Goal: Task Accomplishment & Management: Use online tool/utility

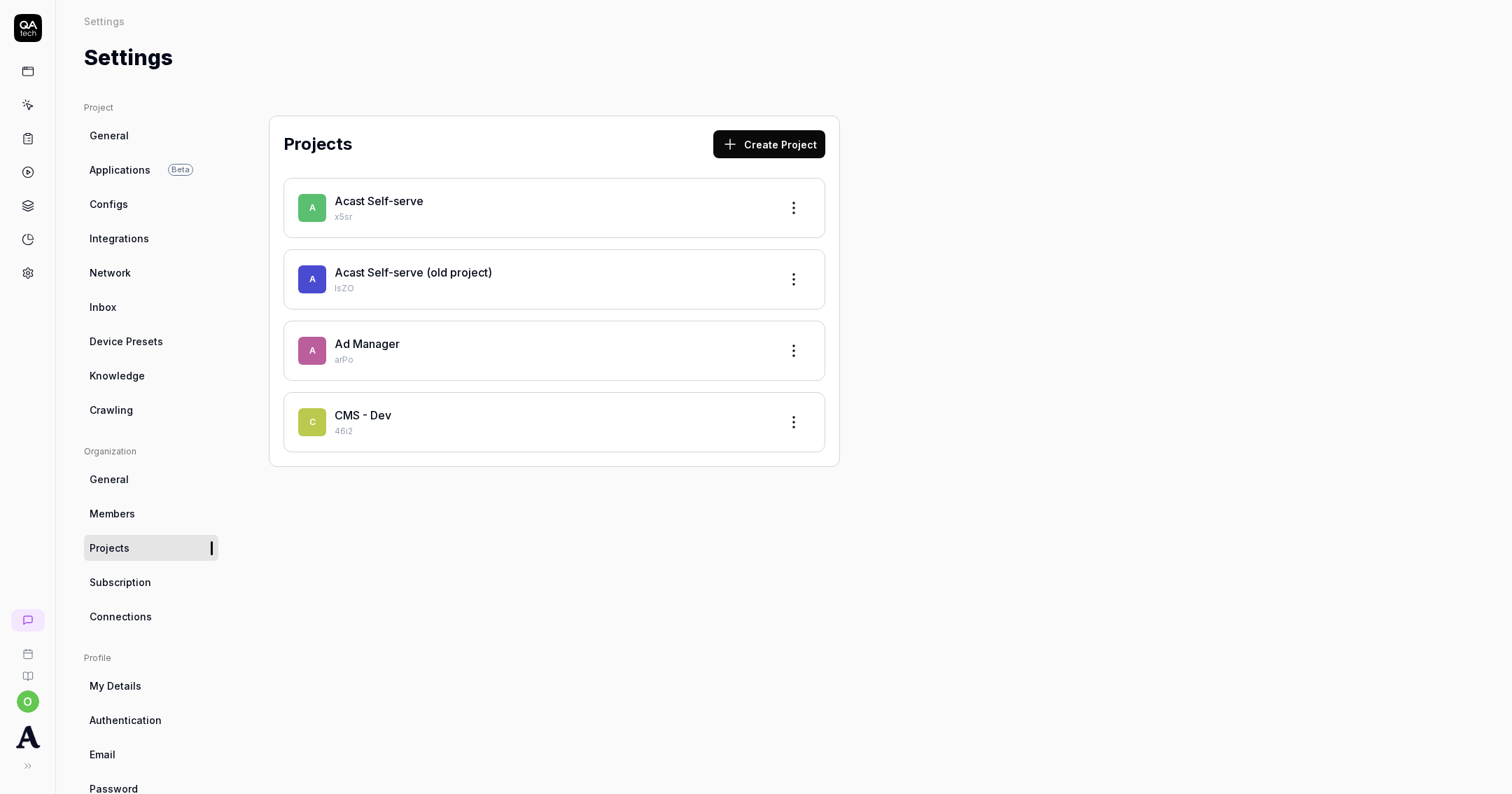
click at [442, 201] on div "Acast Self-serve" at bounding box center [552, 201] width 434 height 17
click at [405, 201] on link "Acast Self-serve" at bounding box center [379, 201] width 89 height 14
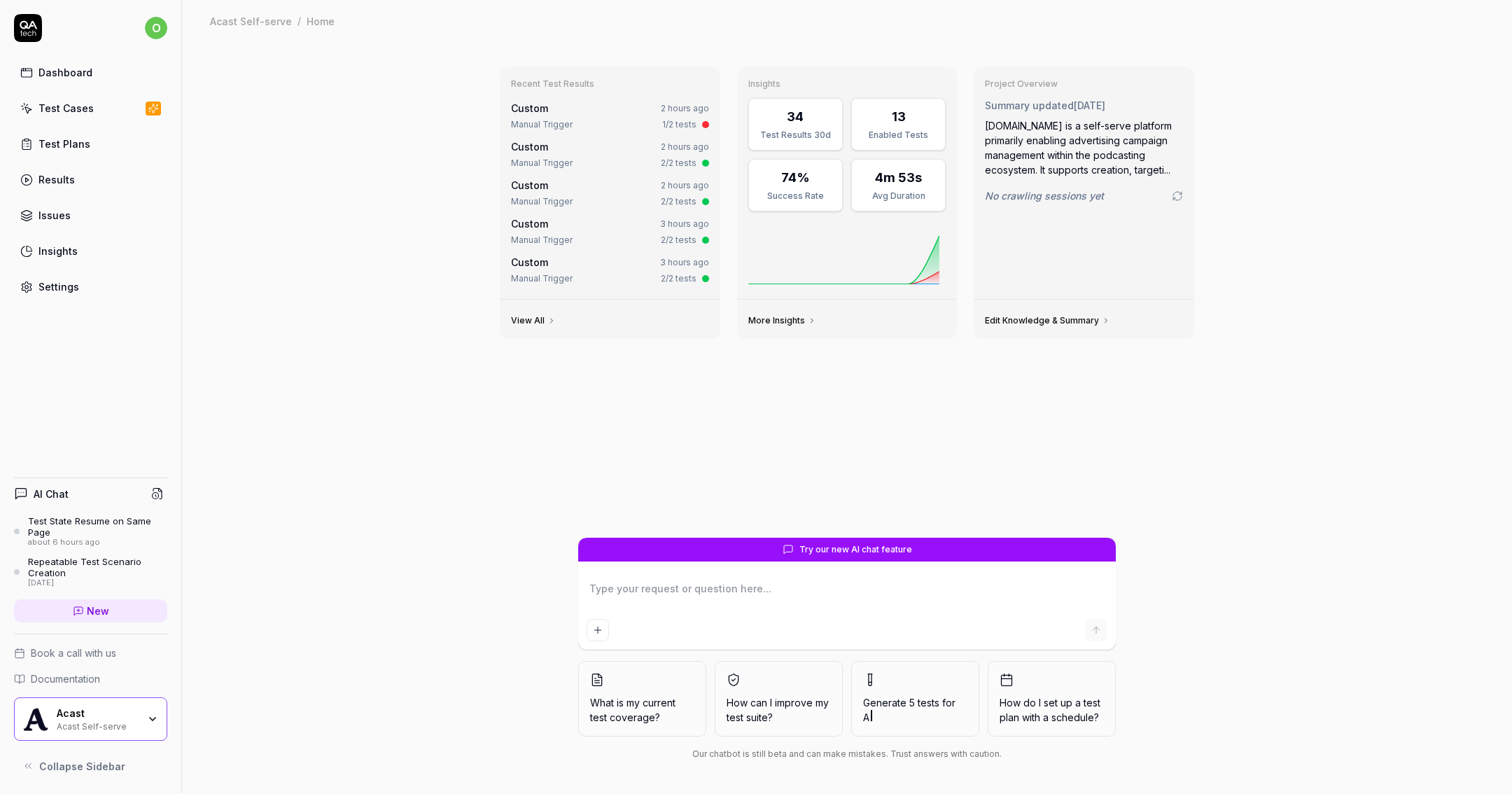
type textarea "*"
click at [97, 108] on link "Test Cases" at bounding box center [91, 108] width 153 height 27
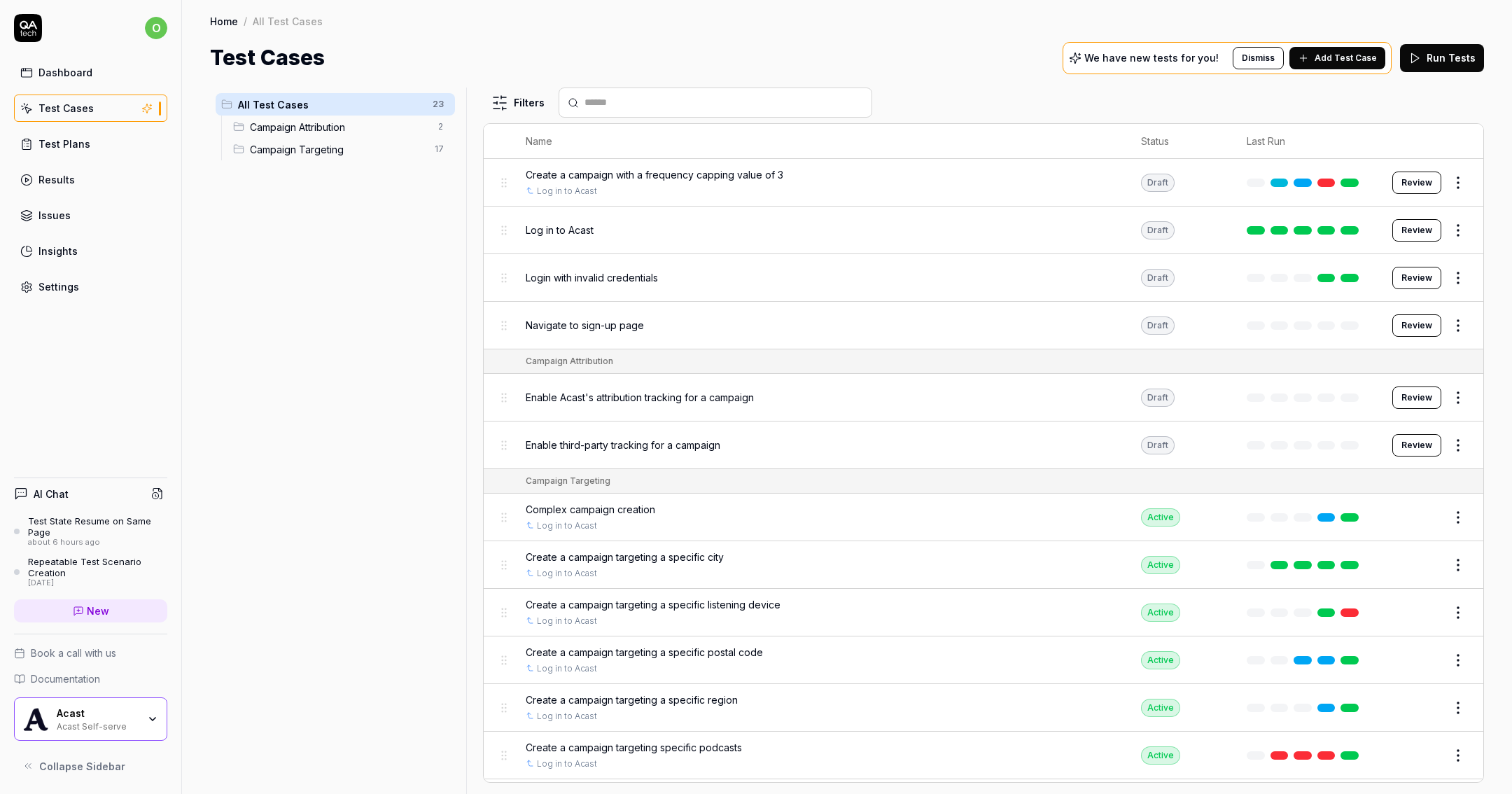
click at [1341, 608] on link at bounding box center [1349, 613] width 18 height 9
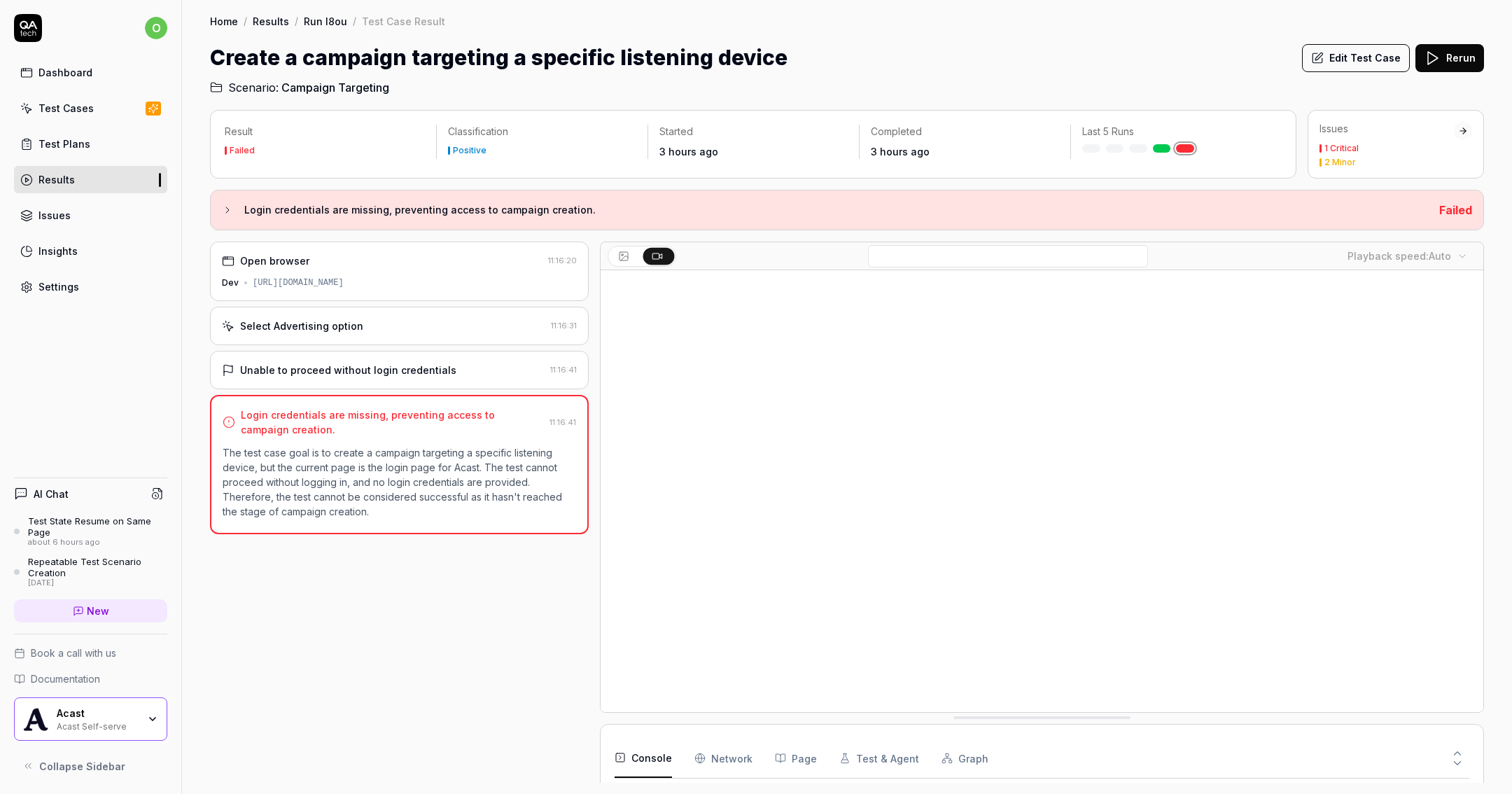
click at [1322, 62] on icon at bounding box center [1317, 59] width 10 height 10
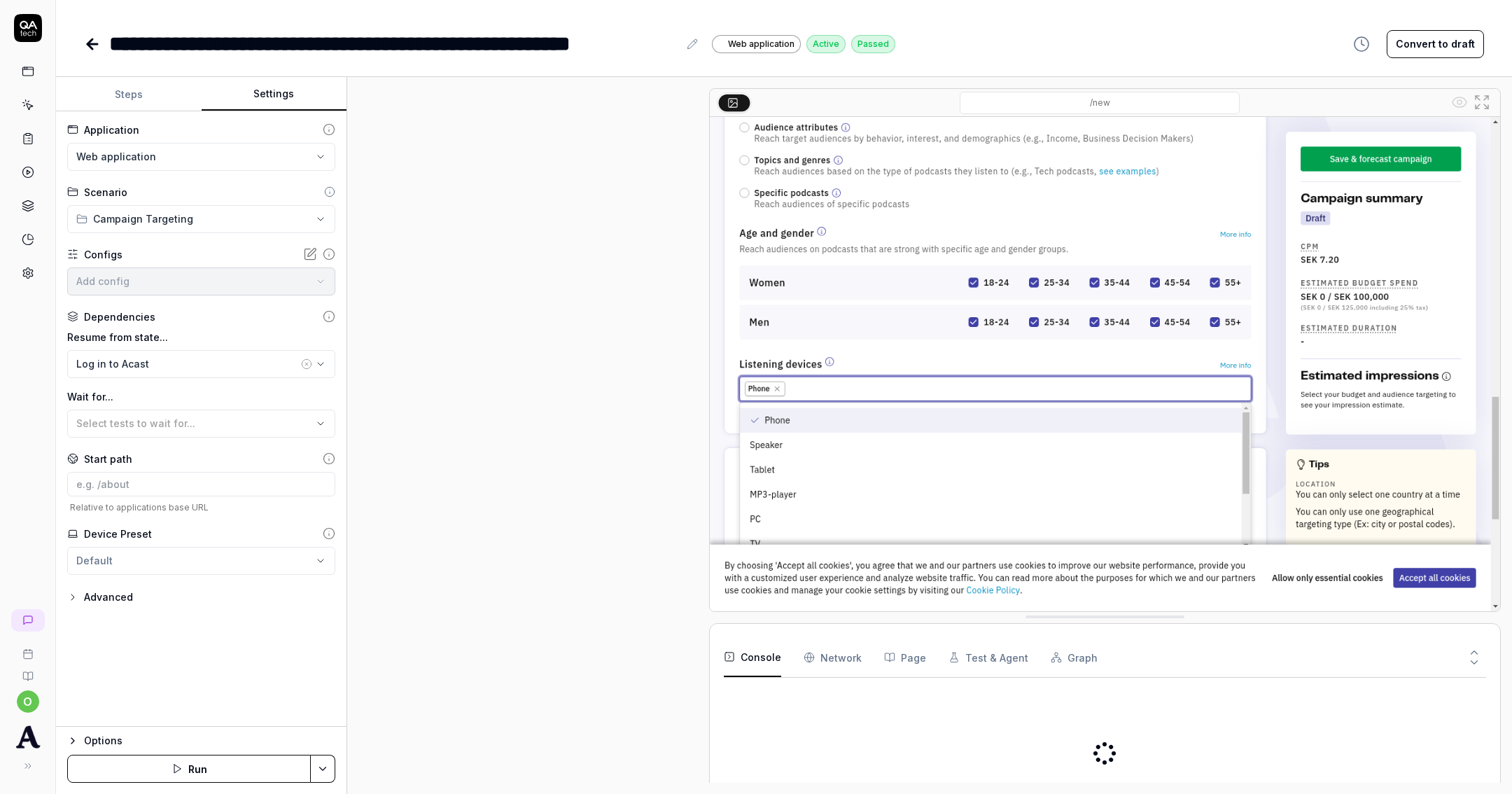
click at [271, 104] on button "Settings" at bounding box center [274, 94] width 146 height 34
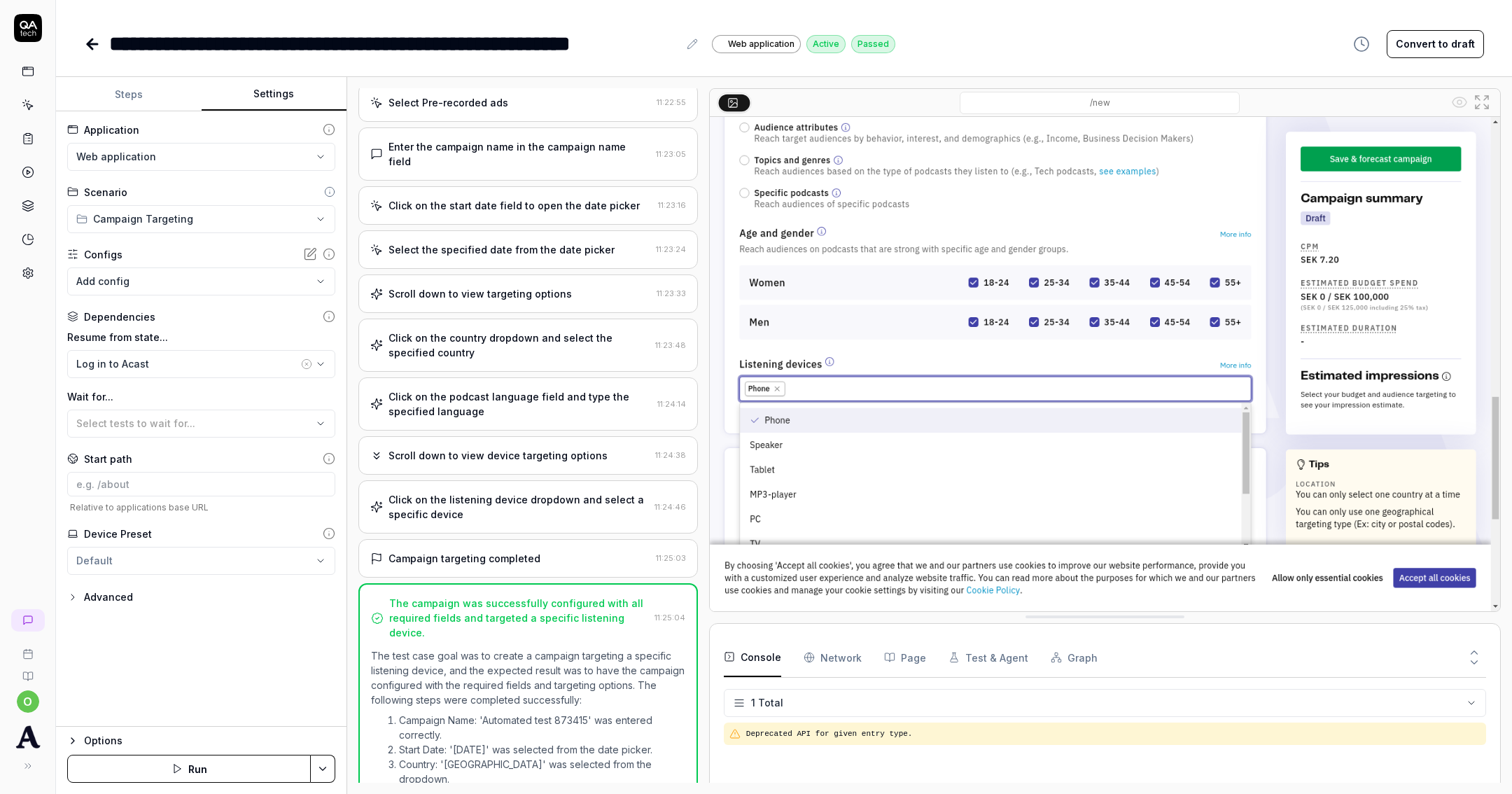
click at [475, 551] on div "Campaign targeting completed" at bounding box center [464, 558] width 152 height 15
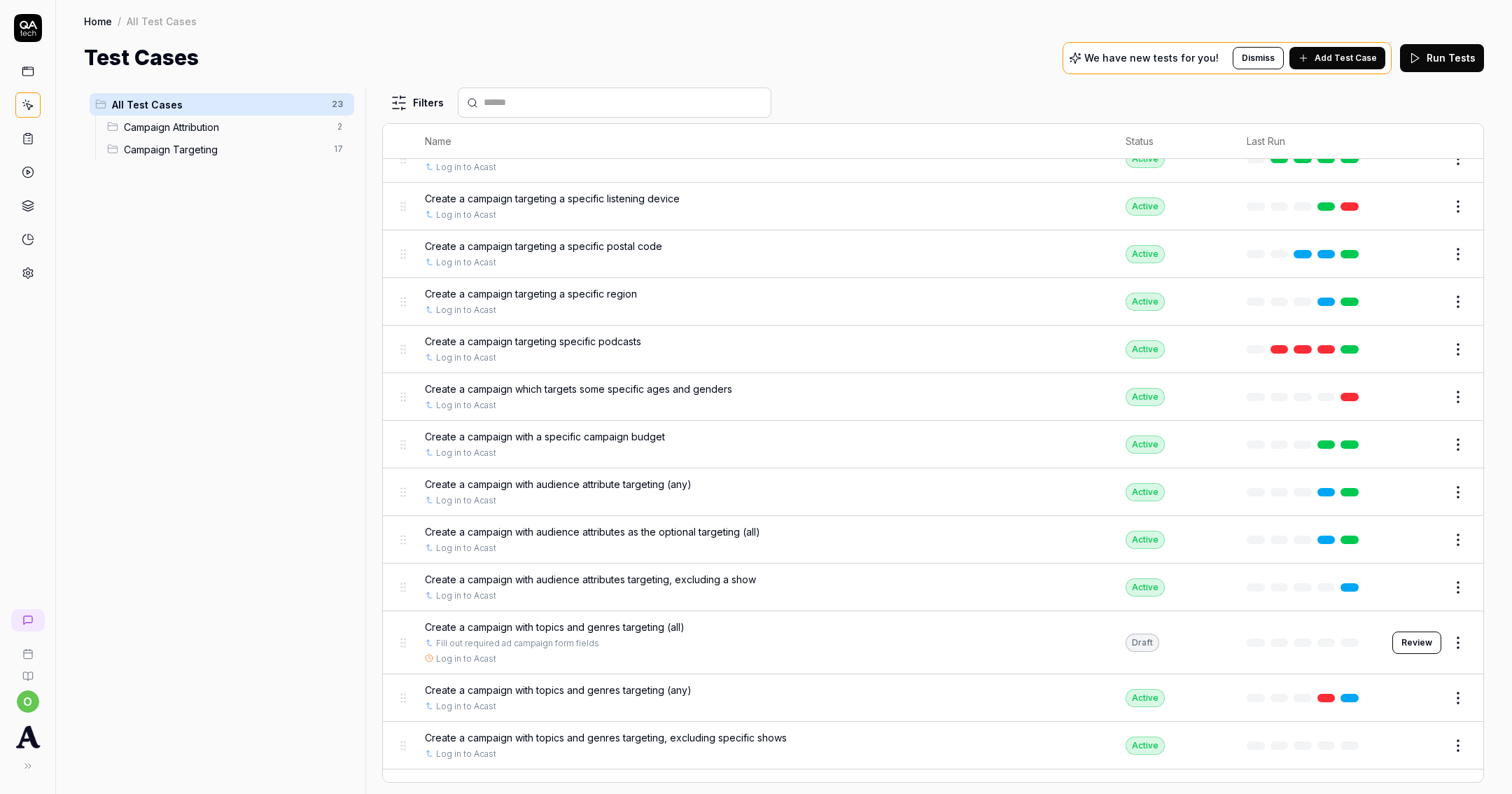
scroll to position [412, 0]
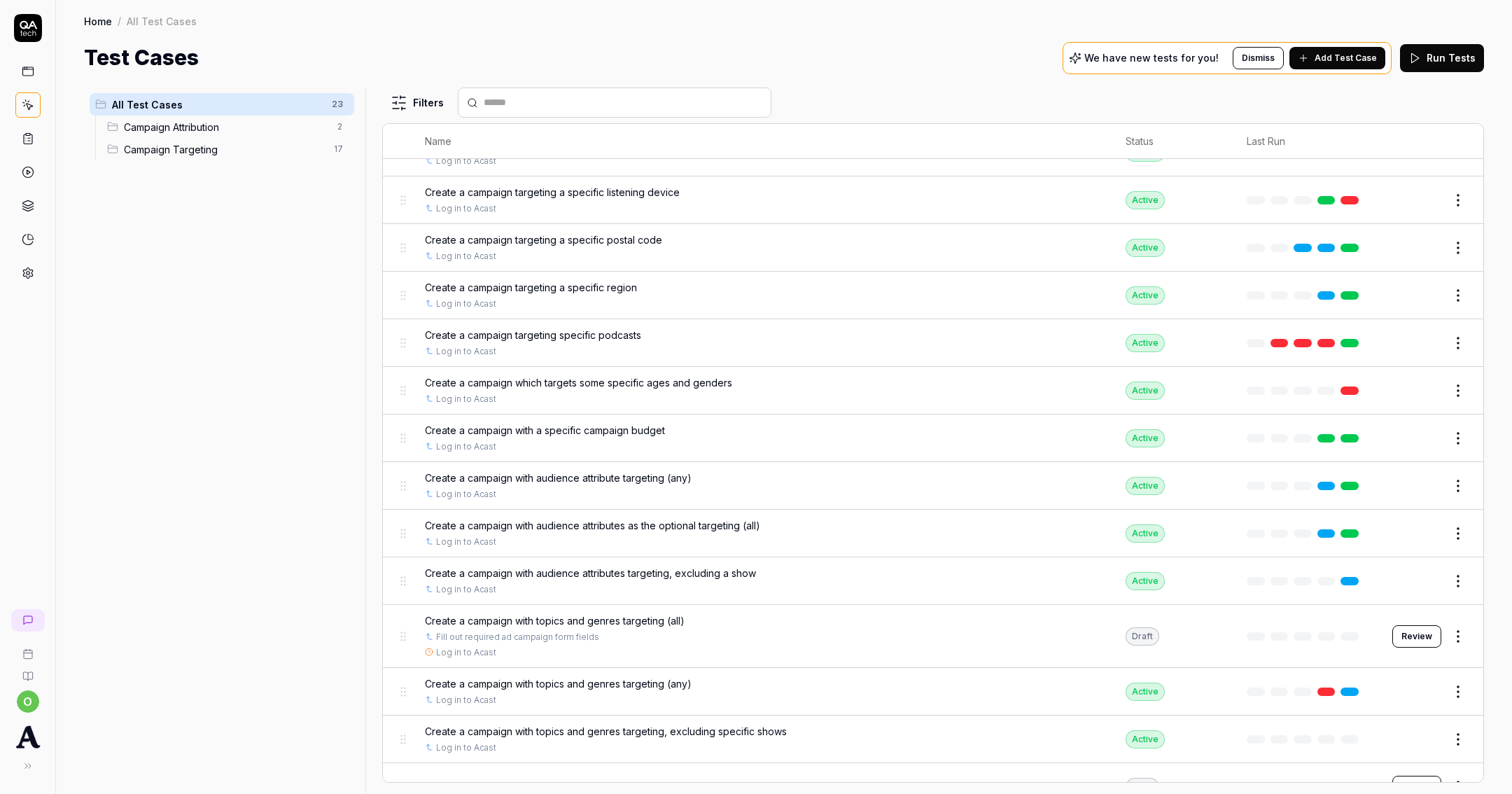
click at [1443, 630] on html "o Home / All Test Cases Home / All Test Cases Test Cases We have new tests for …" at bounding box center [756, 397] width 1512 height 794
click at [1360, 406] on div "Run Test" at bounding box center [1386, 415] width 133 height 31
click at [680, 618] on span "Create a campaign with topics and genres targeting (all)" at bounding box center [555, 620] width 260 height 15
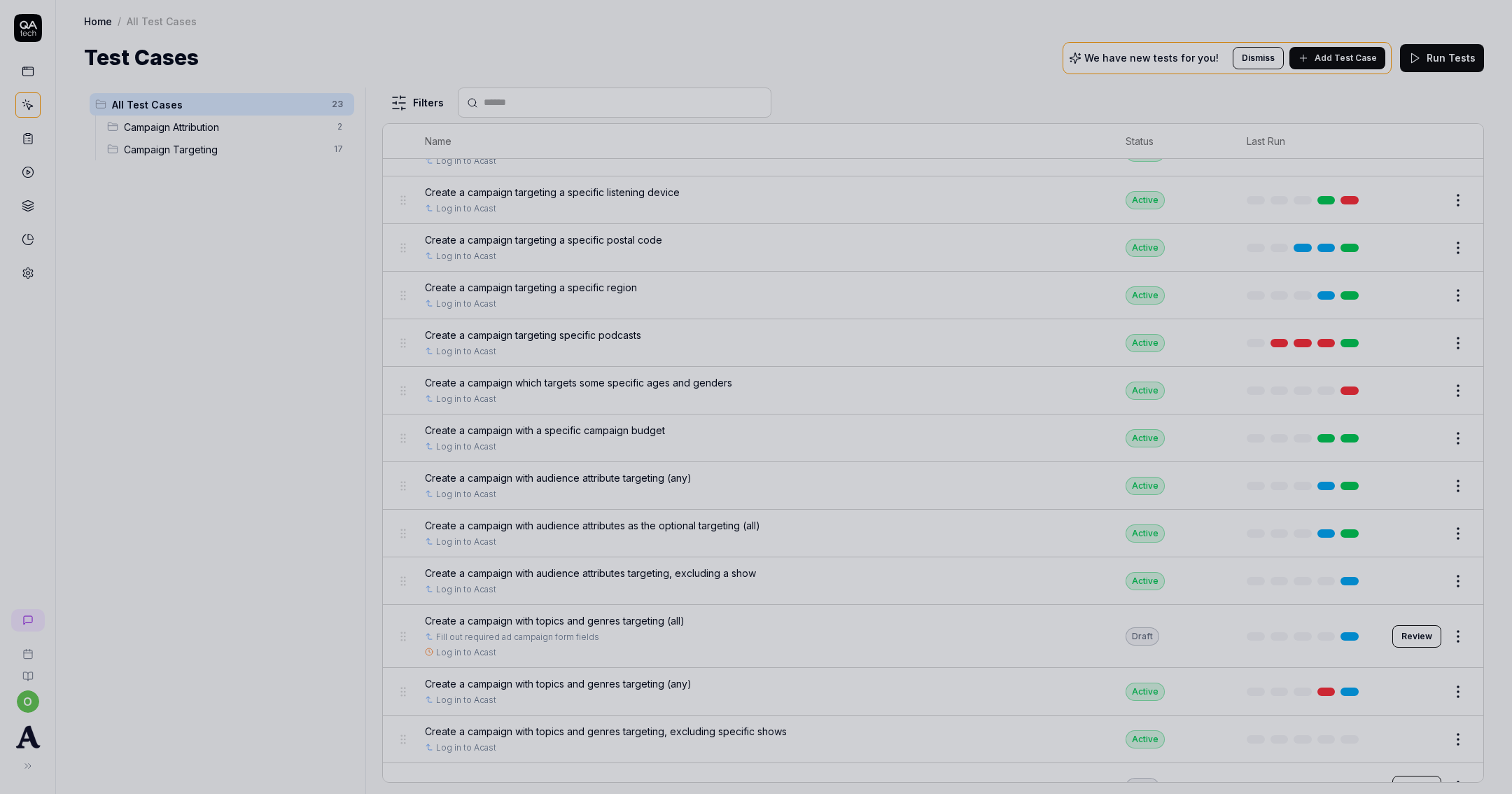
click at [1039, 323] on div at bounding box center [756, 397] width 1512 height 794
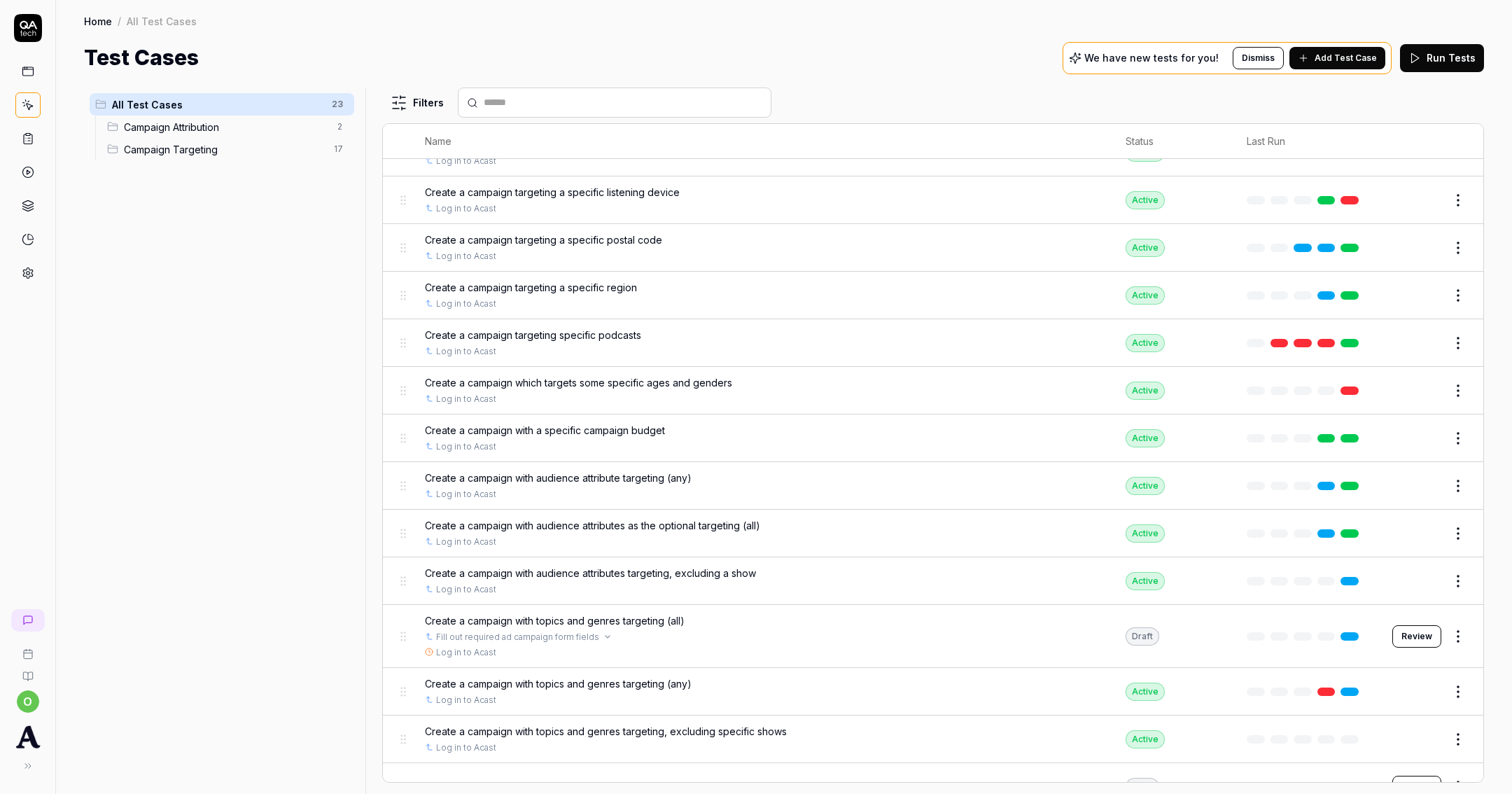
click at [618, 614] on span "Create a campaign with topics and genres targeting (all)" at bounding box center [555, 620] width 260 height 15
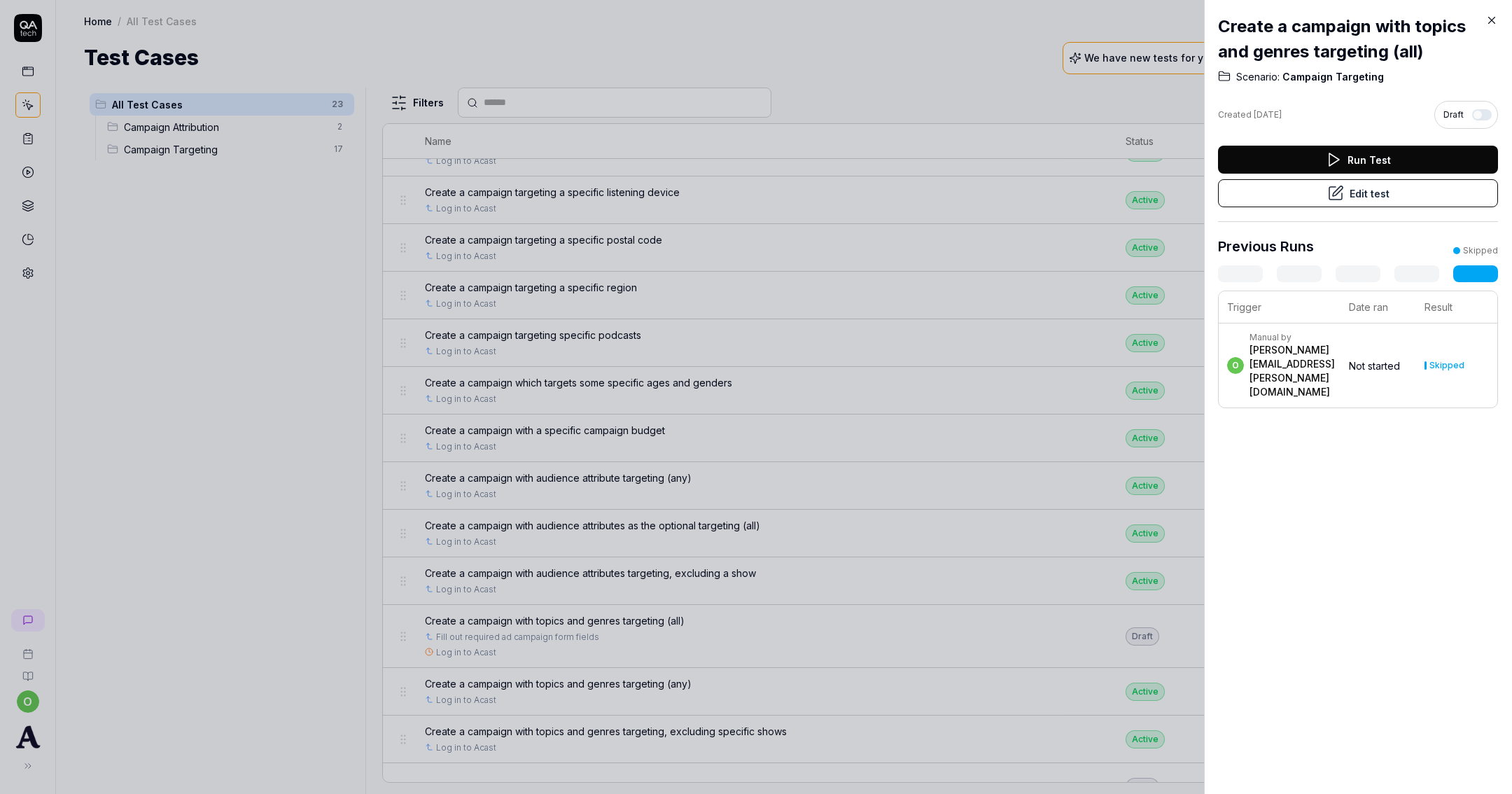
click at [1301, 167] on button "Run Test" at bounding box center [1358, 159] width 280 height 28
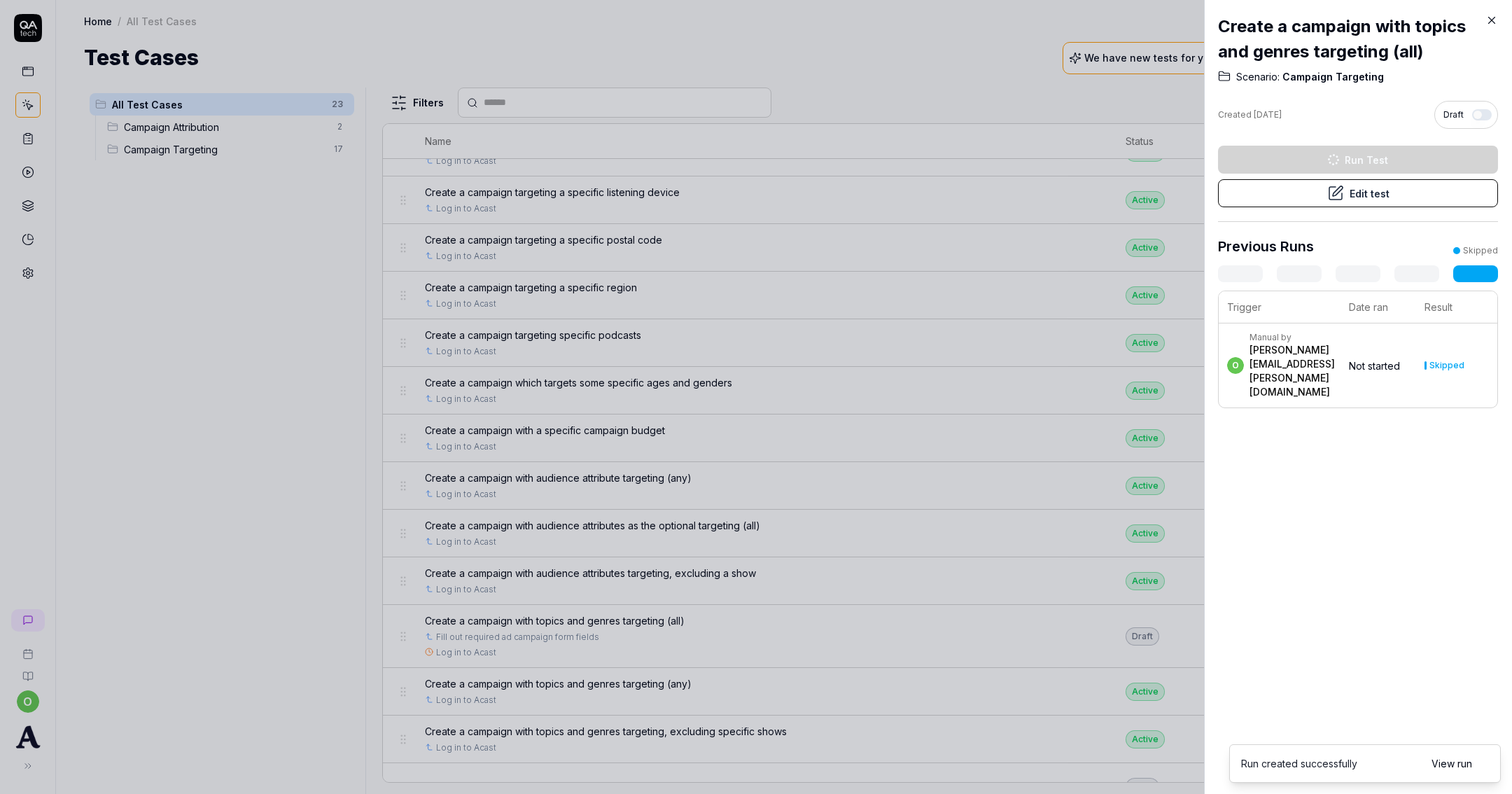
click at [1456, 763] on link "View run" at bounding box center [1451, 763] width 41 height 15
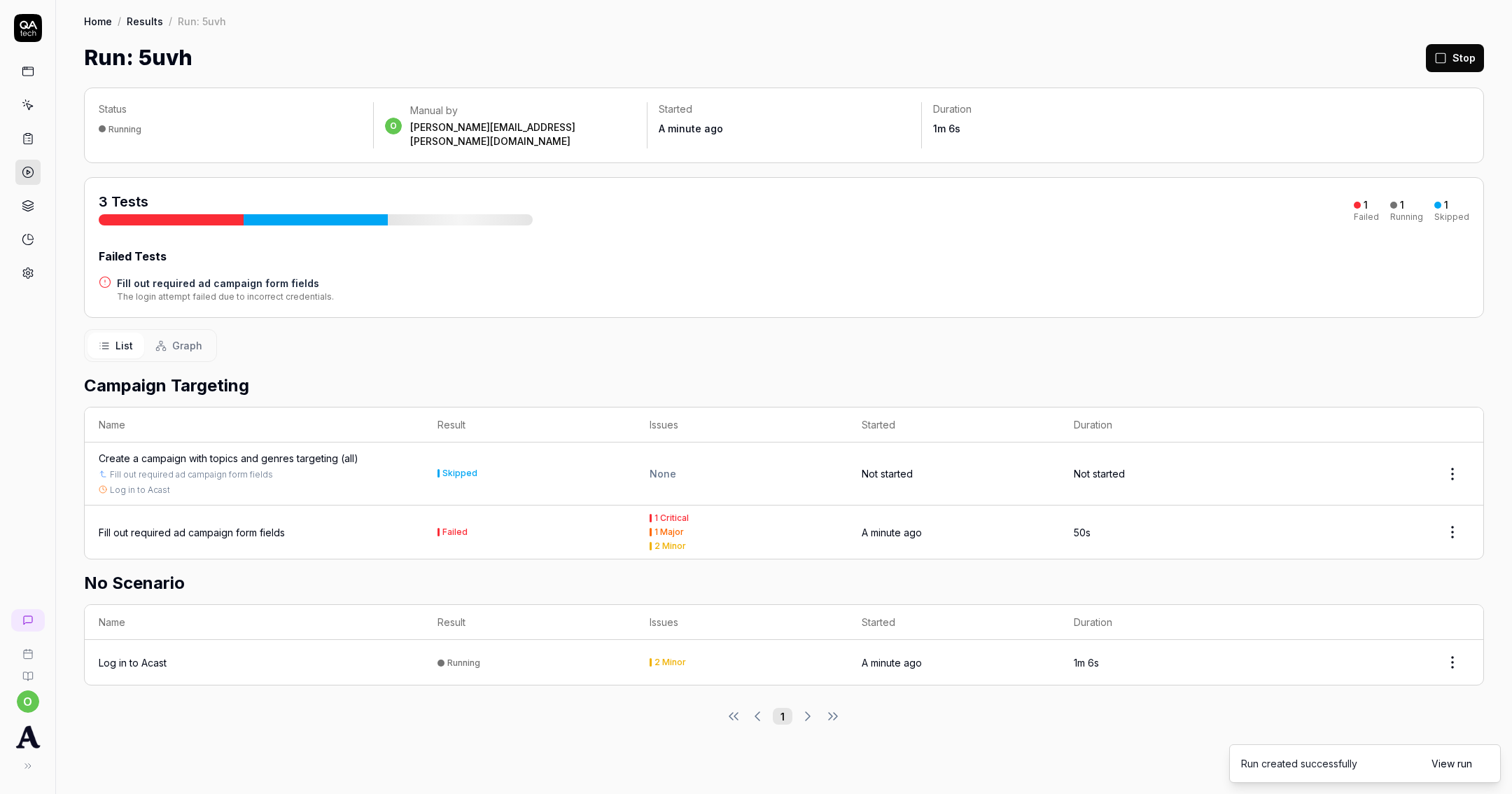
click at [249, 525] on div "Fill out required ad campaign form fields" at bounding box center [191, 532] width 186 height 15
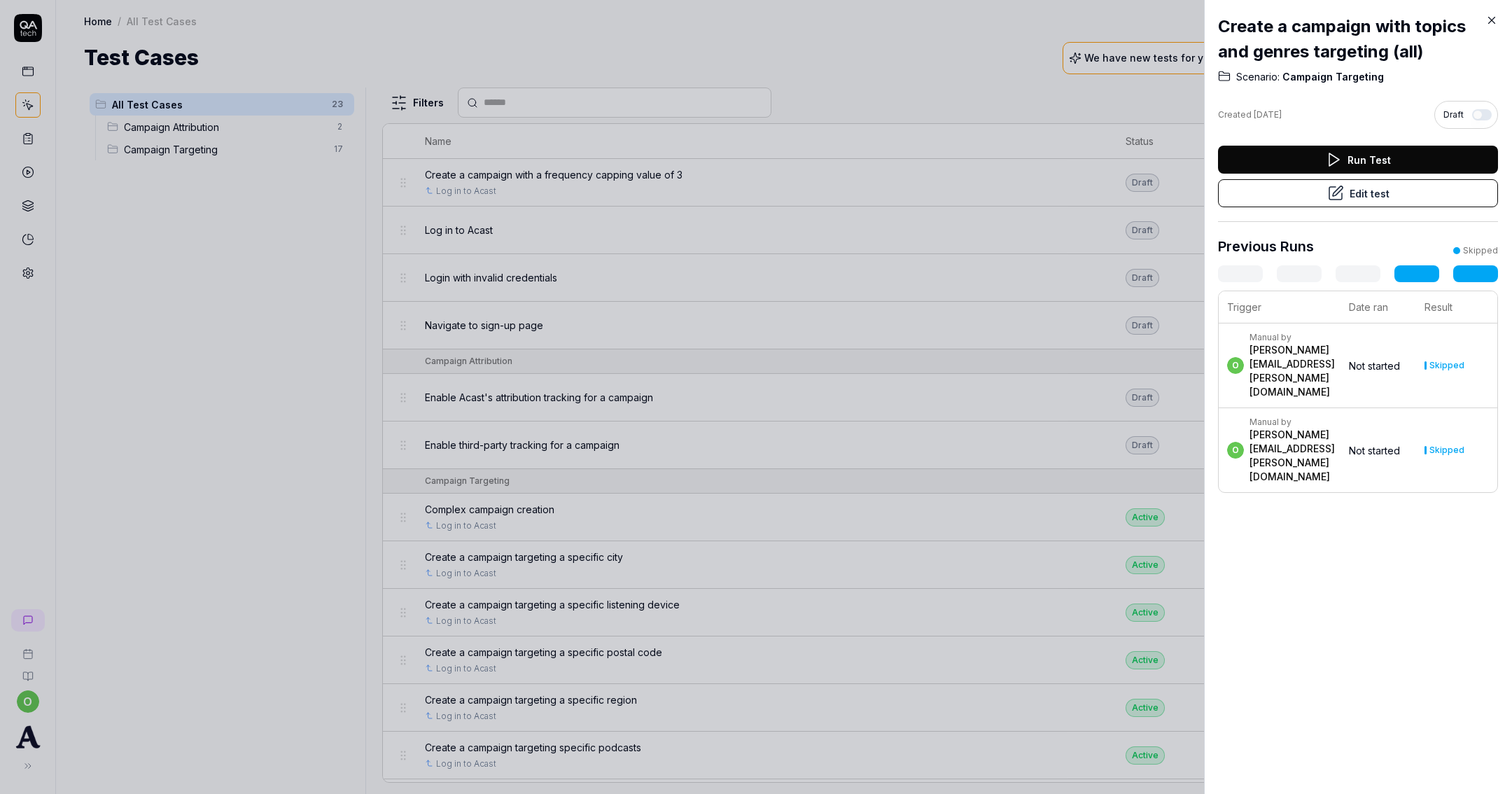
click at [1327, 196] on icon at bounding box center [1336, 194] width 17 height 17
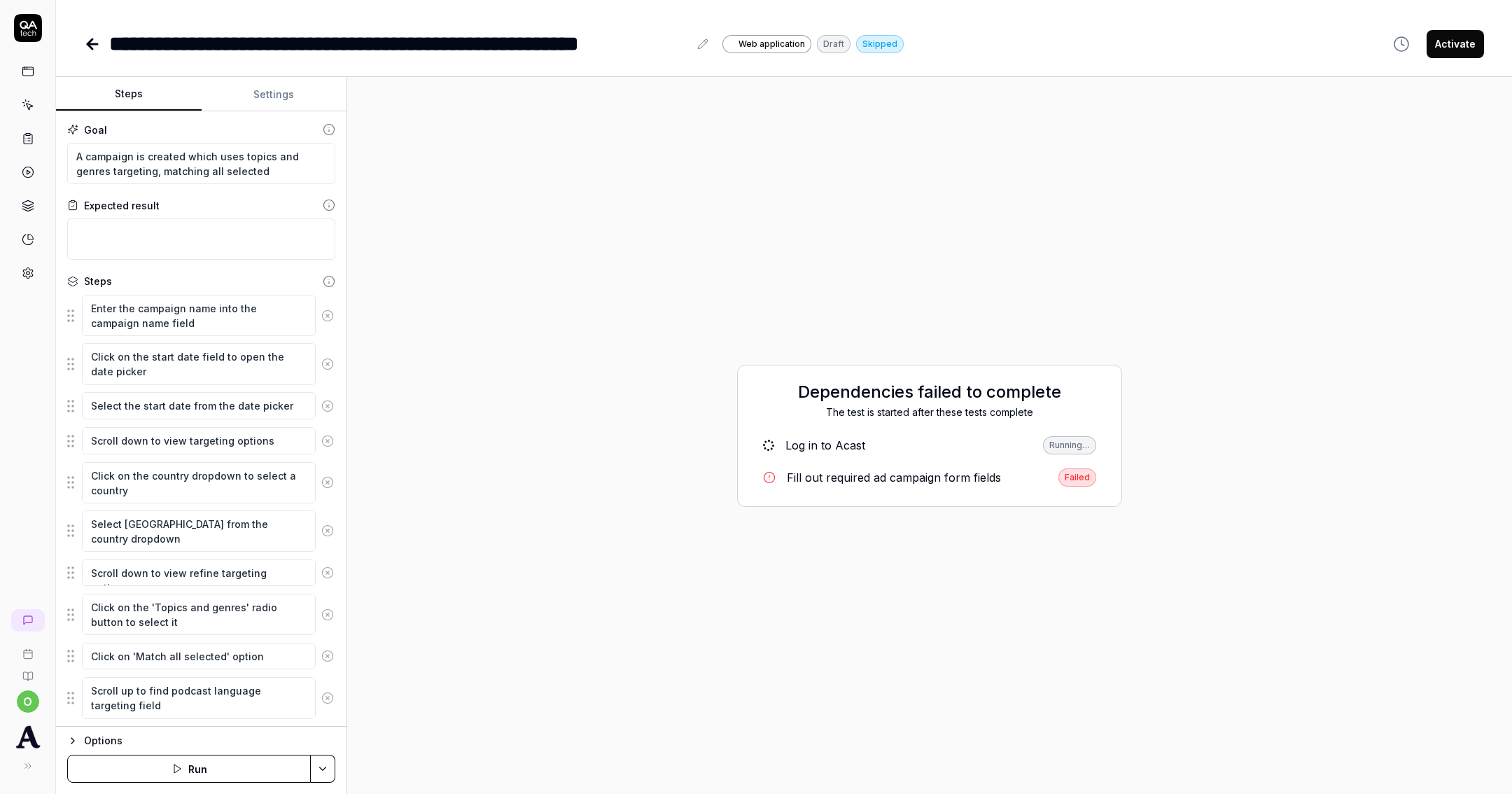
click at [269, 91] on button "Settings" at bounding box center [274, 94] width 146 height 34
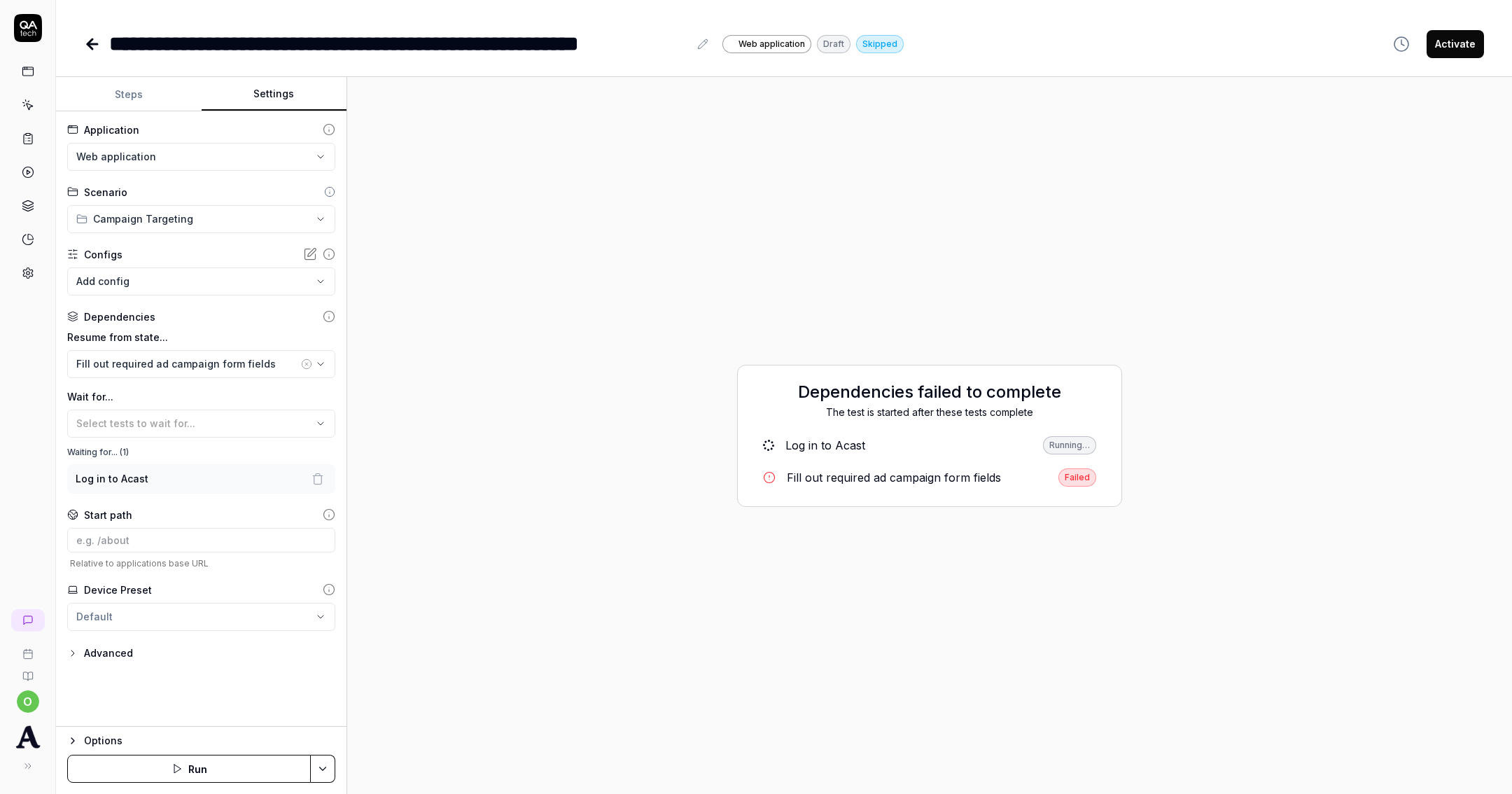
click at [314, 479] on icon "button" at bounding box center [318, 480] width 8 height 9
click at [308, 363] on icon "button" at bounding box center [306, 364] width 3 height 3
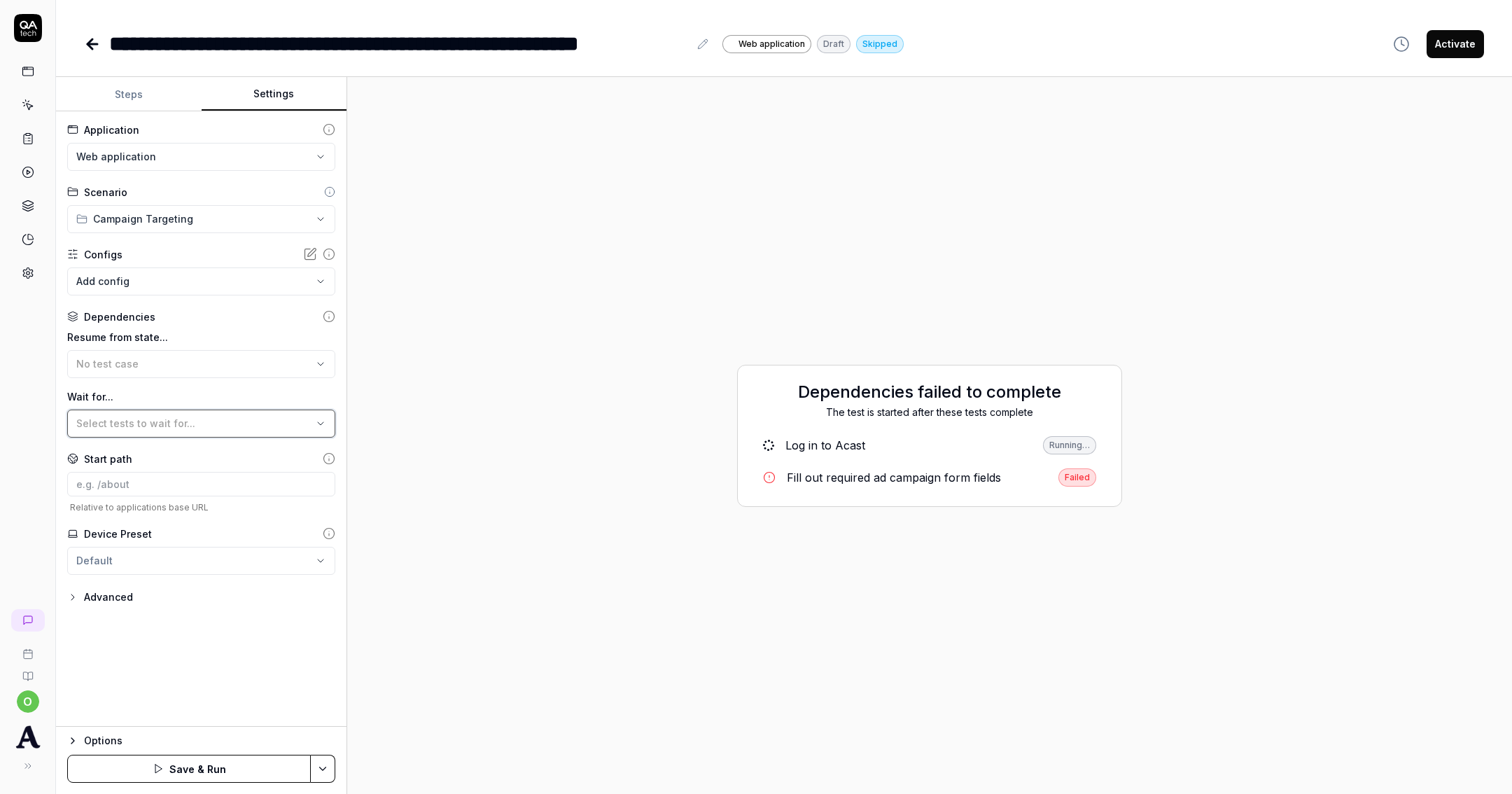
click at [273, 421] on div "Select tests to wait for..." at bounding box center [194, 423] width 236 height 15
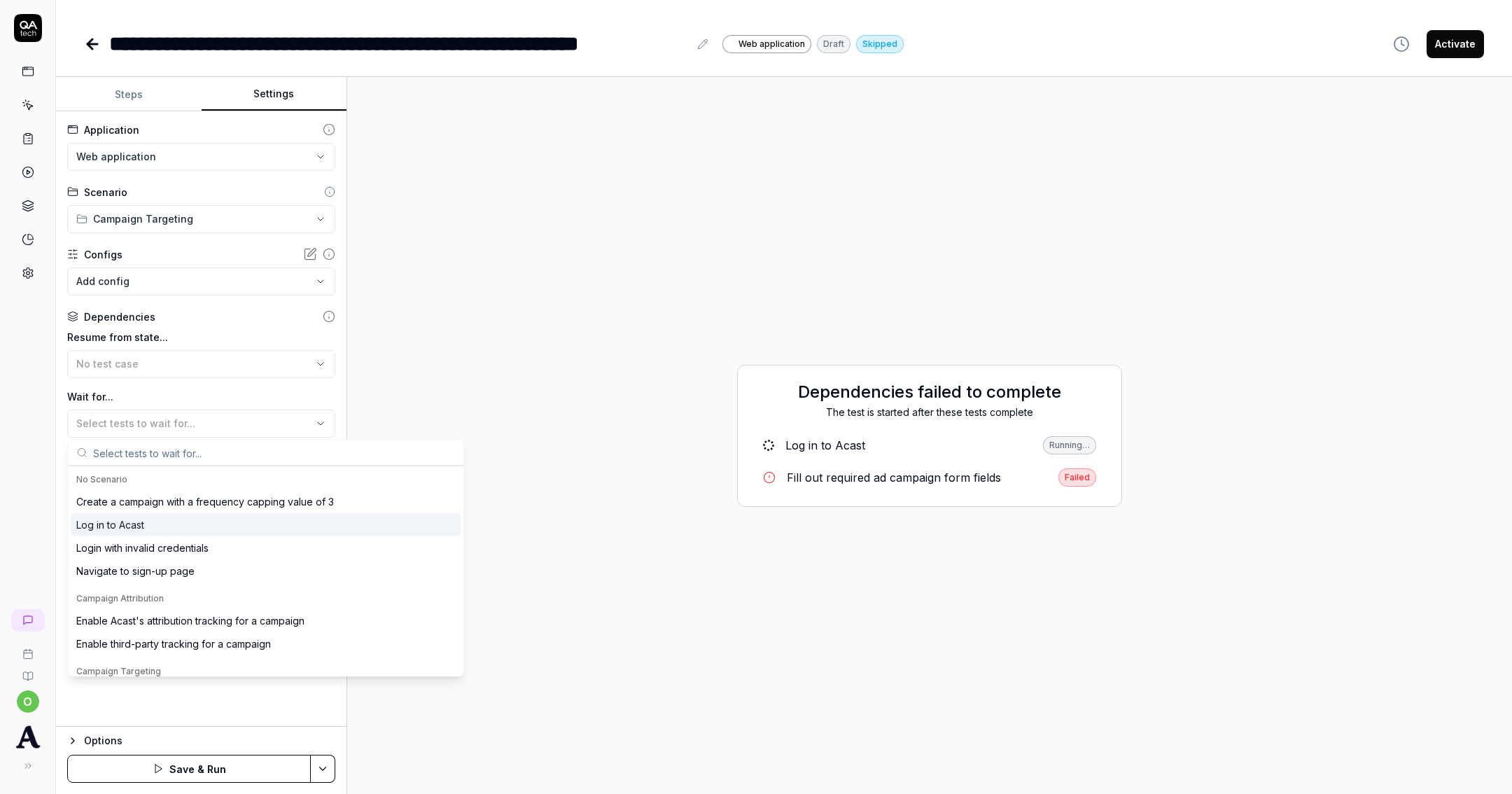
click at [248, 523] on div "Log in to Acast" at bounding box center [266, 525] width 390 height 23
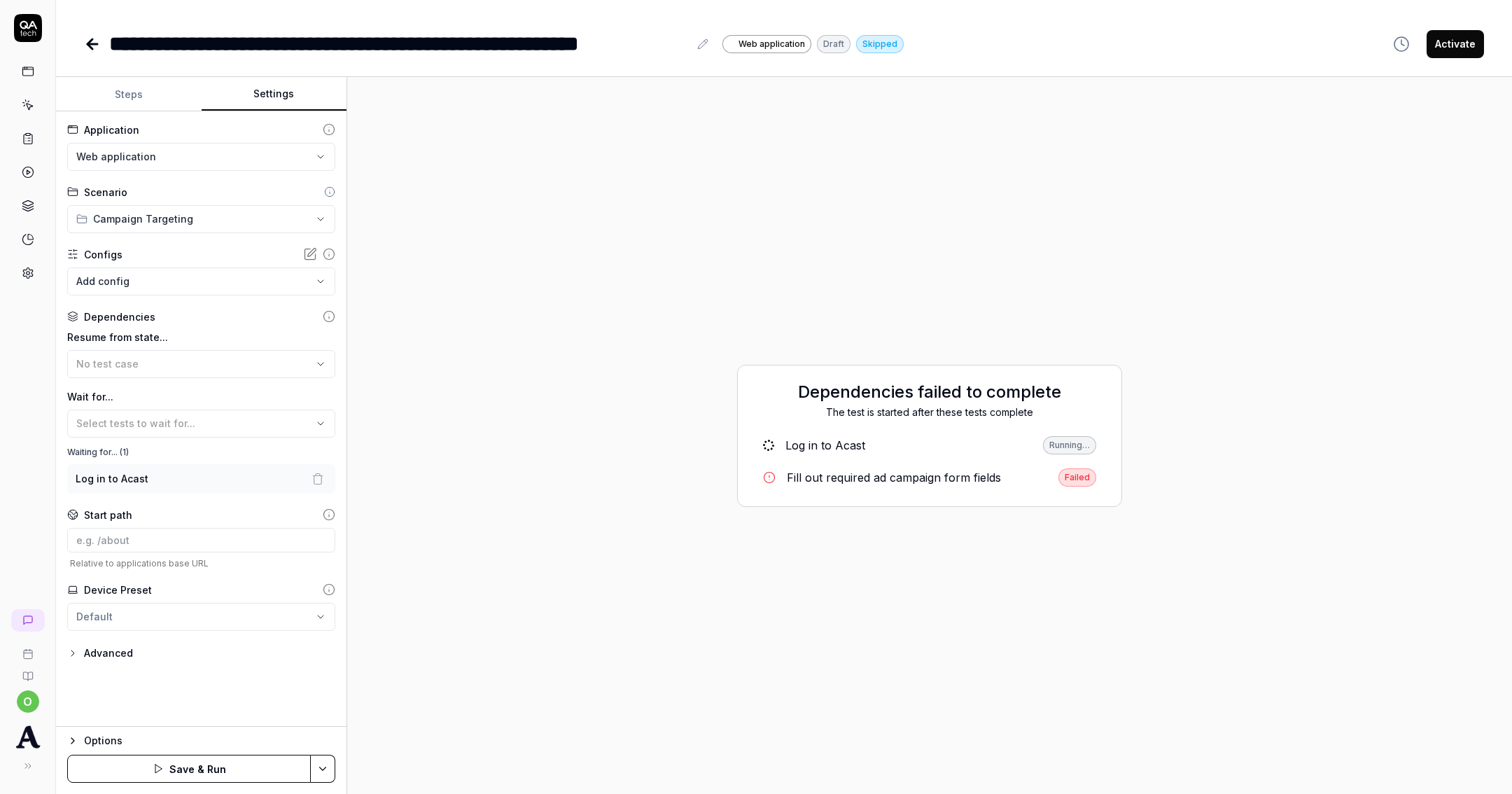
click at [519, 504] on div "Dependencies failed to complete The test is started after these tests complete …" at bounding box center [929, 436] width 1142 height 695
click at [224, 777] on button "Save & Run" at bounding box center [188, 768] width 243 height 28
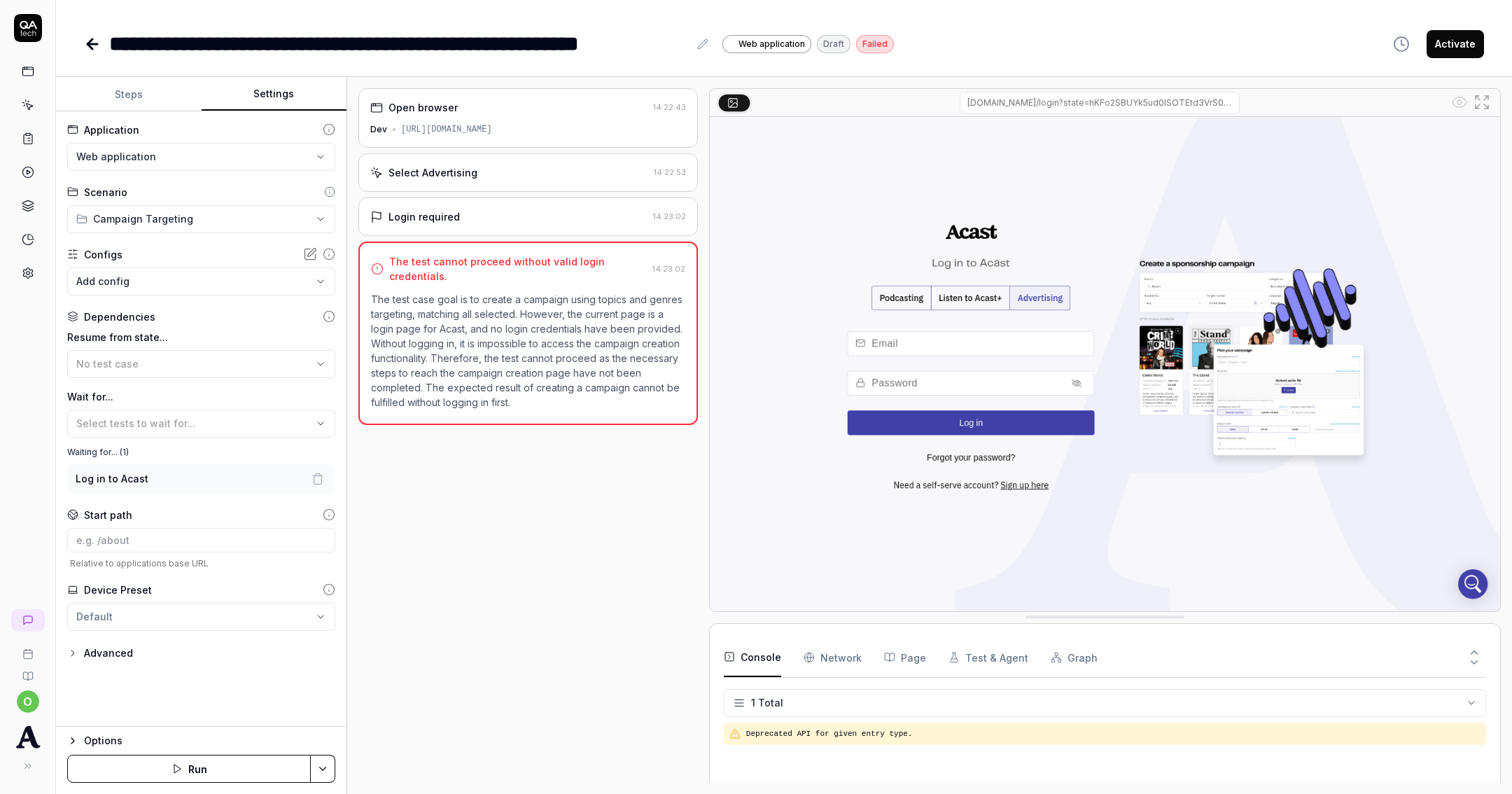
click at [500, 339] on p "The test case goal is to create a campaign using topics and genres targeting, m…" at bounding box center [528, 351] width 314 height 118
click at [316, 486] on div "Log in to Acast" at bounding box center [201, 478] width 268 height 29
click at [255, 354] on button "No test case" at bounding box center [201, 363] width 268 height 28
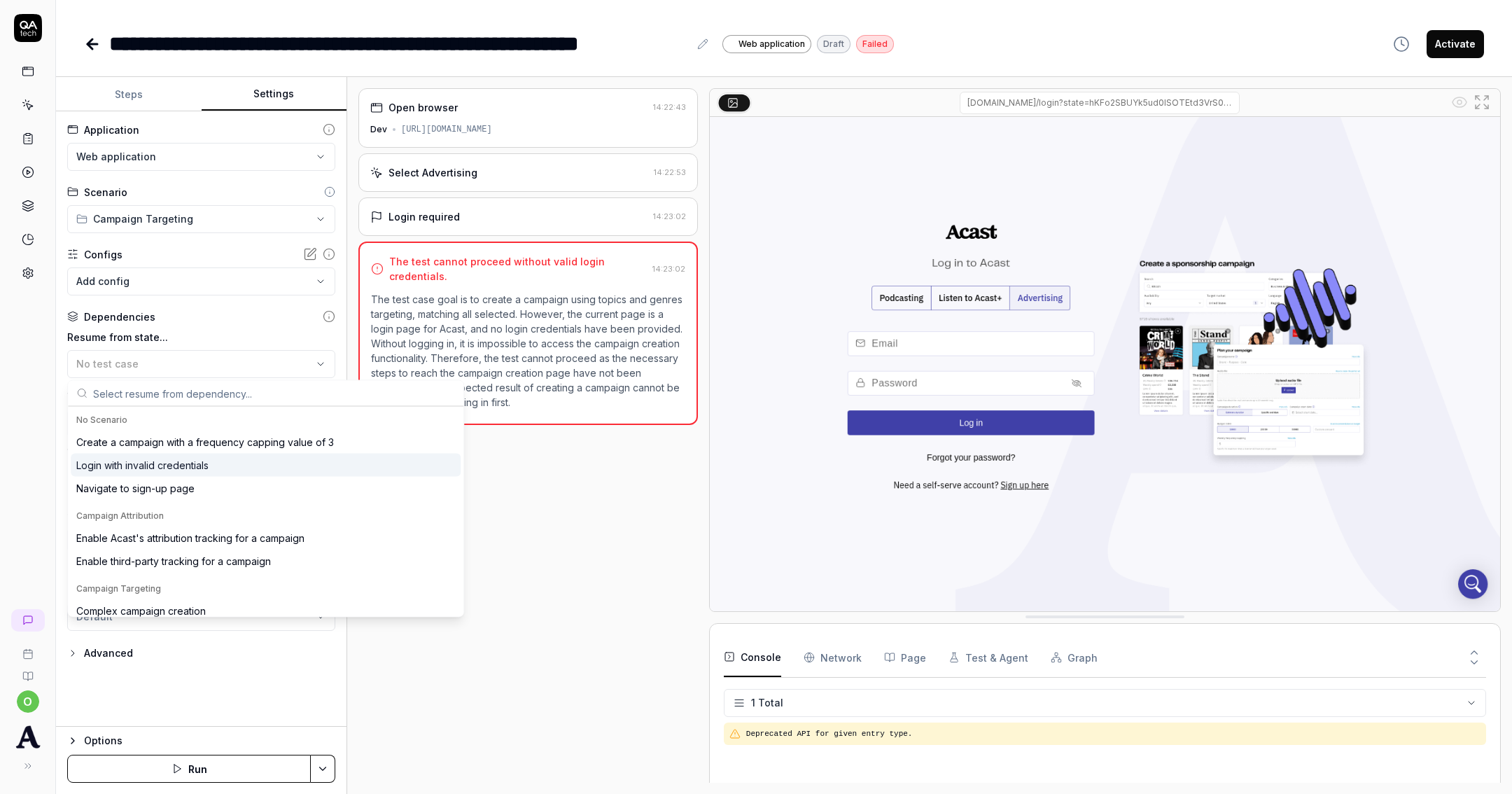
click at [211, 465] on div "Login with invalid credentials" at bounding box center [266, 465] width 390 height 23
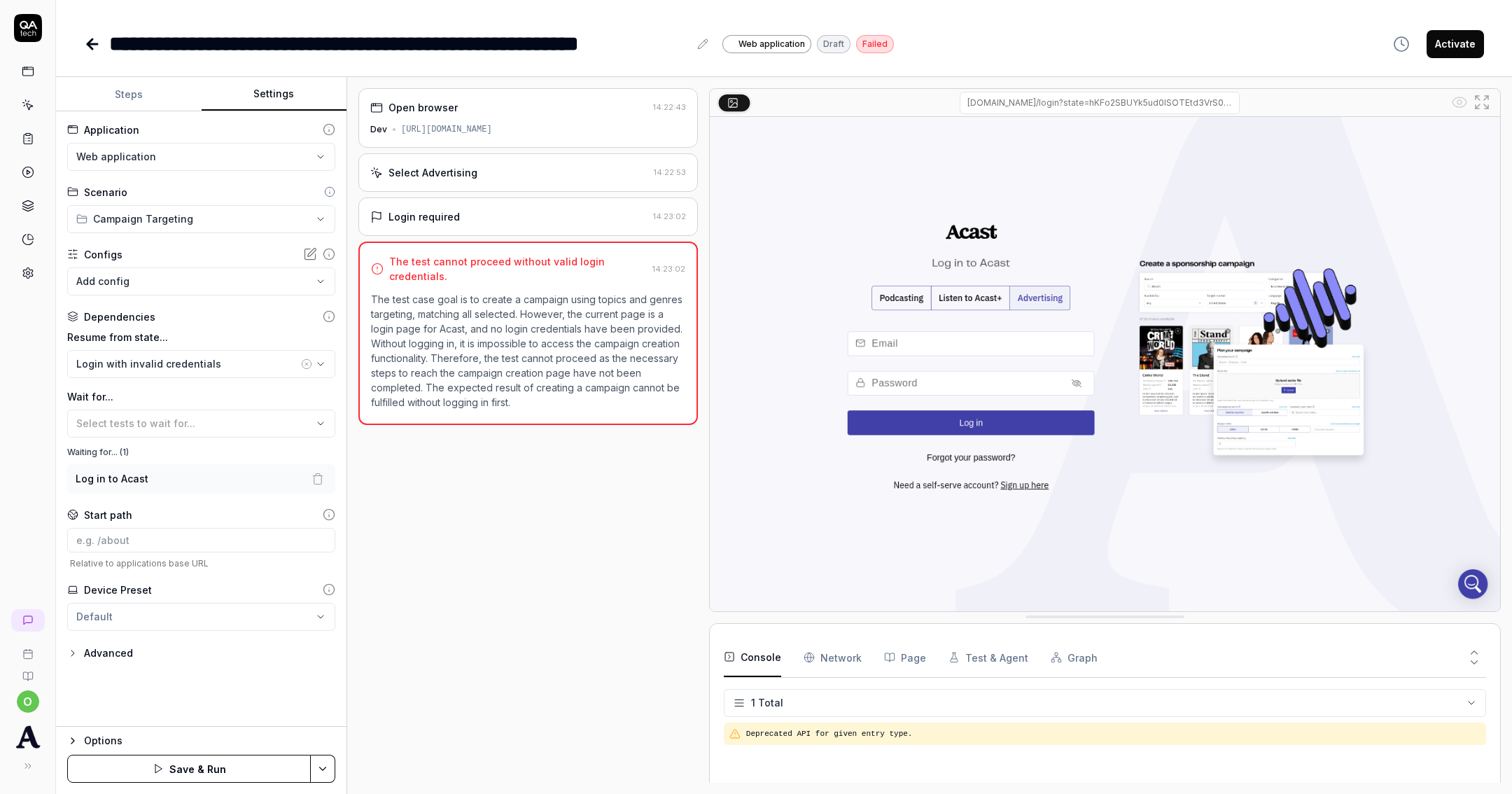
click at [306, 361] on icon "button" at bounding box center [307, 364] width 11 height 11
click at [319, 478] on icon "button" at bounding box center [318, 479] width 13 height 13
click at [470, 336] on p "The test case goal is to create a campaign using topics and genres targeting, m…" at bounding box center [528, 351] width 314 height 118
click at [179, 486] on input at bounding box center [201, 484] width 268 height 24
click at [186, 428] on span "Select tests to wait for..." at bounding box center [136, 423] width 119 height 12
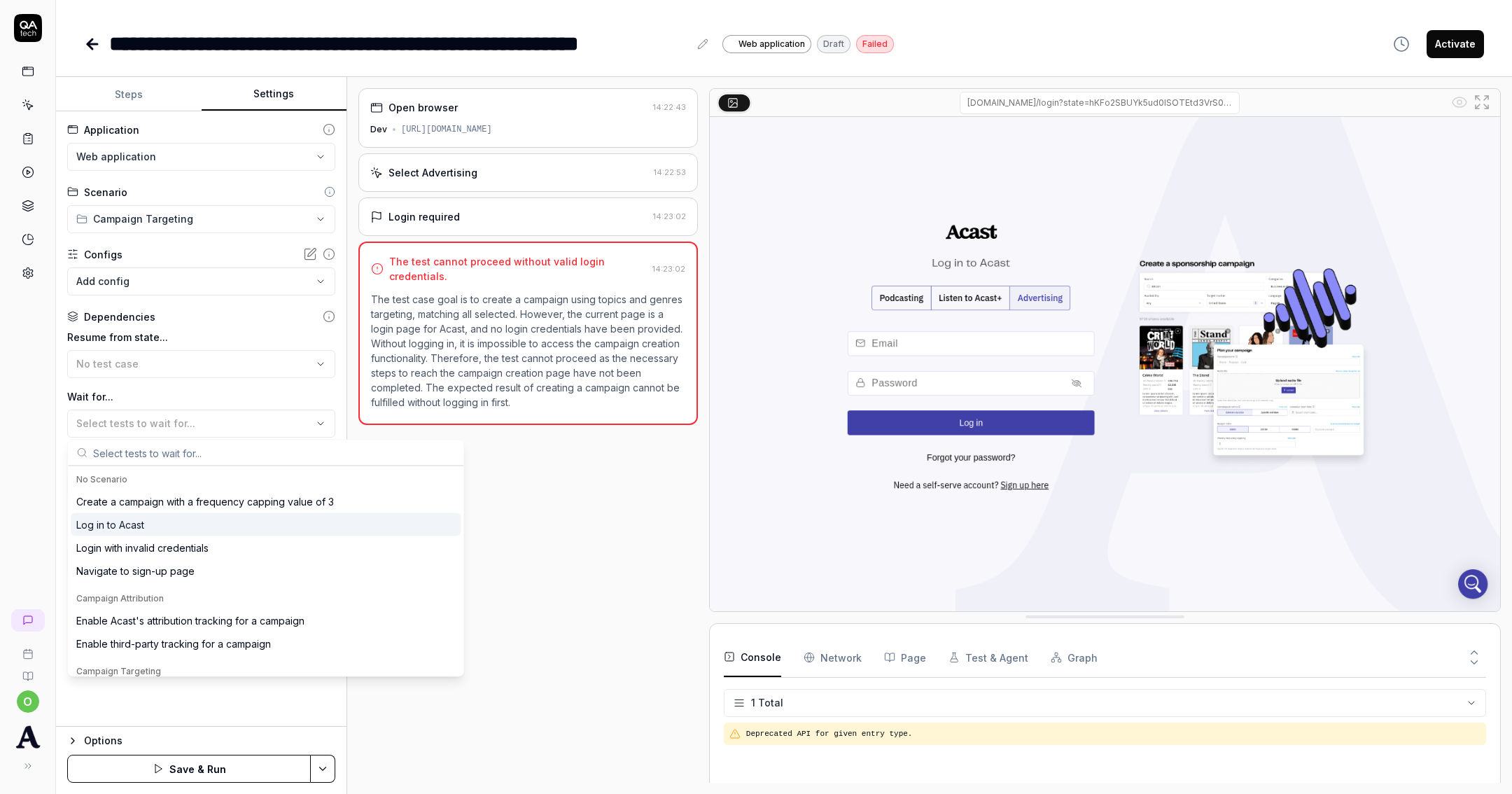
click at [171, 519] on div "Log in to Acast" at bounding box center [266, 525] width 390 height 23
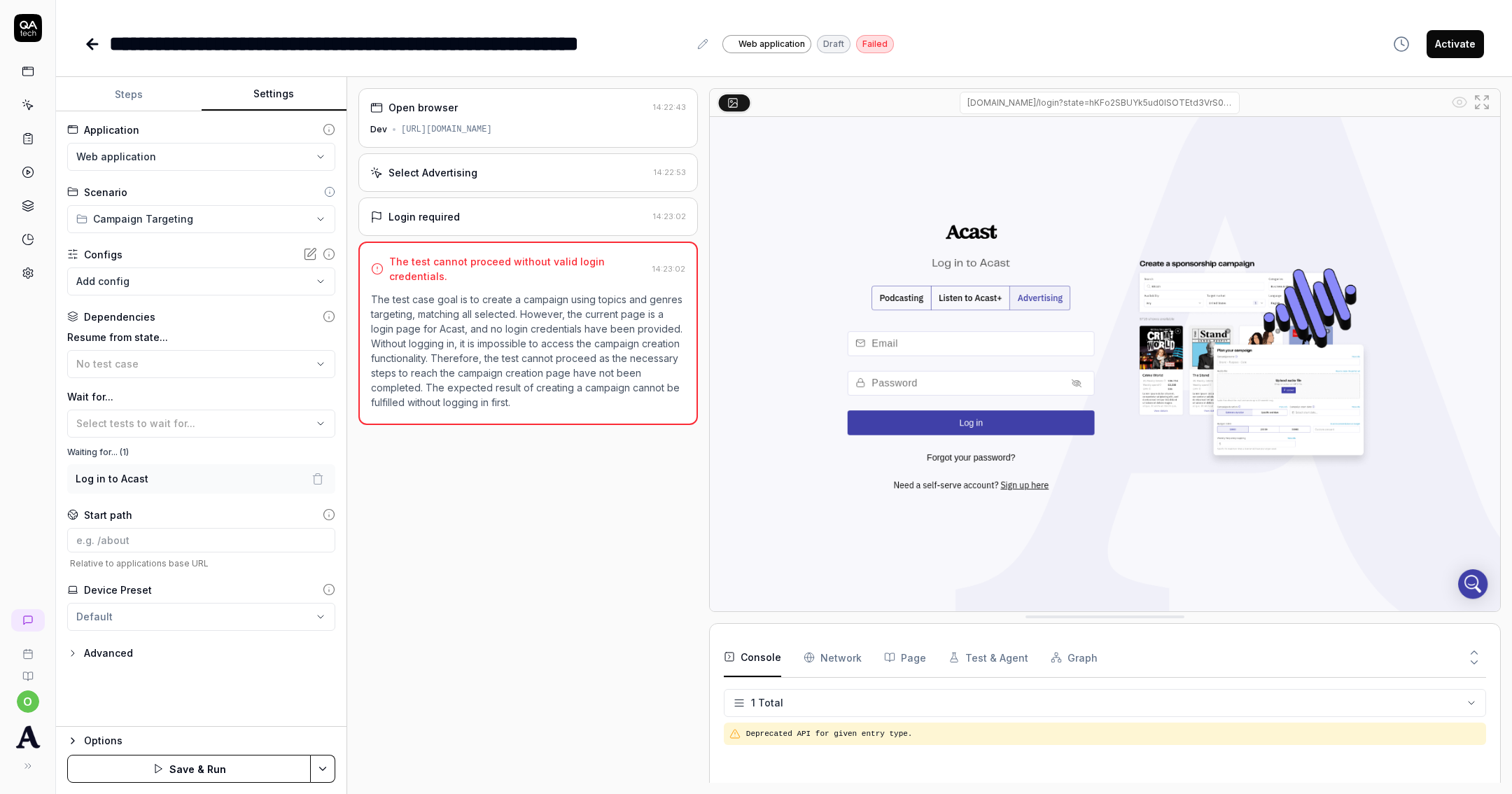
click at [231, 766] on button "Save & Run" at bounding box center [188, 768] width 243 height 28
click at [96, 46] on icon at bounding box center [93, 44] width 17 height 17
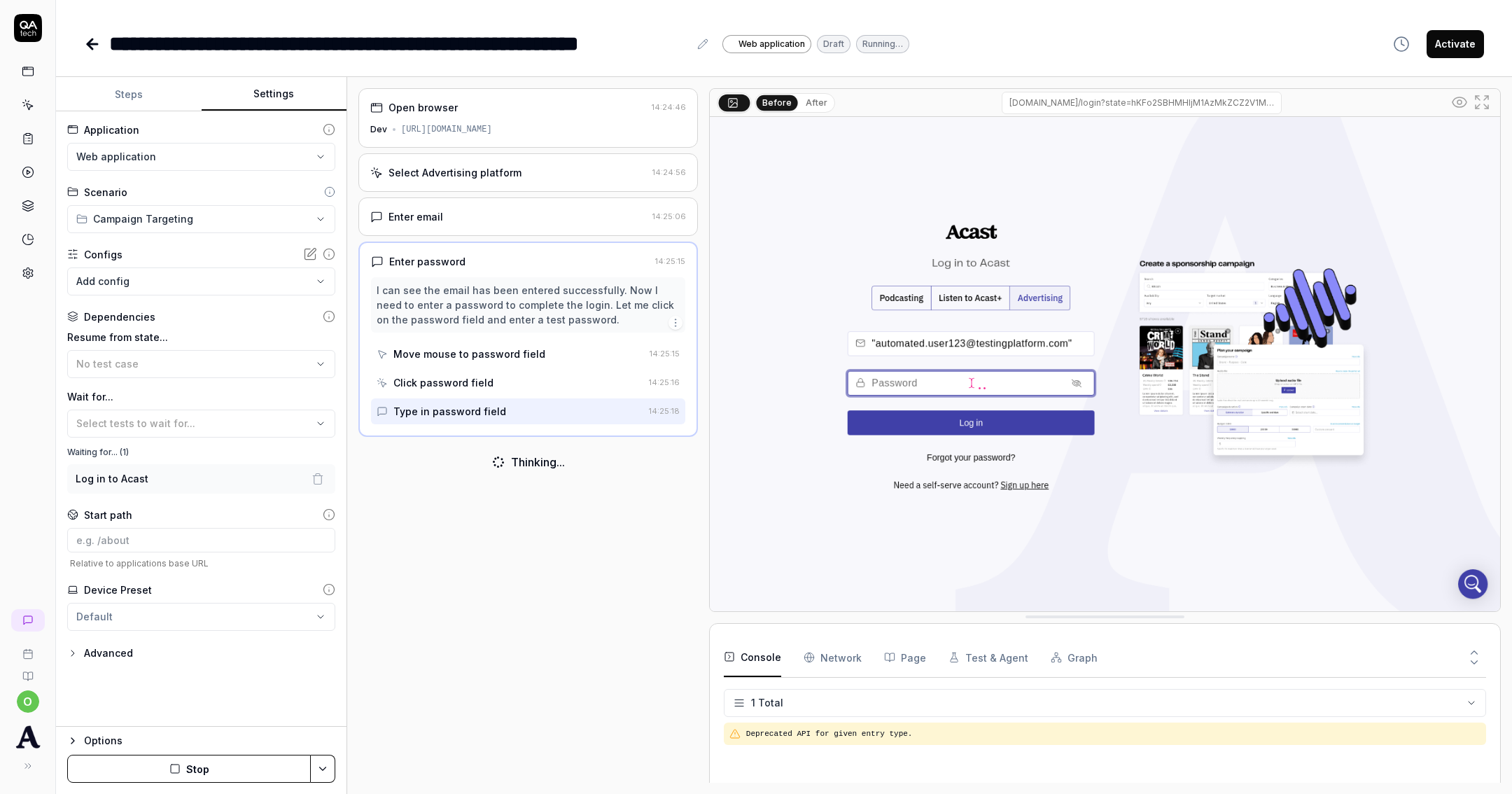
click at [92, 76] on div "**********" at bounding box center [783, 397] width 1456 height 794
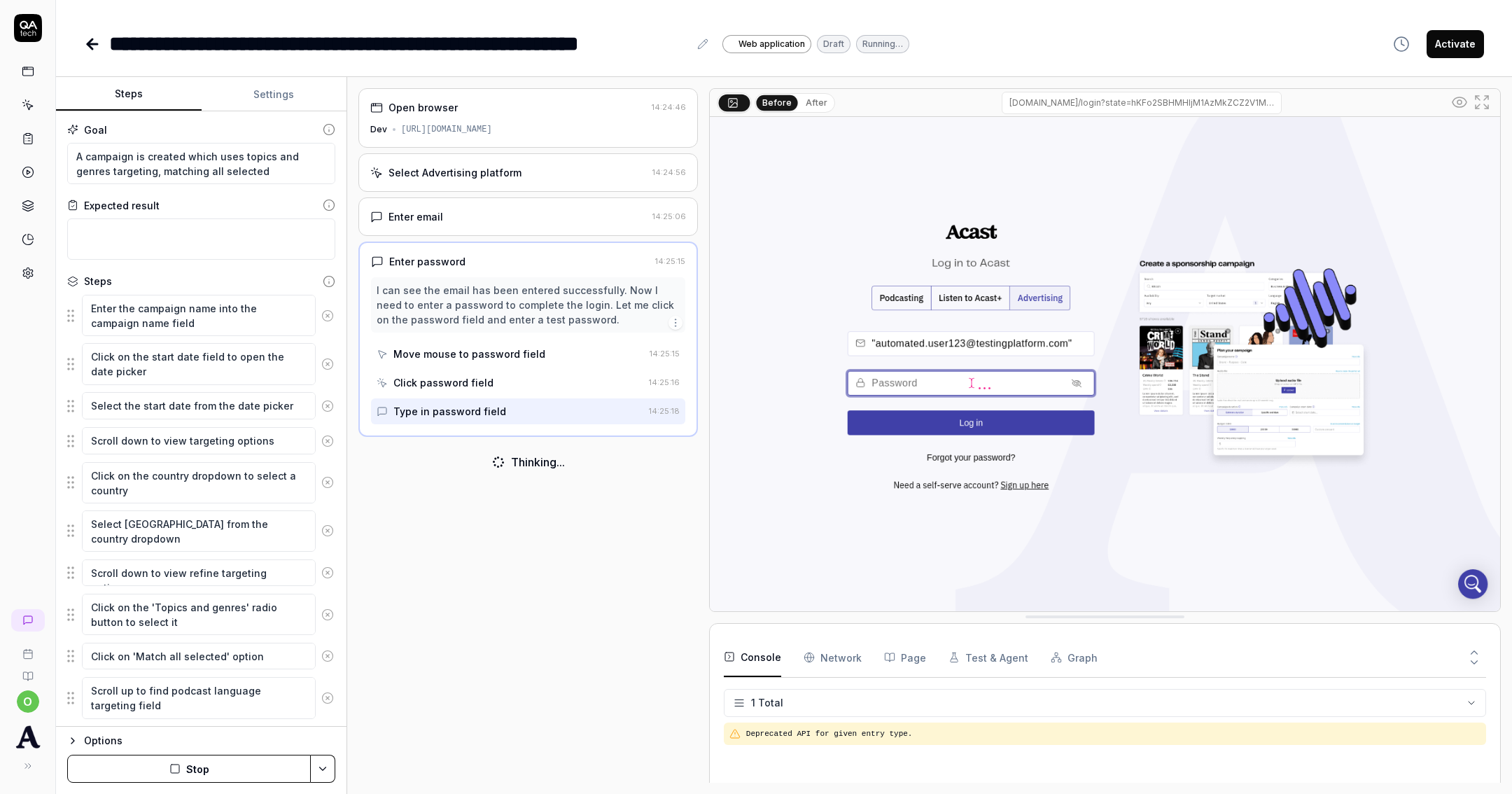
click at [104, 78] on button "Steps" at bounding box center [128, 94] width 146 height 34
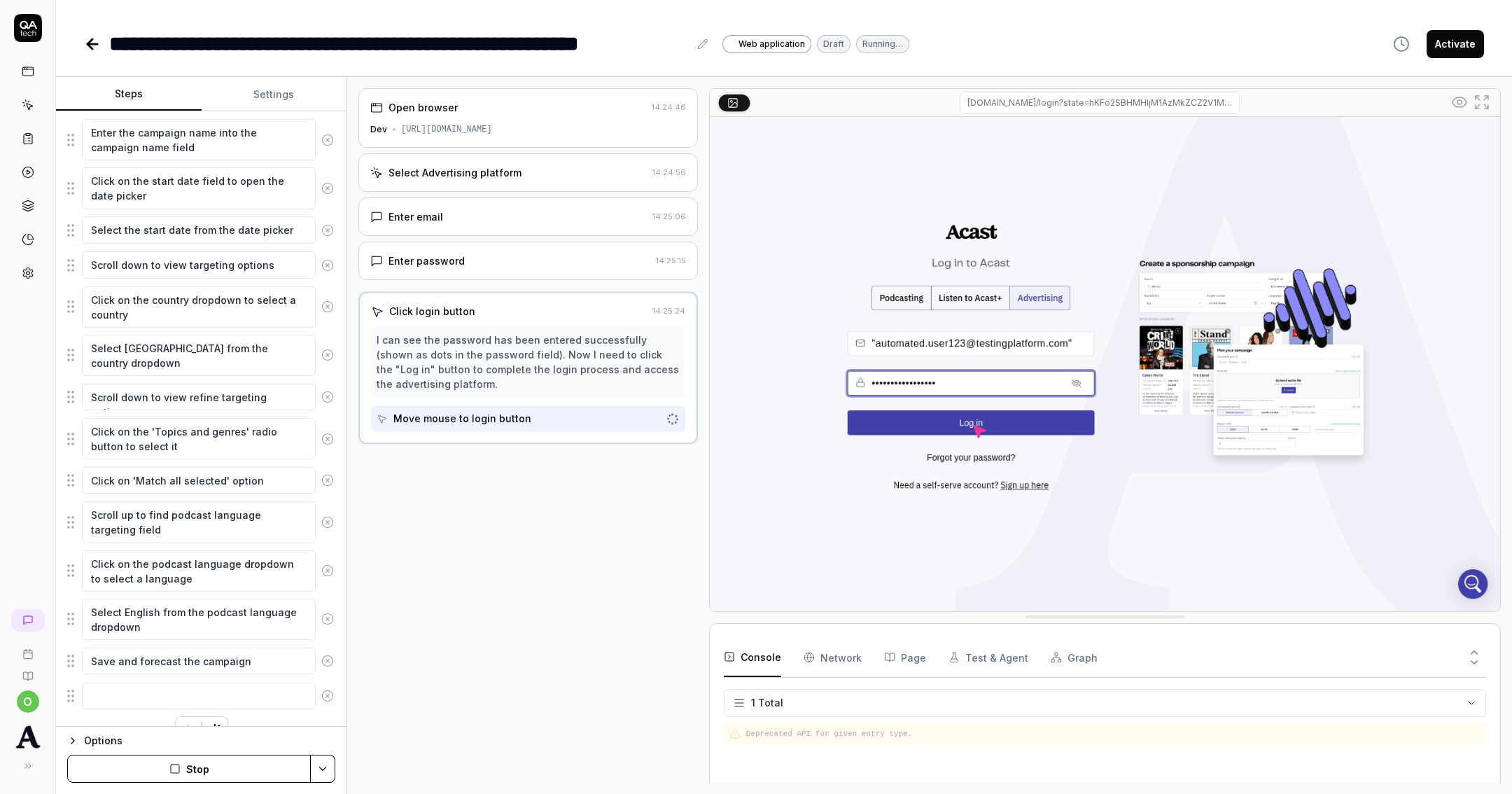
scroll to position [195, 0]
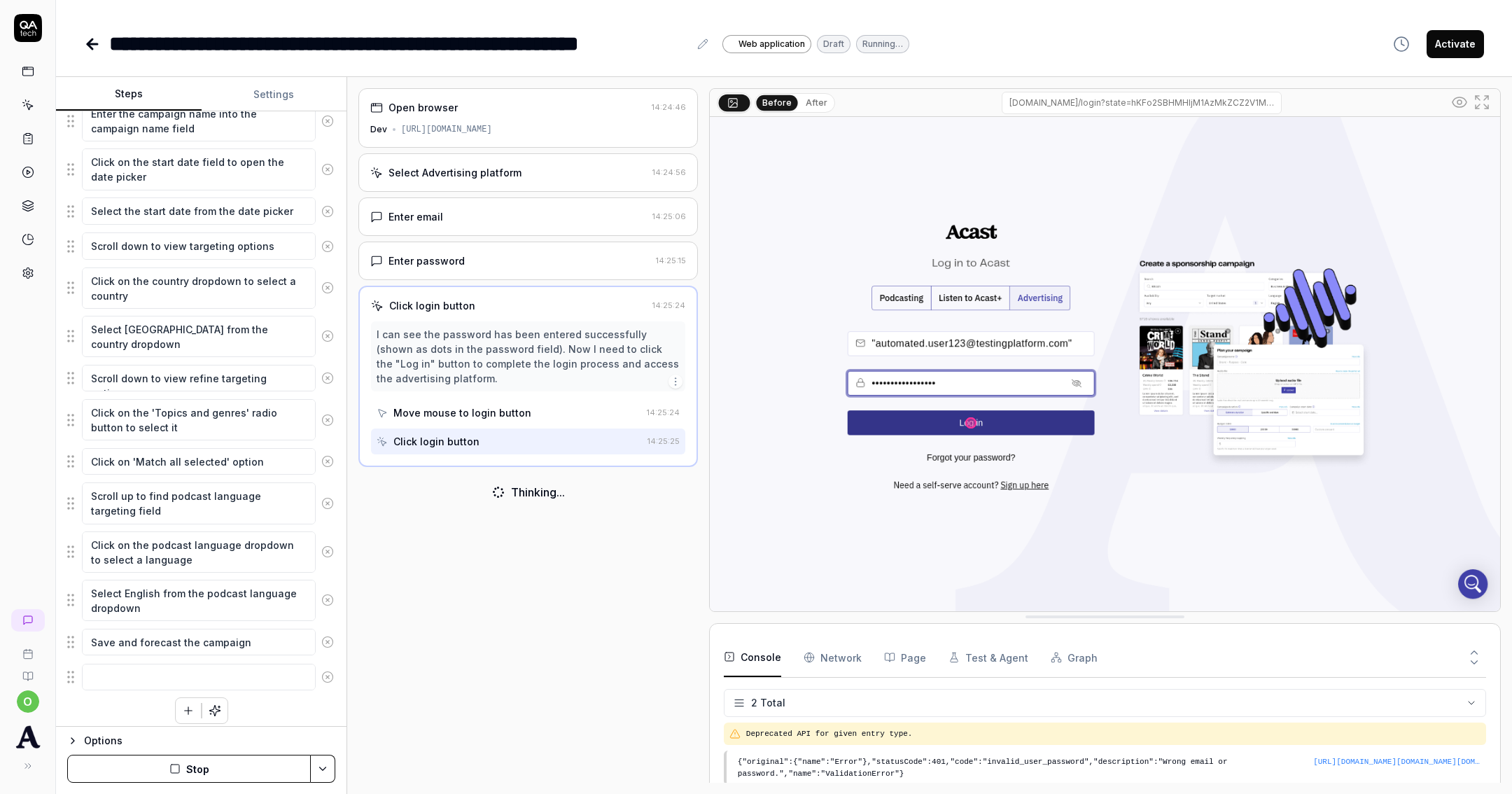
click at [246, 760] on button "Stop" at bounding box center [188, 768] width 243 height 28
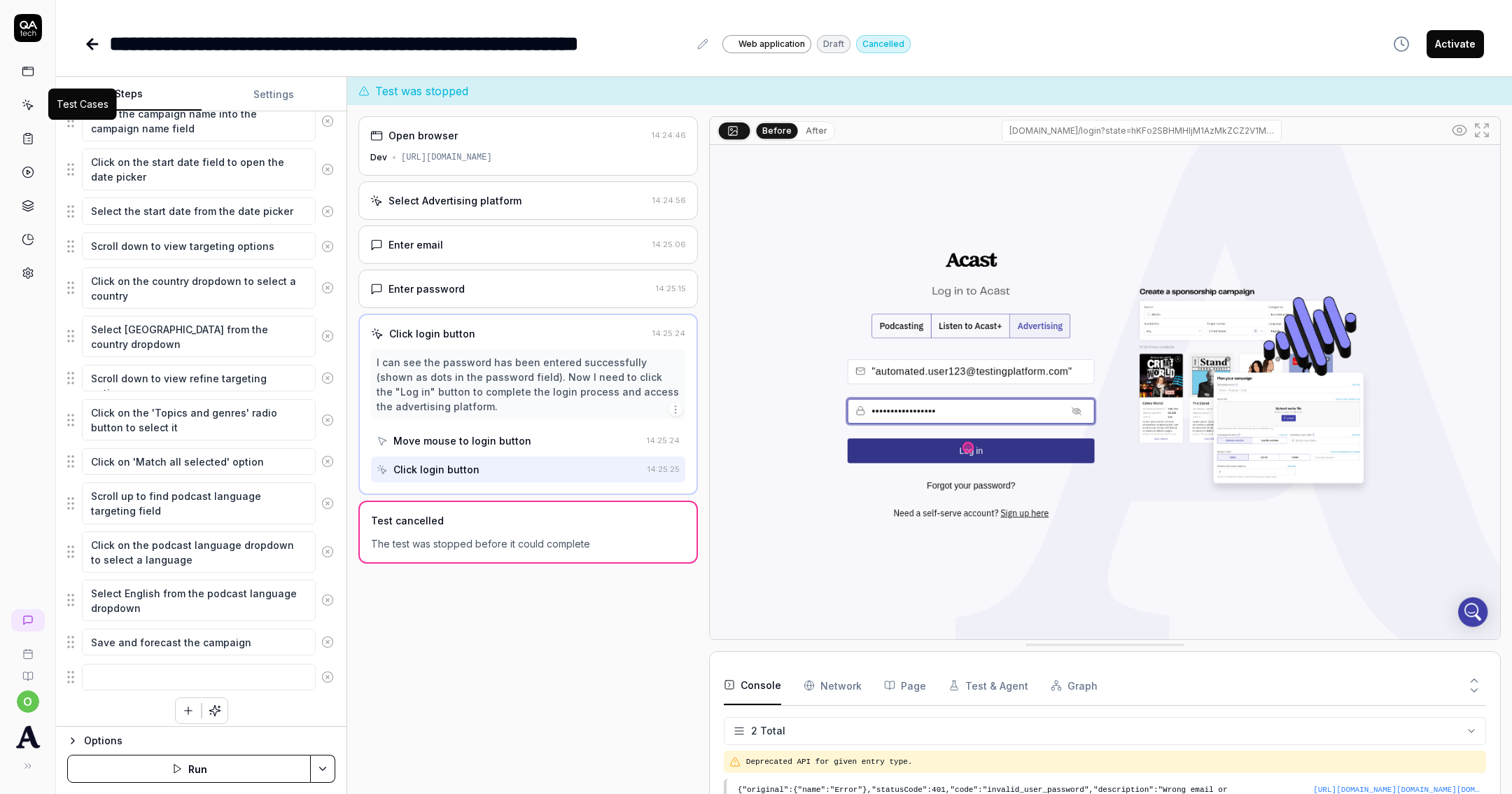
click at [26, 107] on icon at bounding box center [28, 105] width 13 height 13
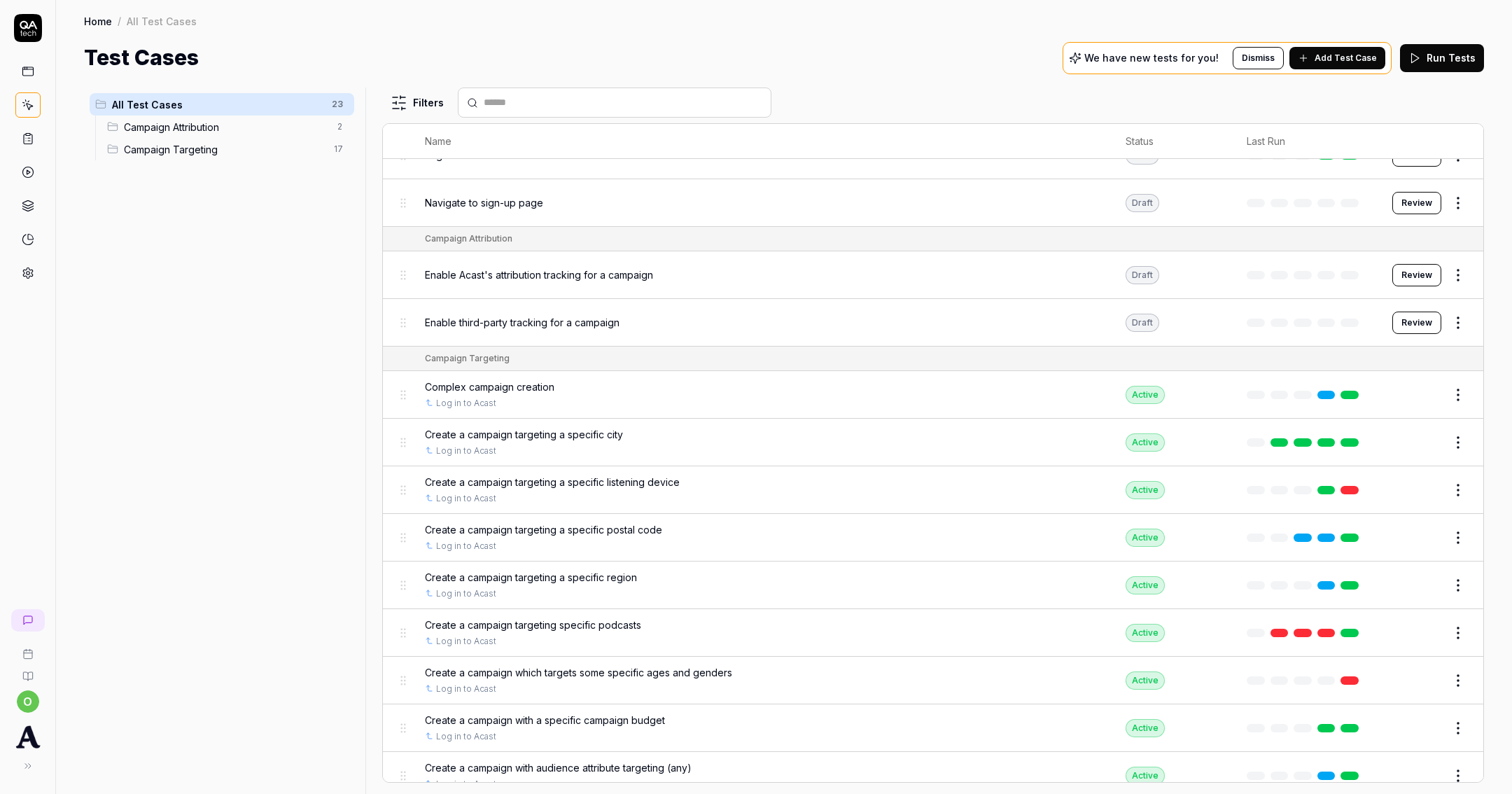
scroll to position [512, 0]
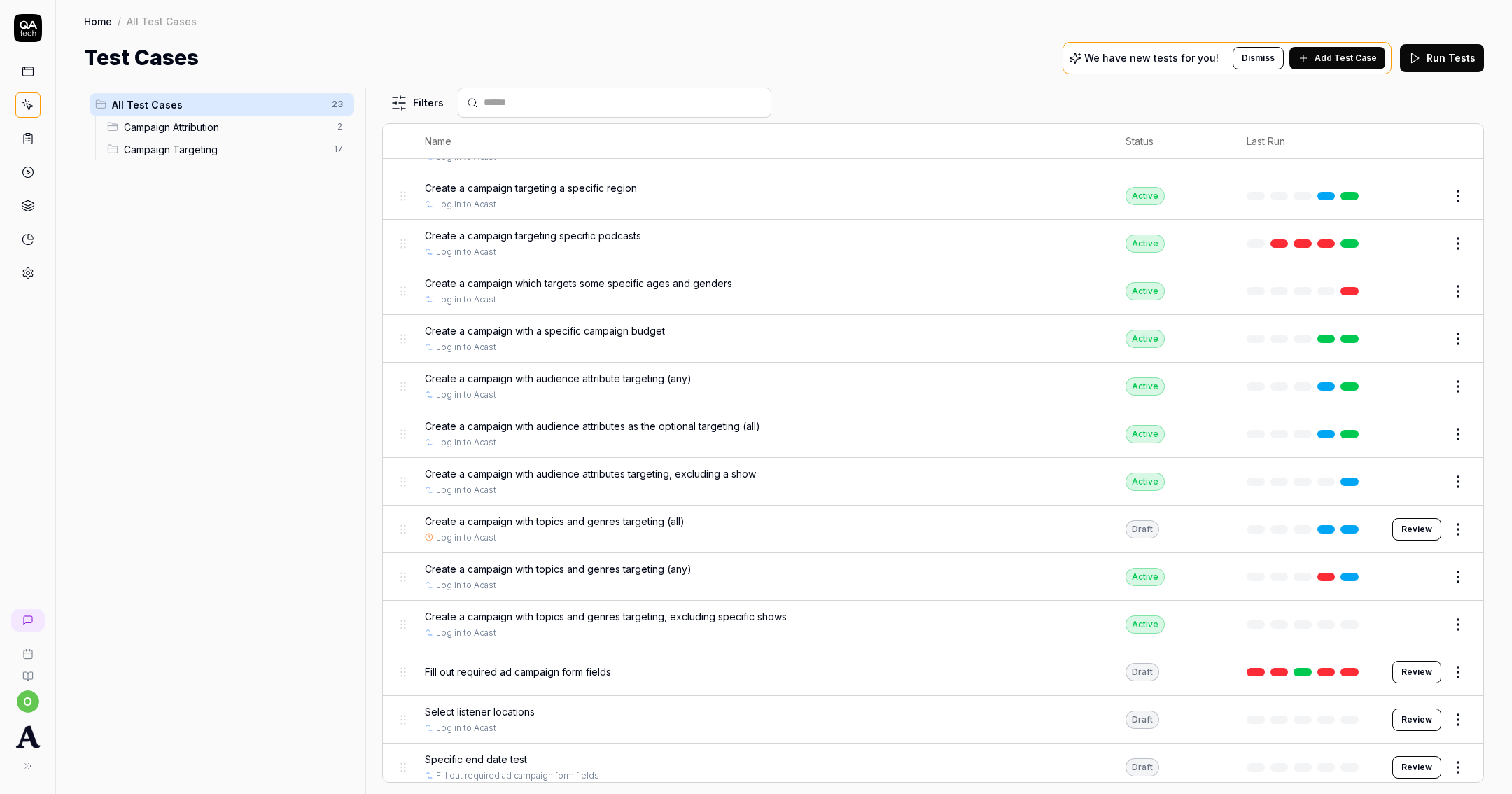
click at [595, 516] on span "Create a campaign with topics and genres targeting (all)" at bounding box center [555, 521] width 260 height 15
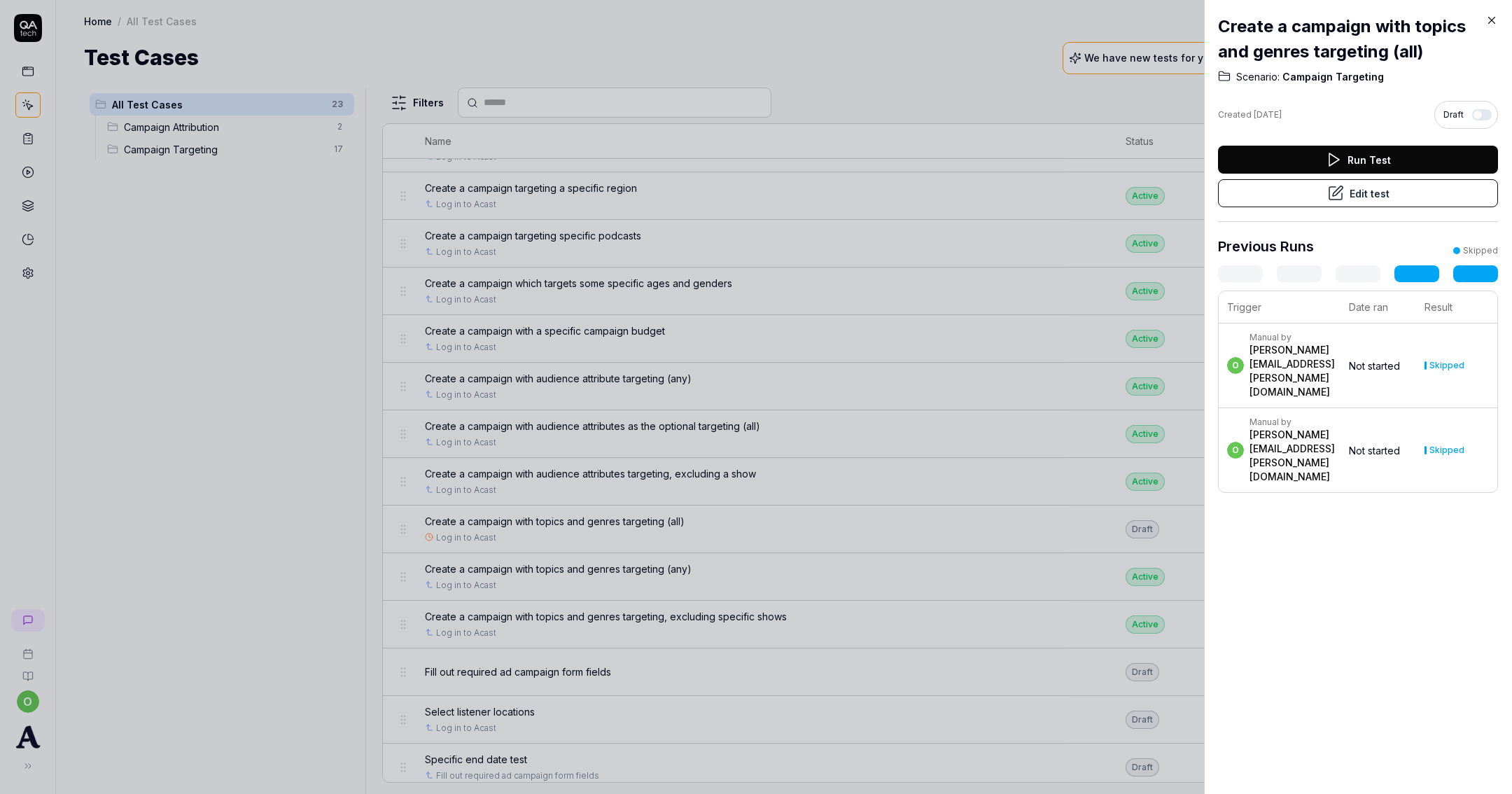
click at [1378, 201] on button "Edit test" at bounding box center [1358, 193] width 280 height 28
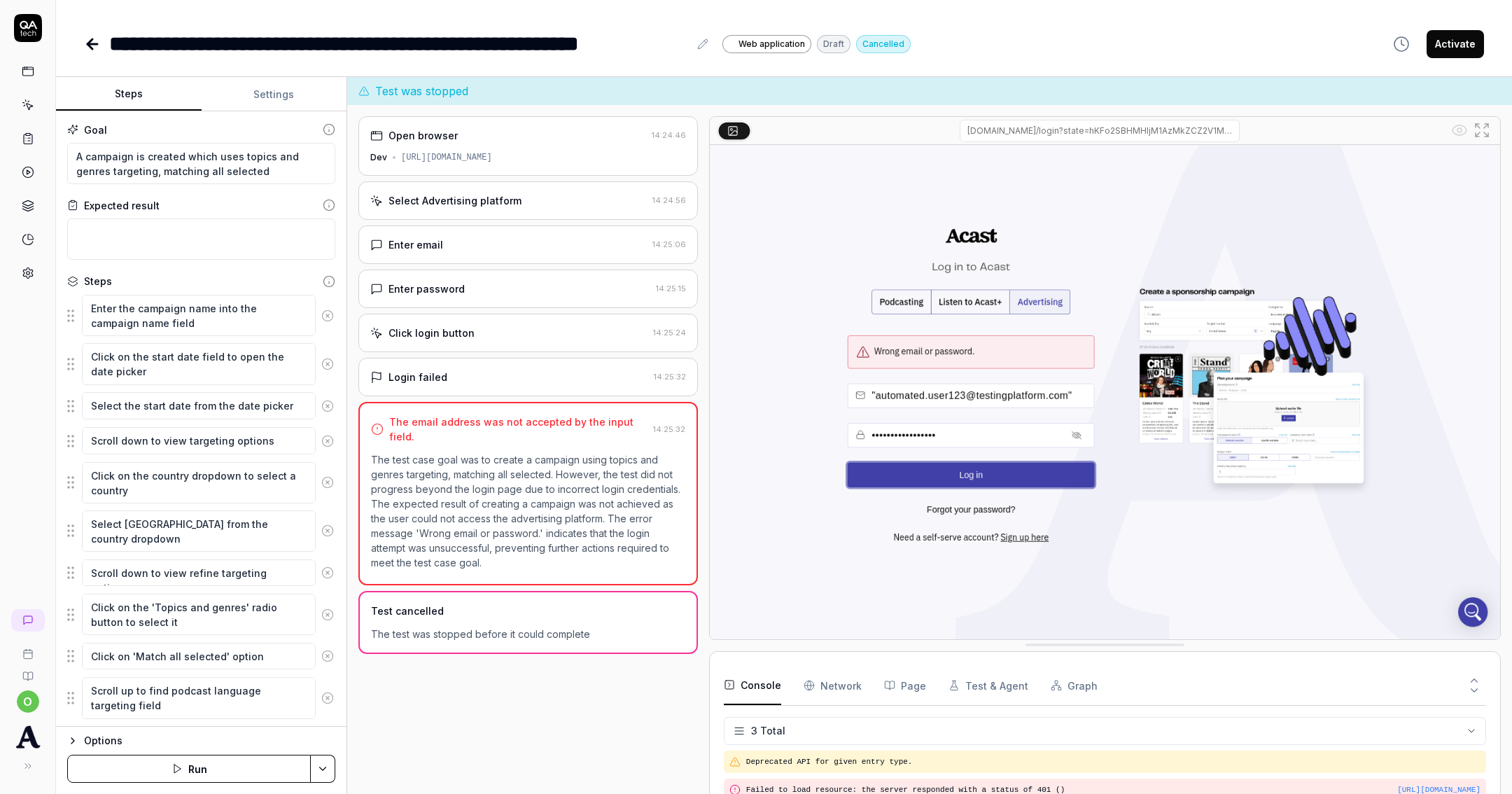
click at [234, 96] on button "Settings" at bounding box center [274, 94] width 146 height 34
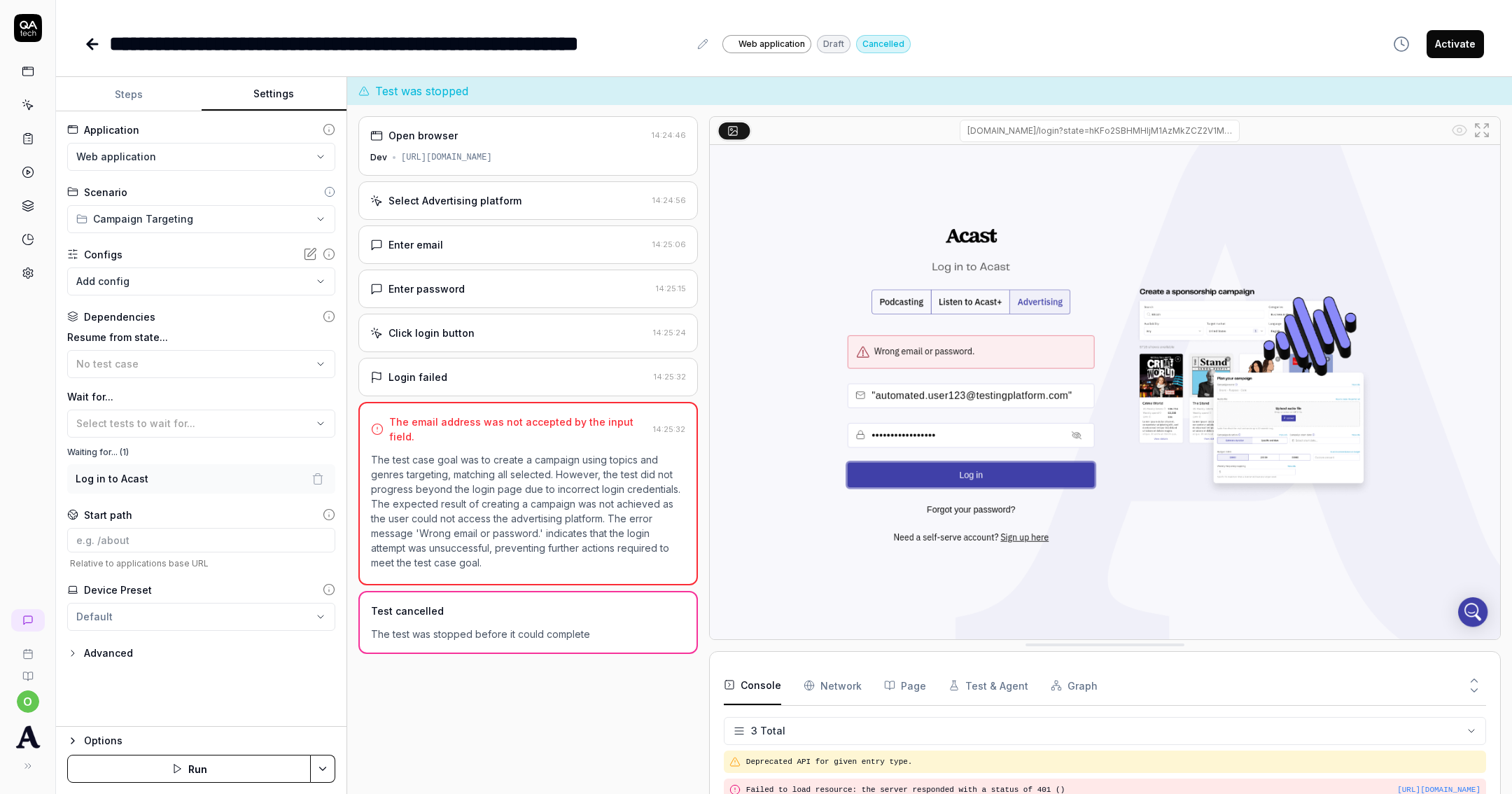
click at [171, 268] on body "**********" at bounding box center [756, 397] width 1512 height 794
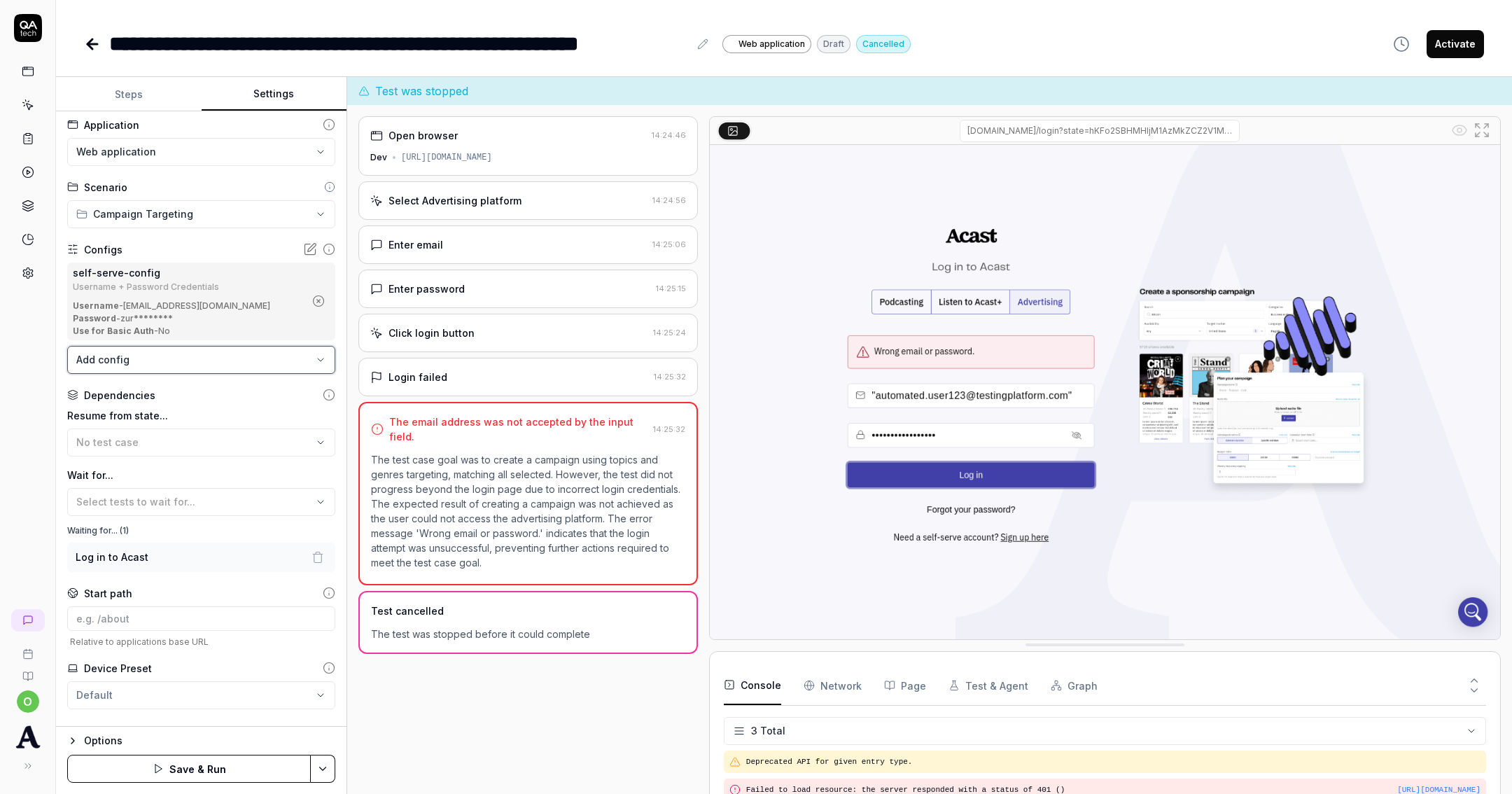
scroll to position [28, 0]
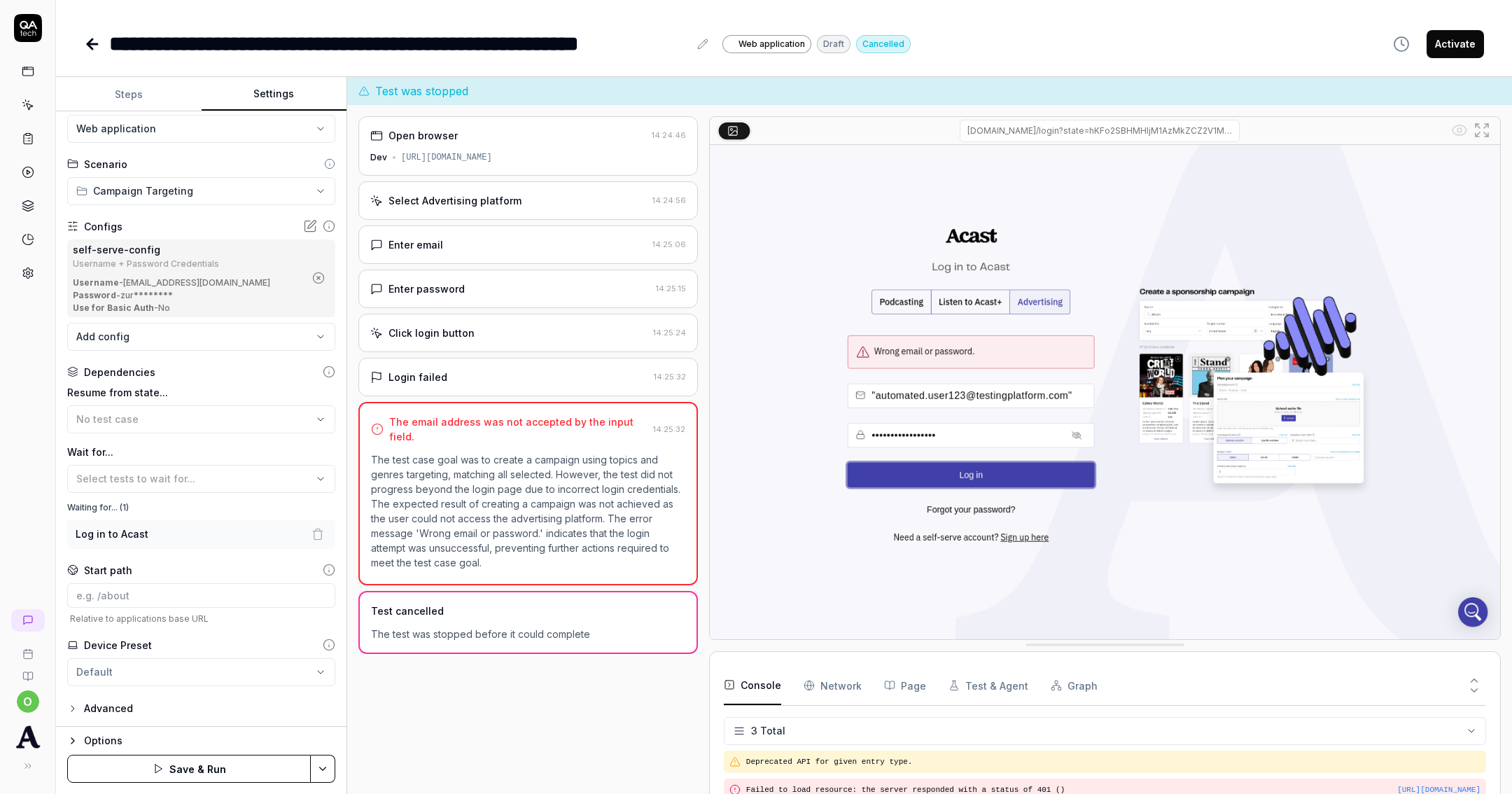
click at [243, 770] on button "Save & Run" at bounding box center [188, 768] width 243 height 28
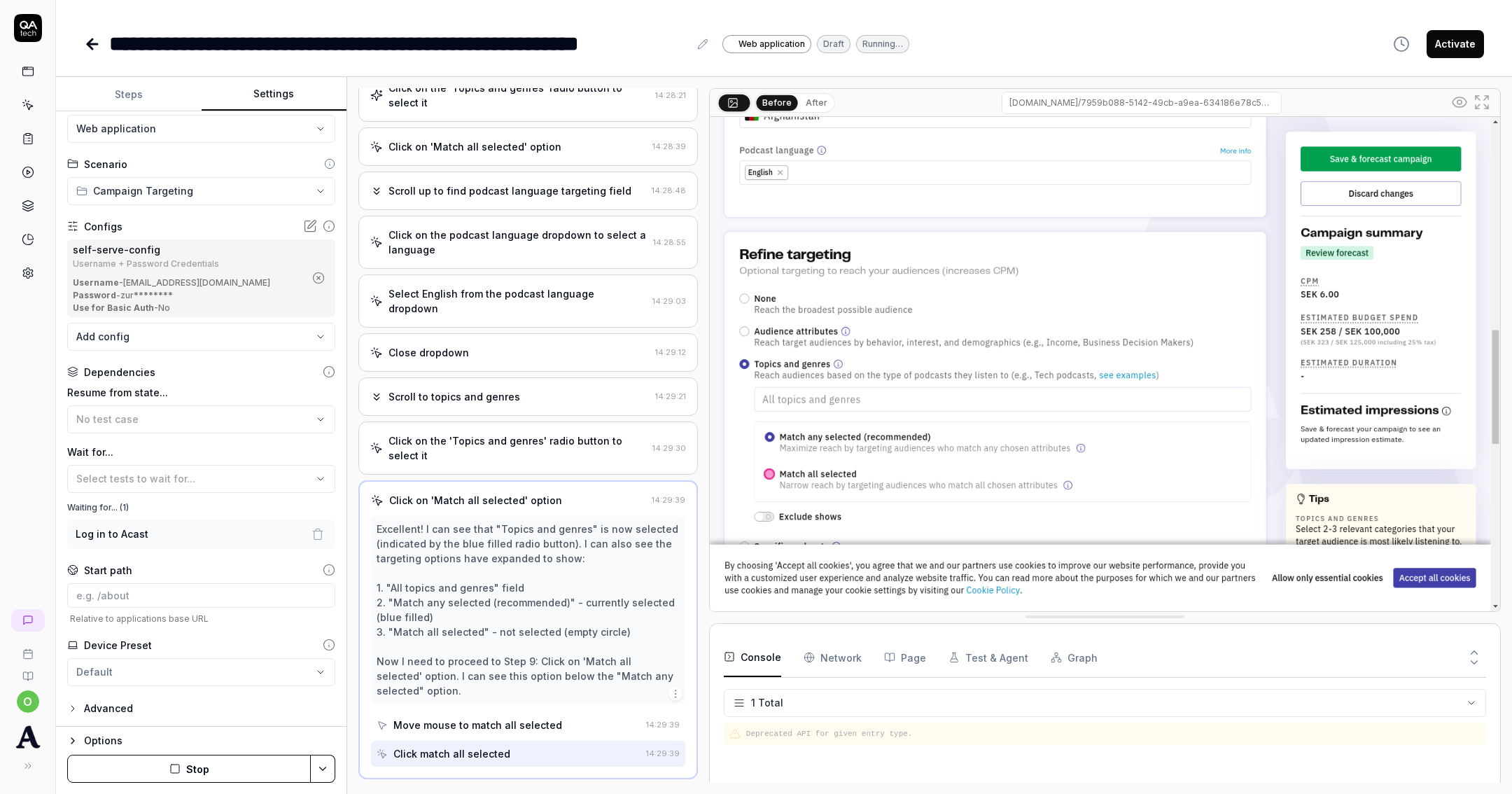
scroll to position [731, 0]
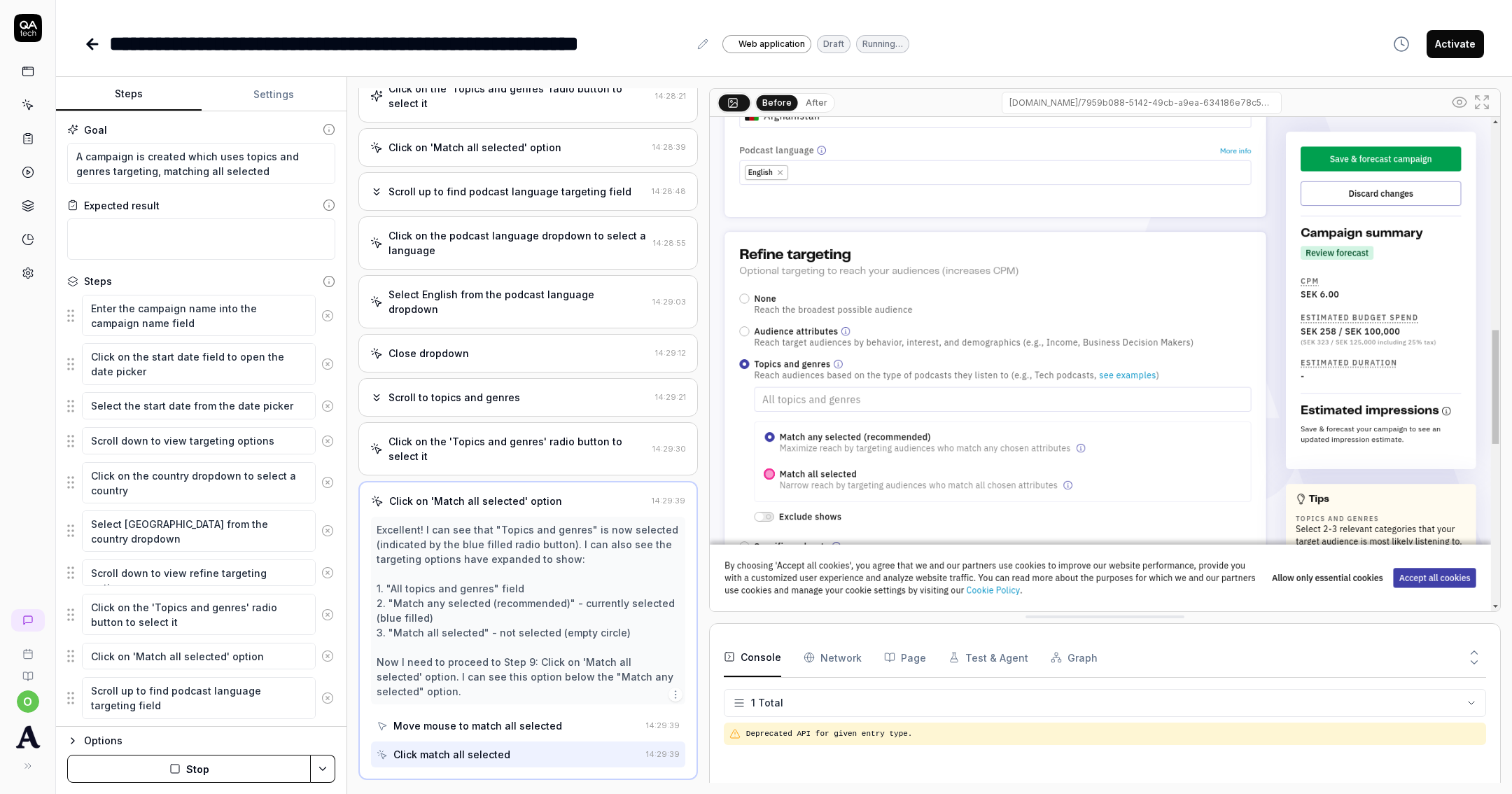
click at [147, 90] on button "Steps" at bounding box center [128, 94] width 146 height 34
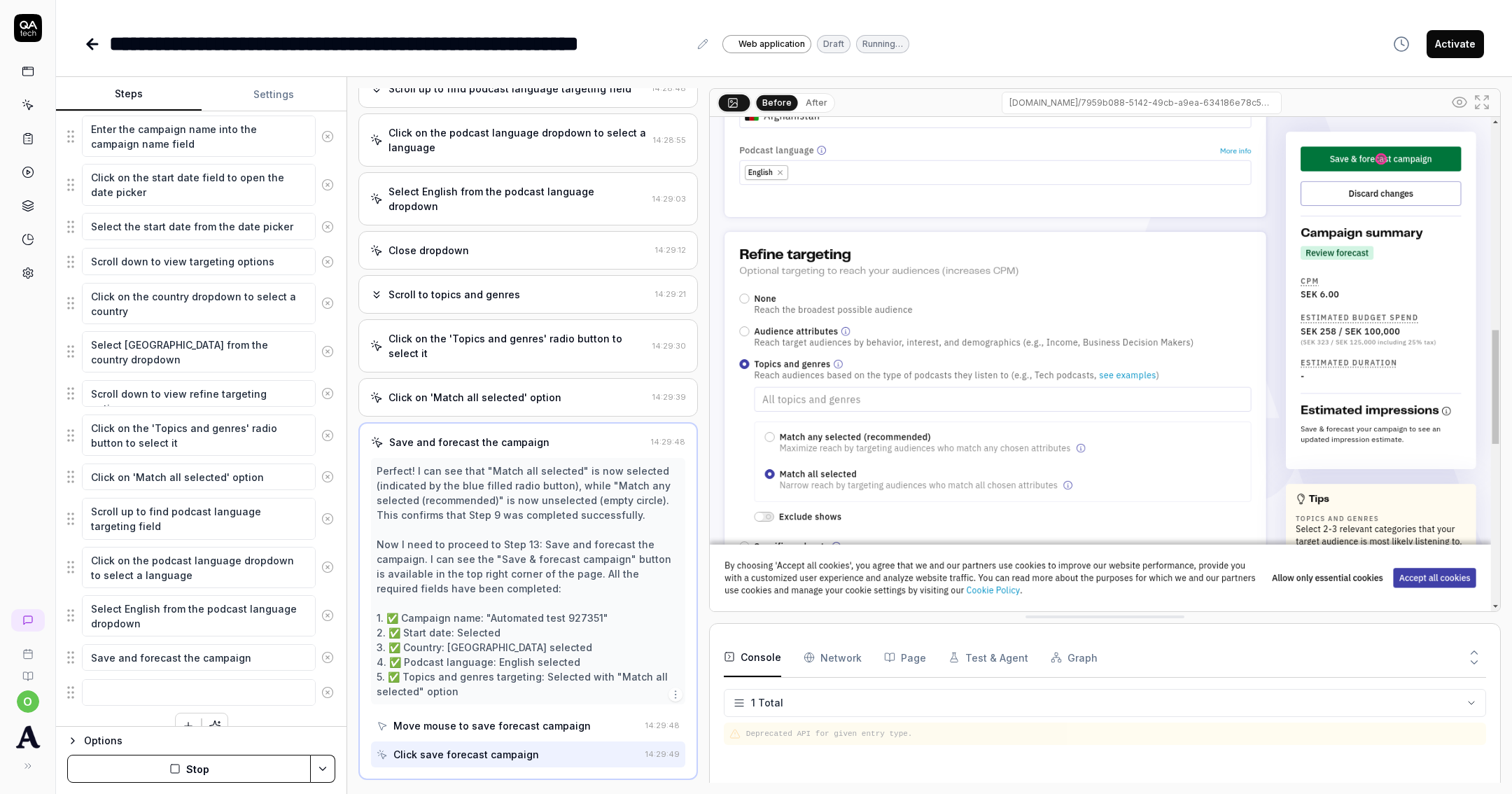
scroll to position [833, 0]
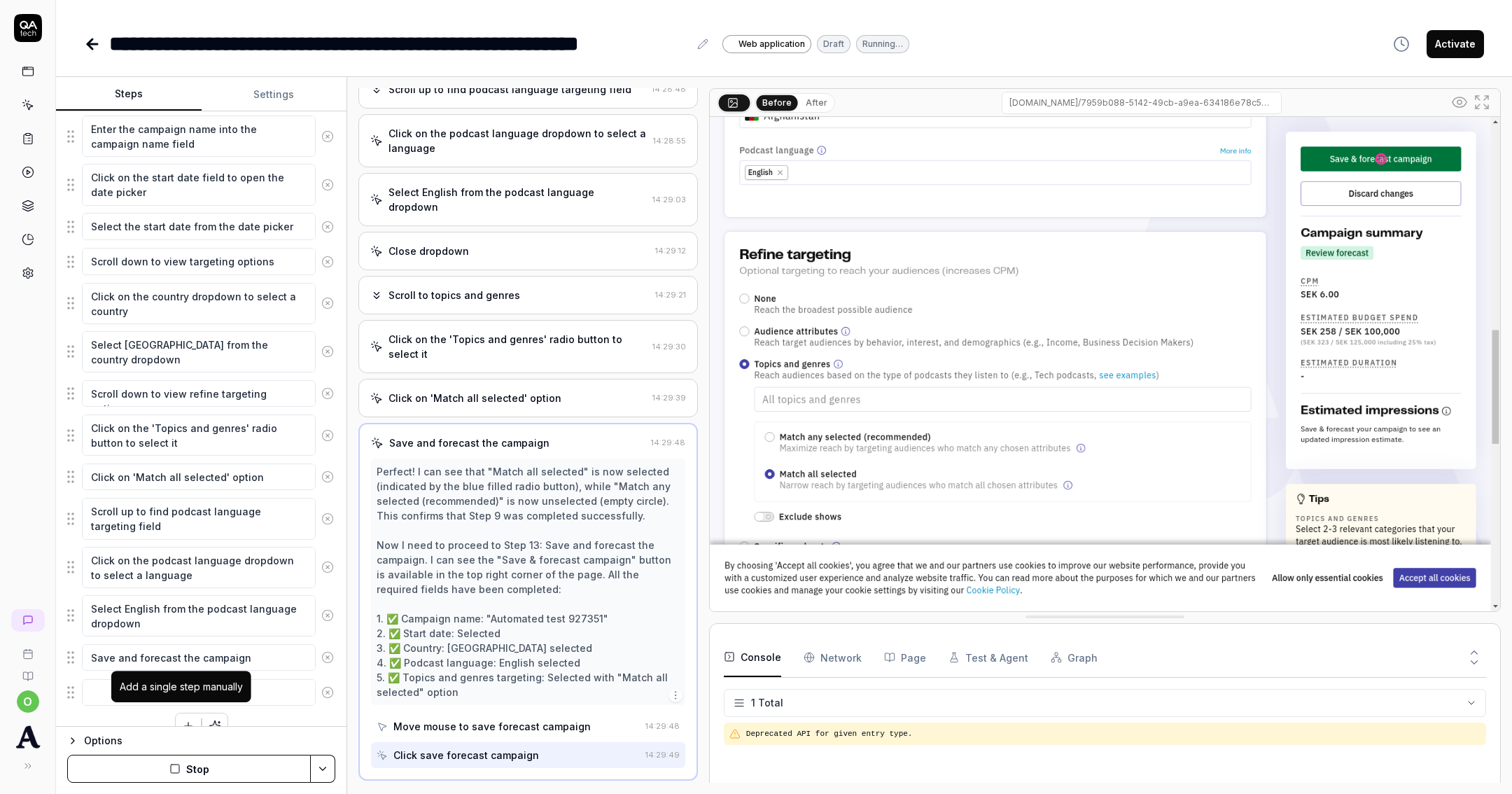
click at [176, 714] on button "button" at bounding box center [188, 725] width 25 height 25
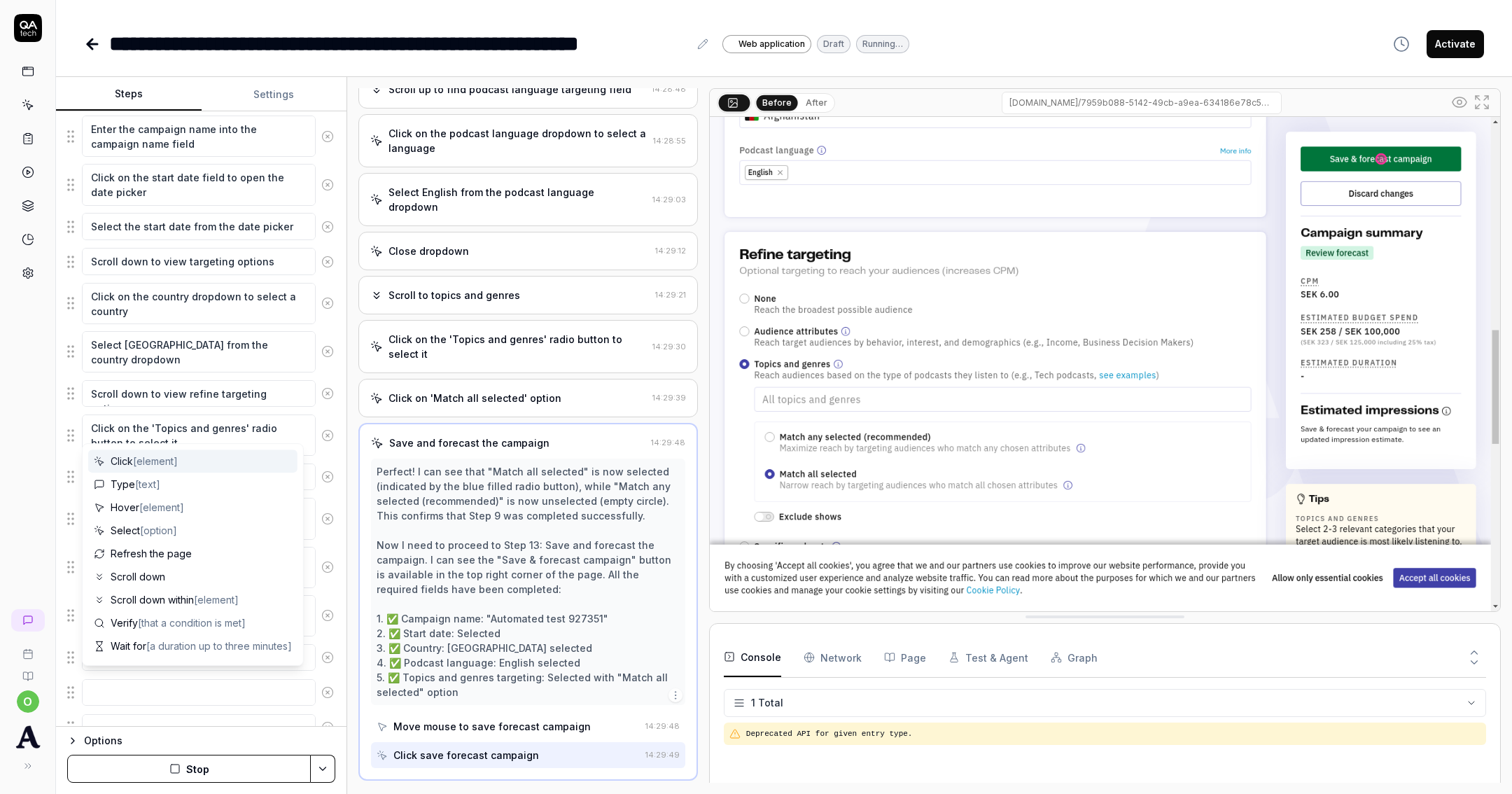
scroll to position [213, 0]
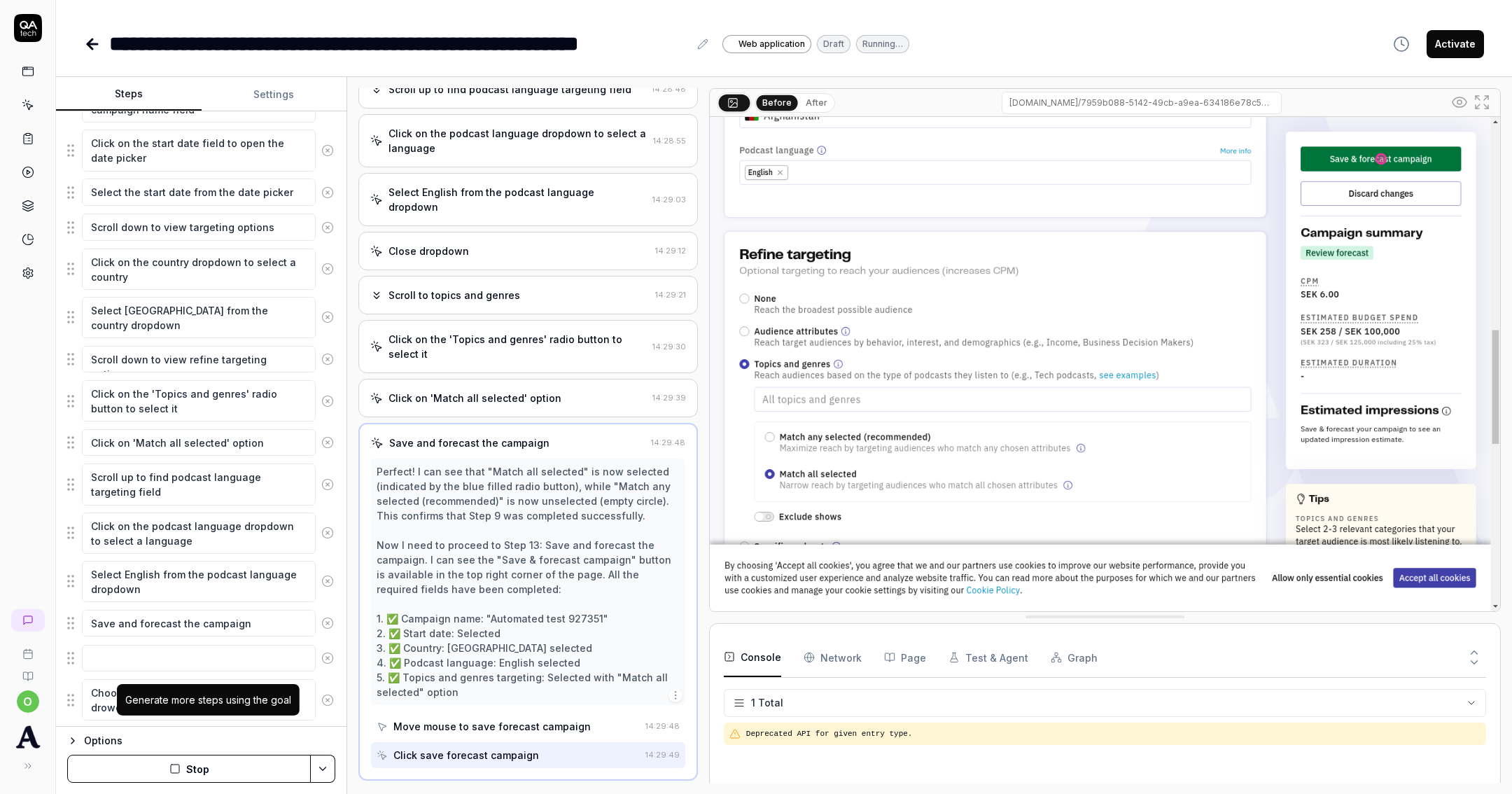
click at [261, 723] on div "Enter the campaign name into the campaign name field Click on the start date fi…" at bounding box center [201, 417] width 268 height 673
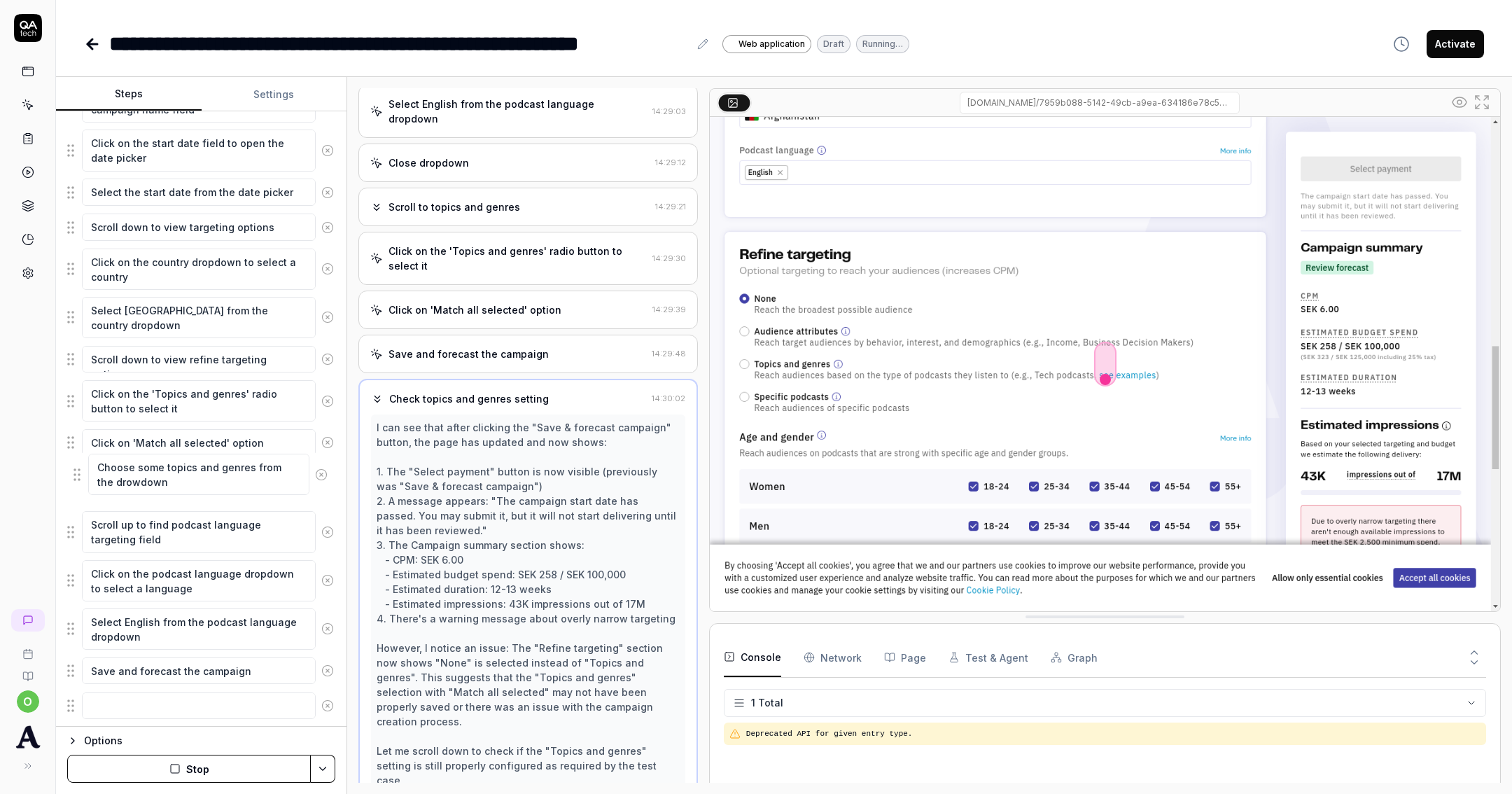
drag, startPoint x: 69, startPoint y: 689, endPoint x: 76, endPoint y: 471, distance: 218.1
click at [76, 471] on fieldset "Enter the campaign name into the campaign name field Click on the start date fi…" at bounding box center [201, 401] width 268 height 640
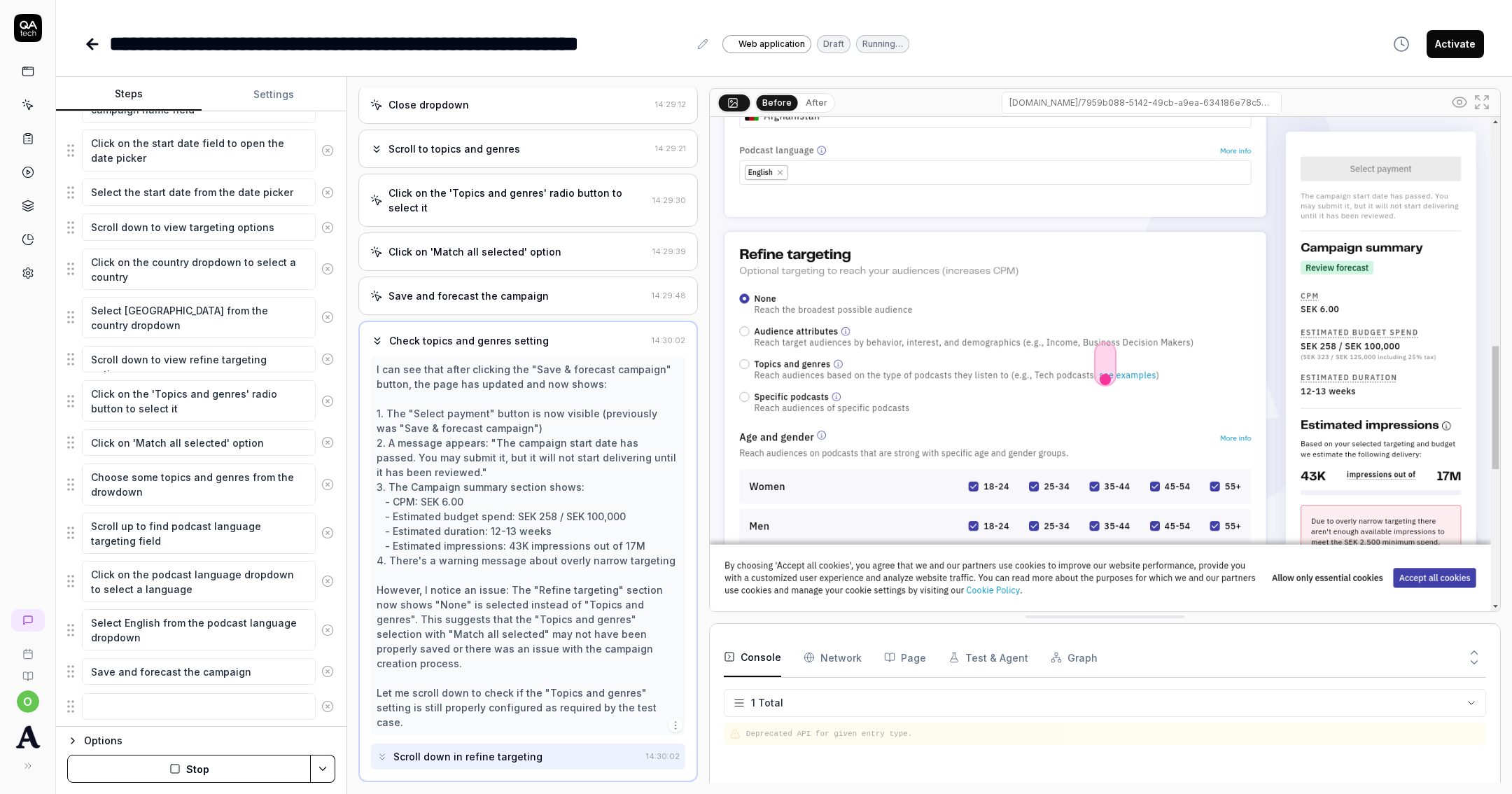
scroll to position [966, 0]
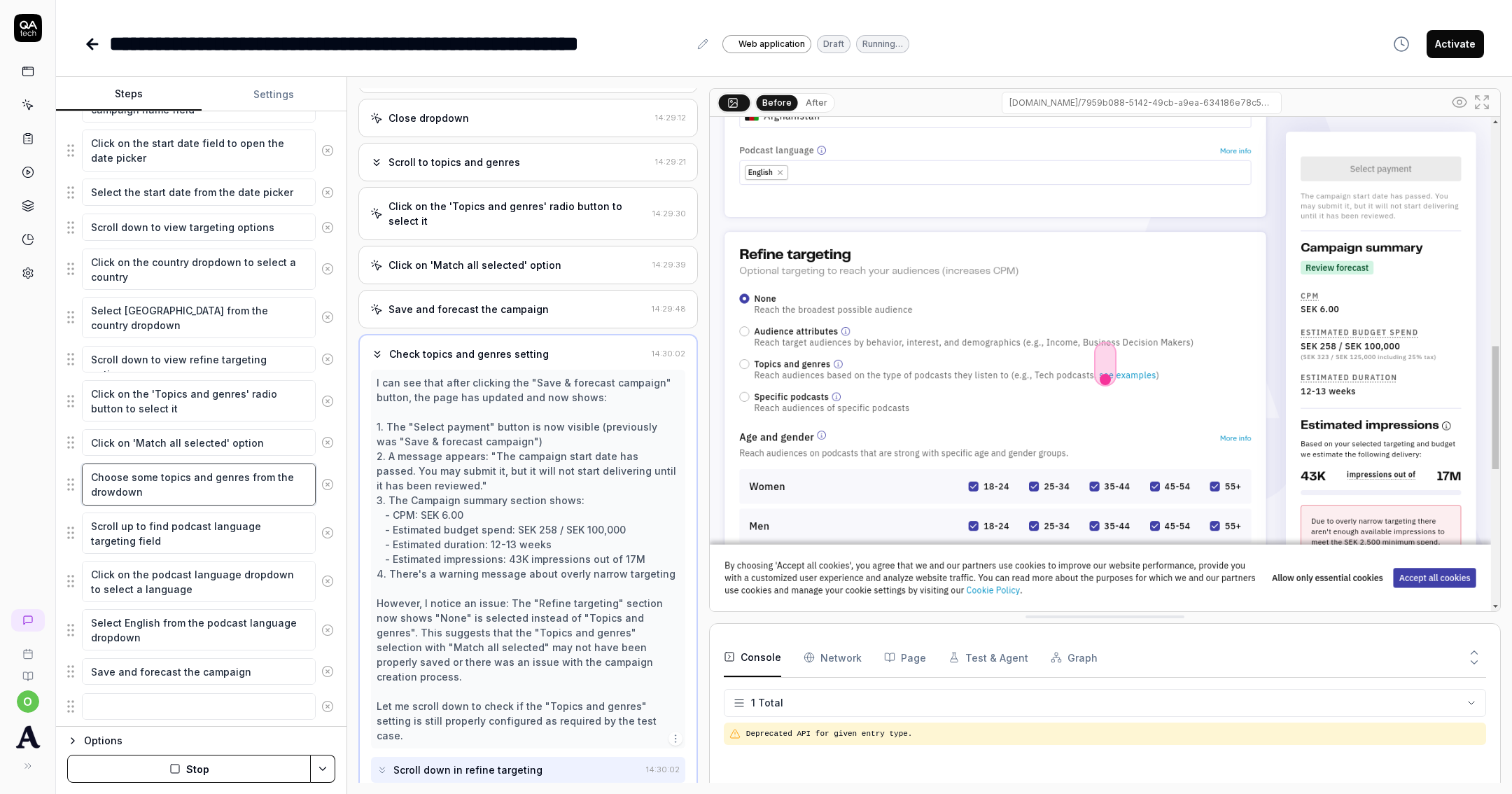
click at [114, 489] on textarea "Choose some topics and genres from the drowdown" at bounding box center [198, 484] width 233 height 41
type textarea "Choose some topics and genres from the dropdown"
click at [796, 368] on img at bounding box center [1104, 364] width 790 height 494
click at [171, 768] on icon "button" at bounding box center [175, 769] width 11 height 11
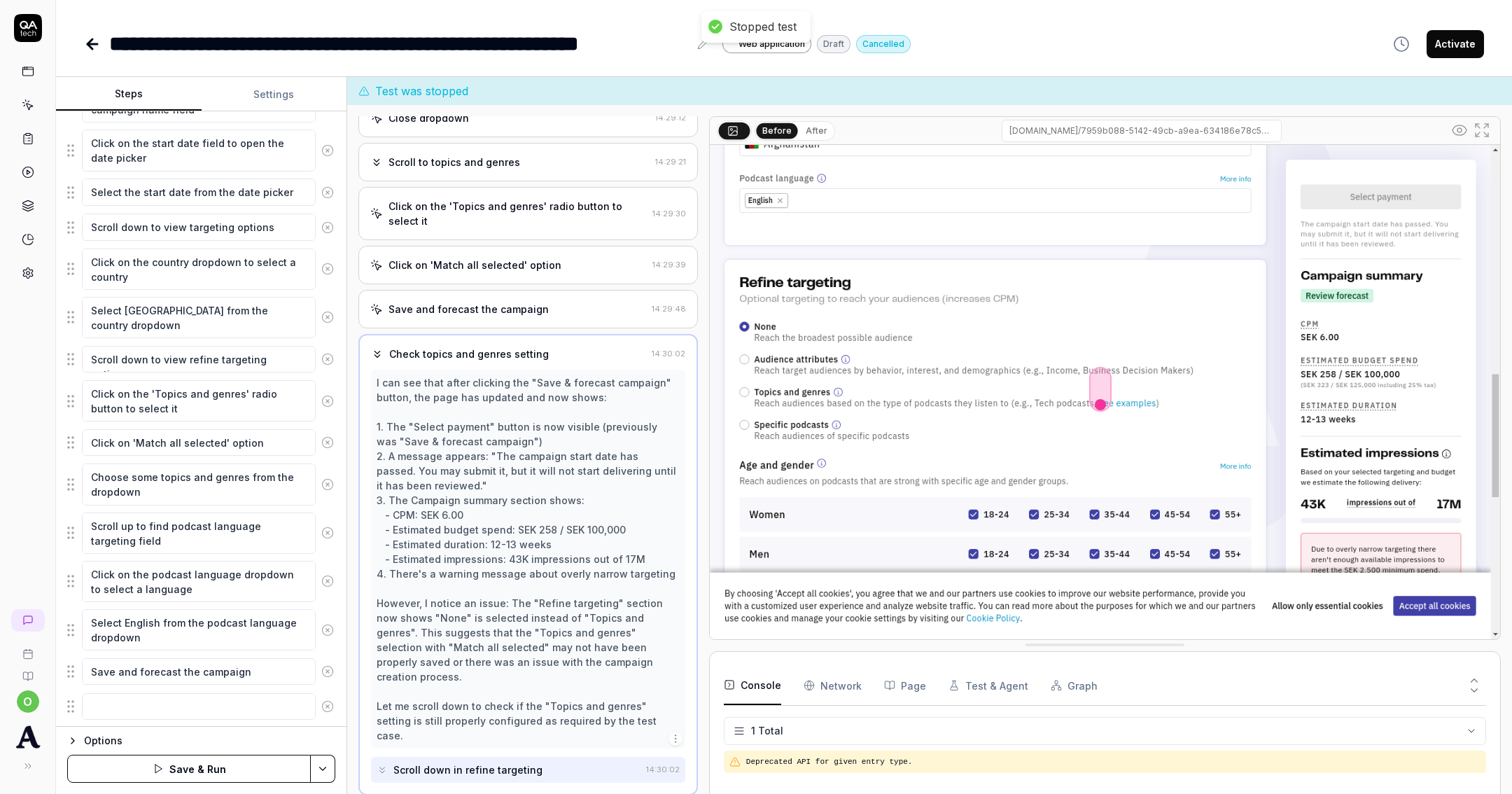
click at [232, 767] on button "Save & Run" at bounding box center [188, 768] width 243 height 28
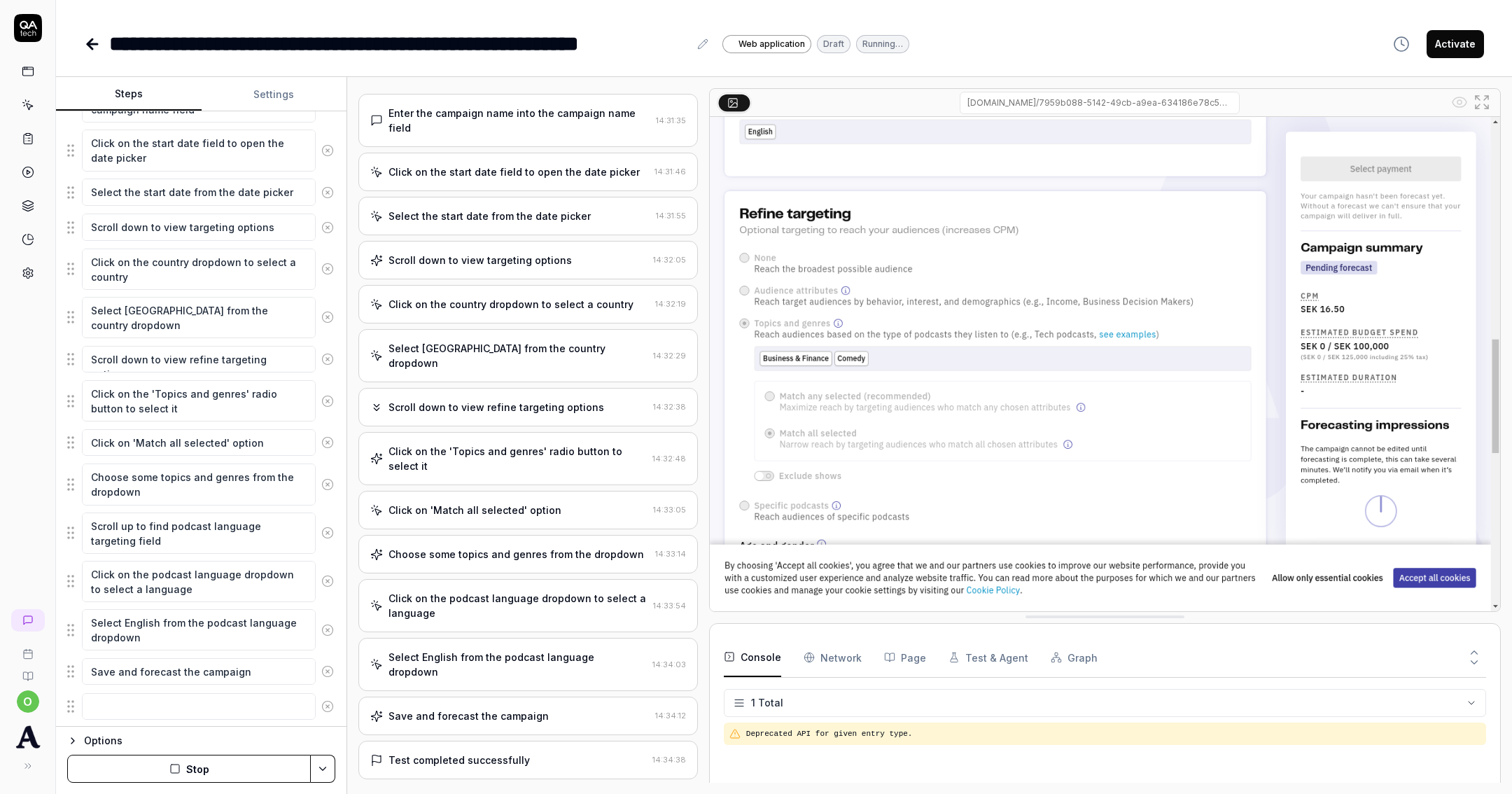
scroll to position [775, 0]
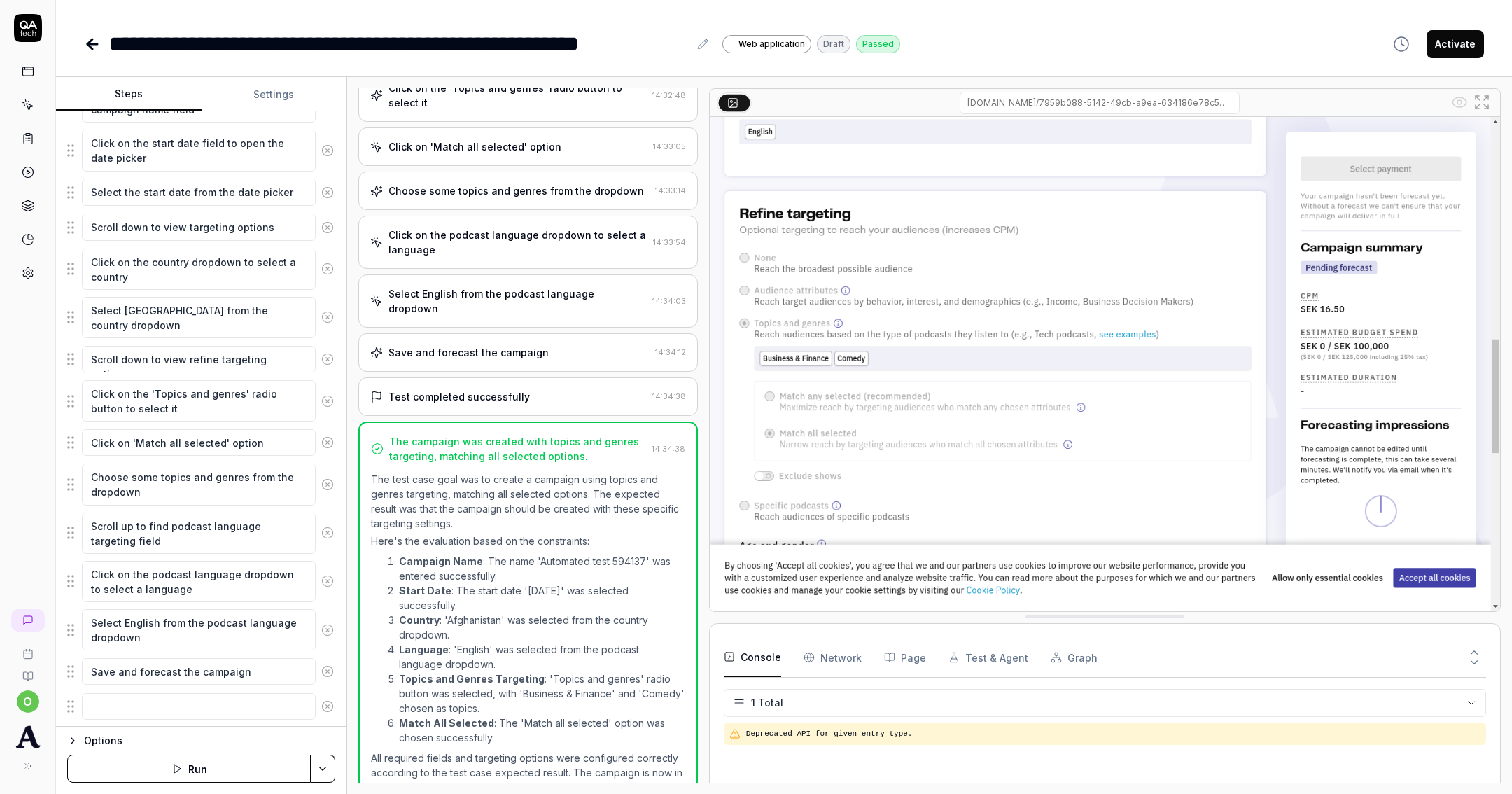
click at [1477, 37] on button "Activate" at bounding box center [1455, 44] width 57 height 28
click at [90, 34] on link at bounding box center [94, 44] width 19 height 28
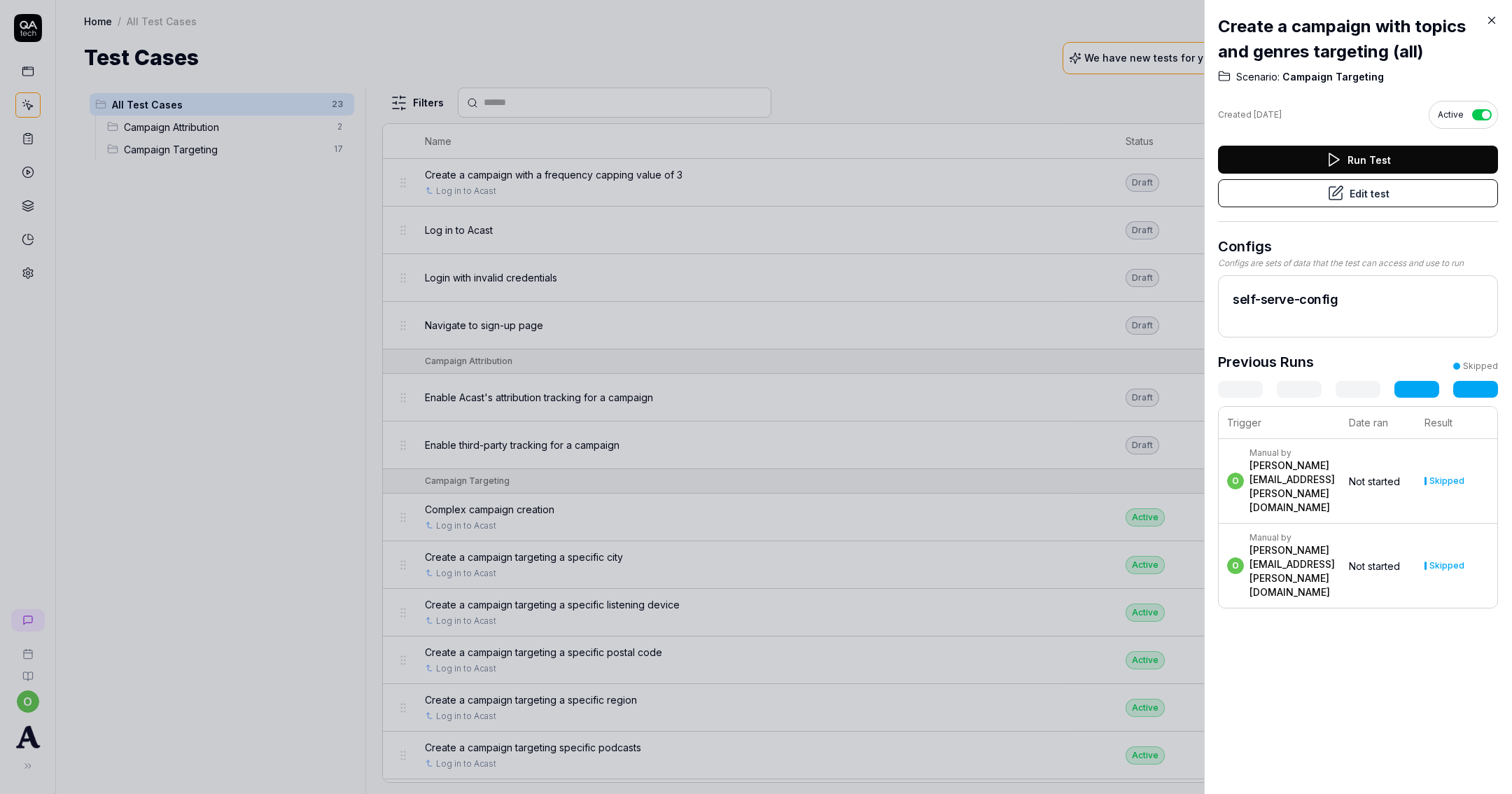
click at [421, 261] on div at bounding box center [756, 397] width 1512 height 794
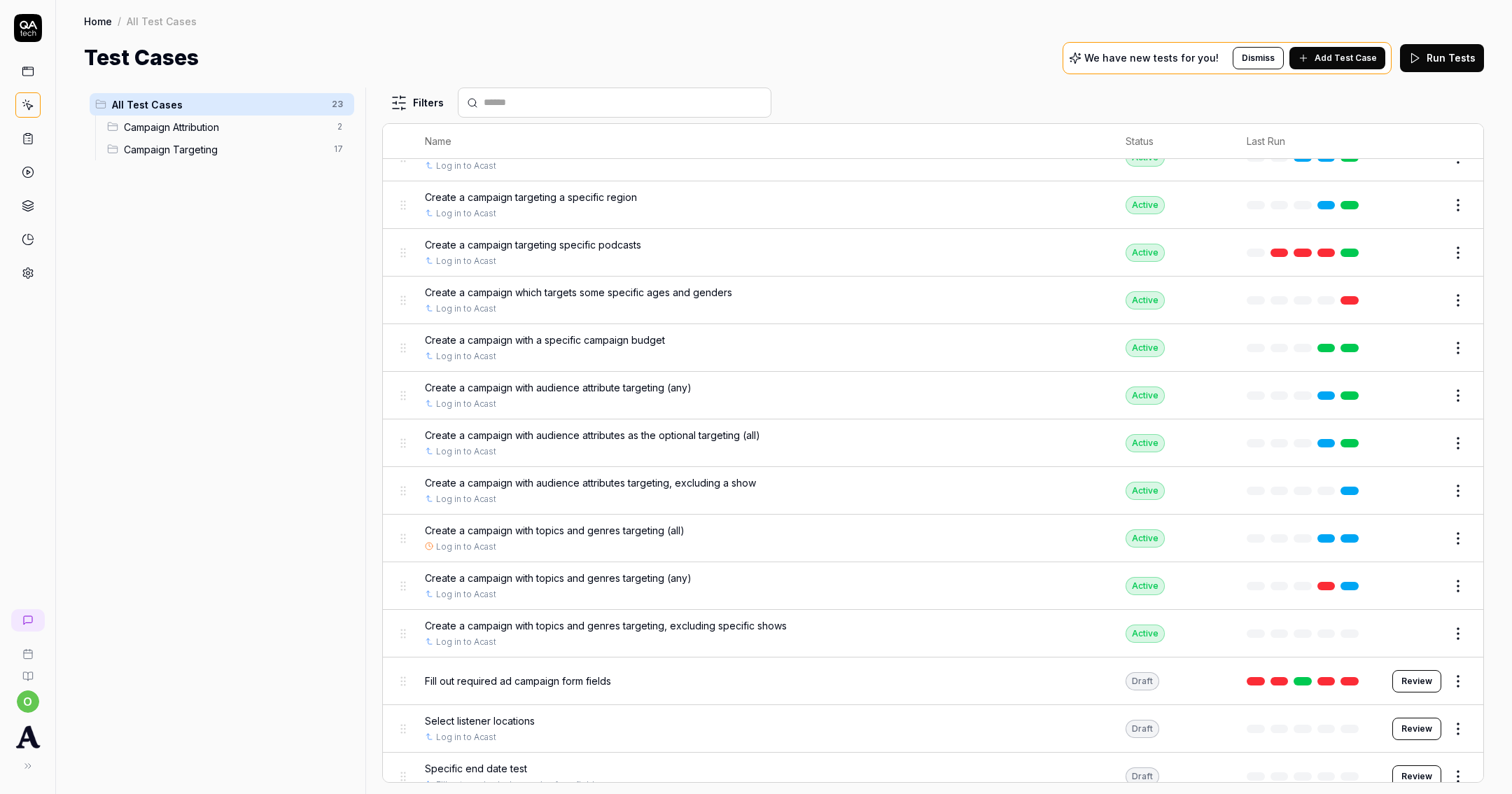
scroll to position [512, 0]
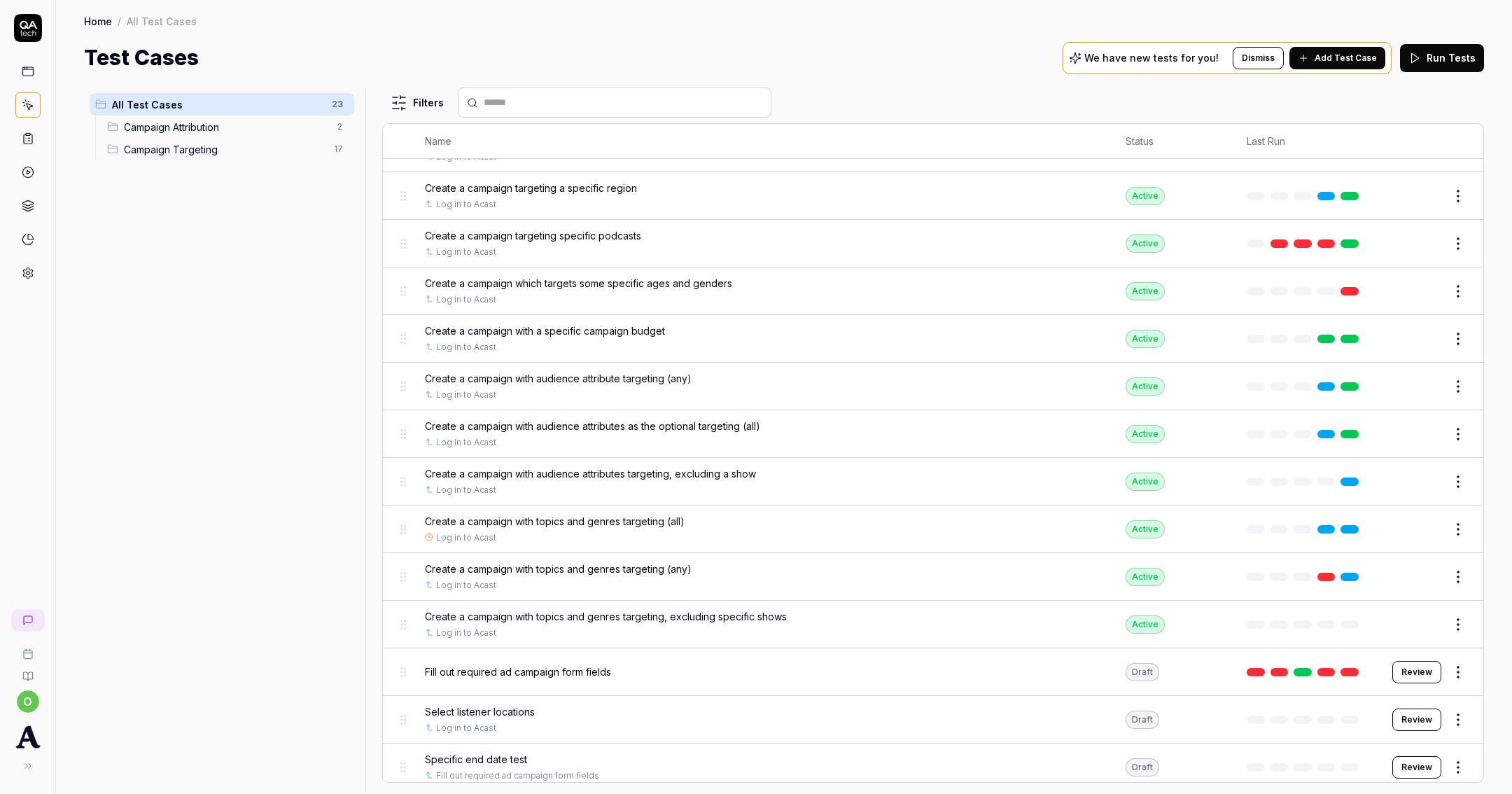
click at [1117, 621] on td "Active" at bounding box center [1172, 624] width 121 height 48
click at [1452, 665] on html "o Home / All Test Cases Home / All Test Cases Test Cases We have new tests for …" at bounding box center [756, 397] width 1512 height 794
click at [1384, 630] on span "Draft" at bounding box center [1384, 637] width 80 height 15
click at [1379, 607] on div "Delete" at bounding box center [1386, 605] width 133 height 31
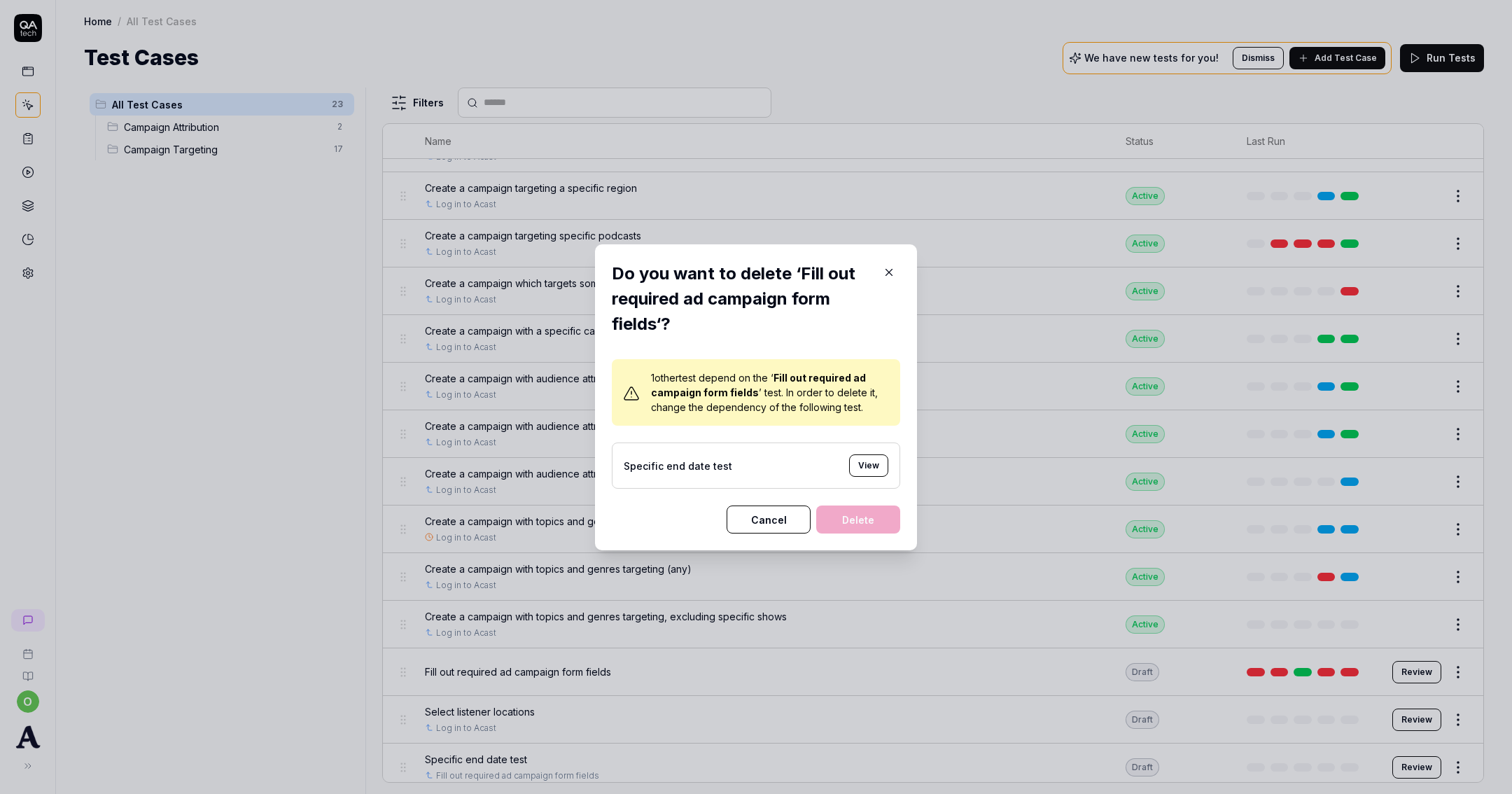
click at [865, 471] on button "View" at bounding box center [868, 465] width 39 height 22
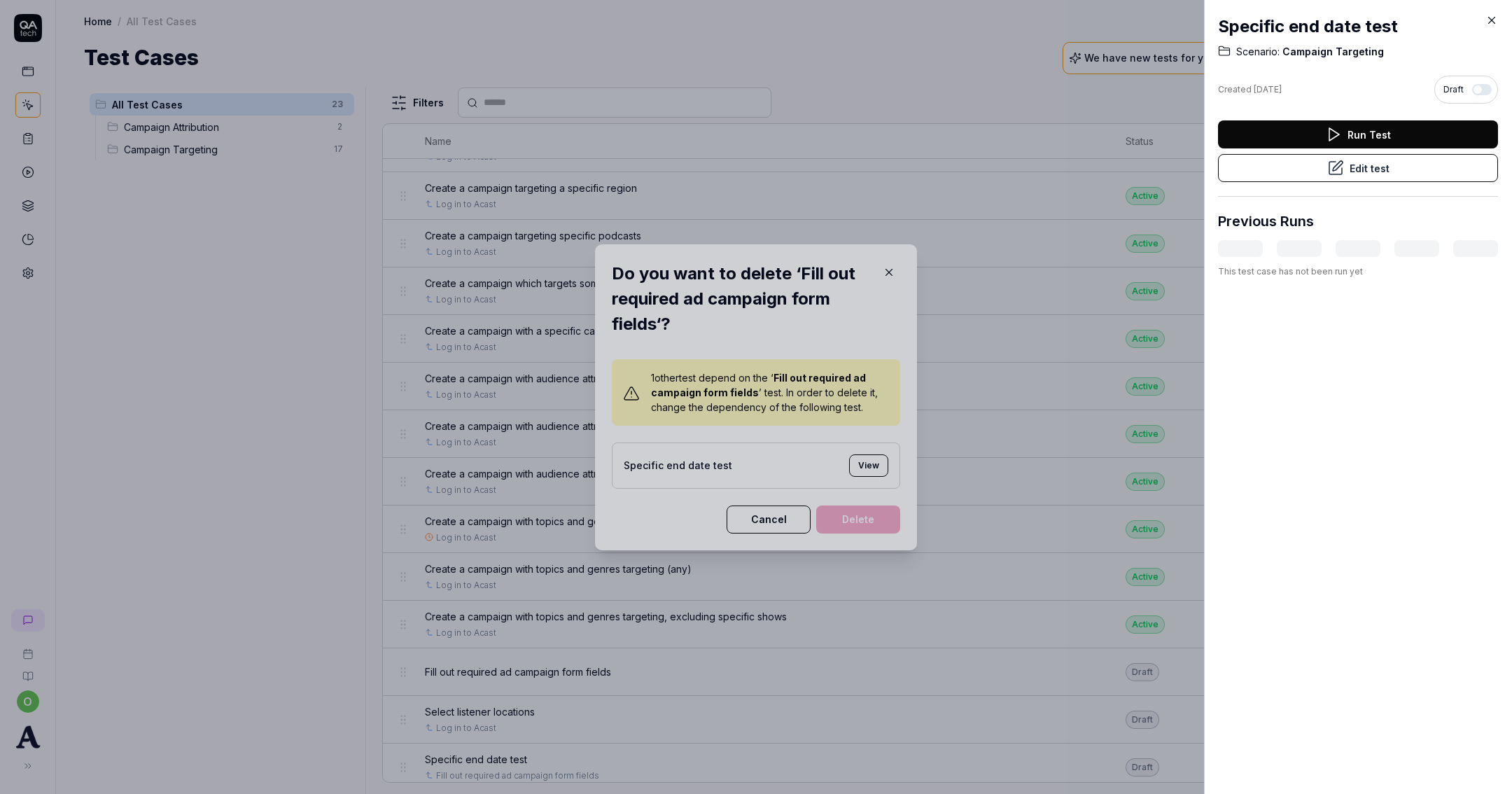
click at [1476, 18] on h2 "Specific end date test" at bounding box center [1358, 26] width 280 height 25
click at [1481, 16] on h2 "Specific end date test" at bounding box center [1358, 26] width 280 height 25
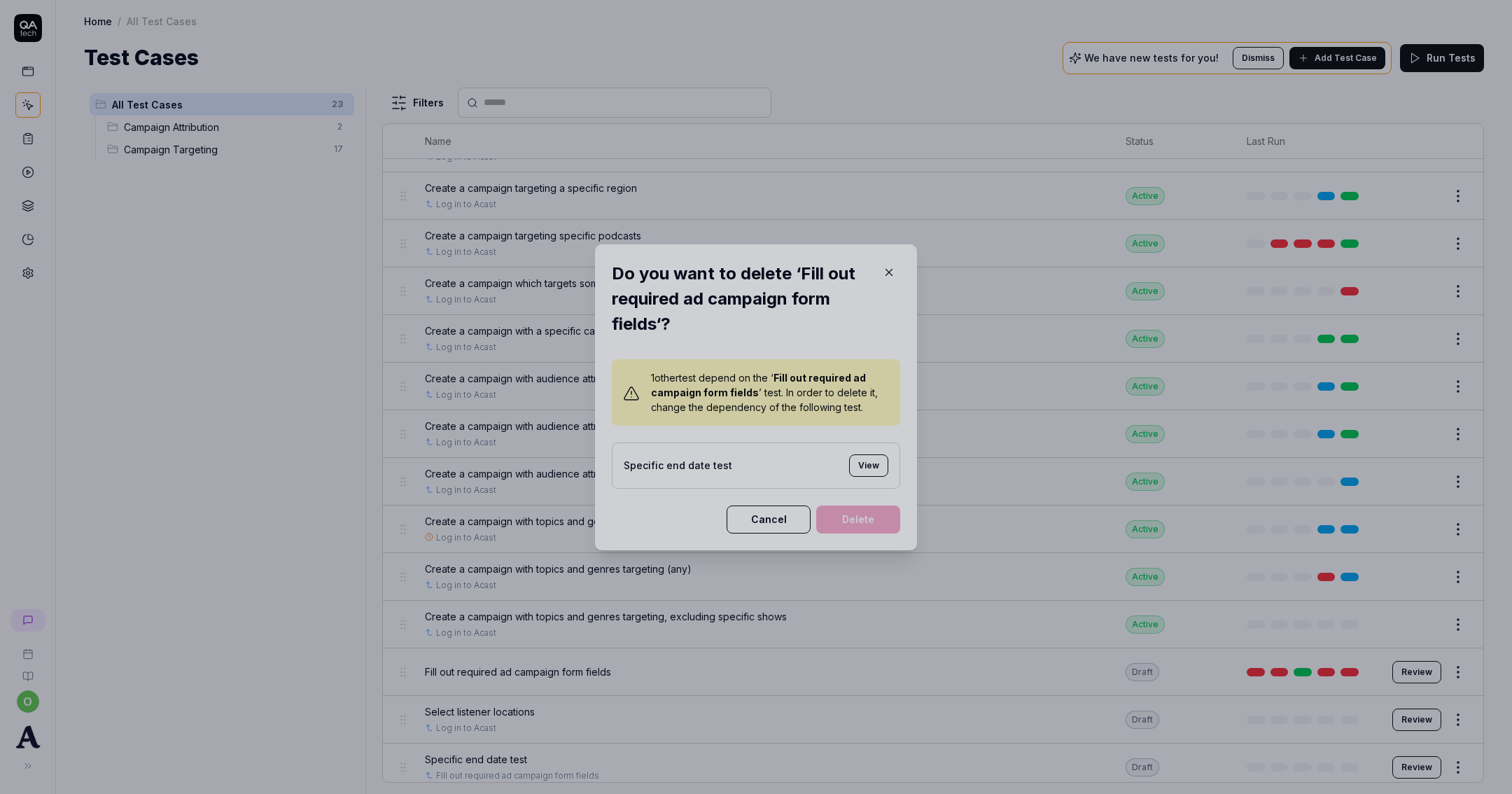
click at [762, 501] on div at bounding box center [756, 397] width 1512 height 794
click at [762, 511] on div at bounding box center [756, 397] width 1512 height 794
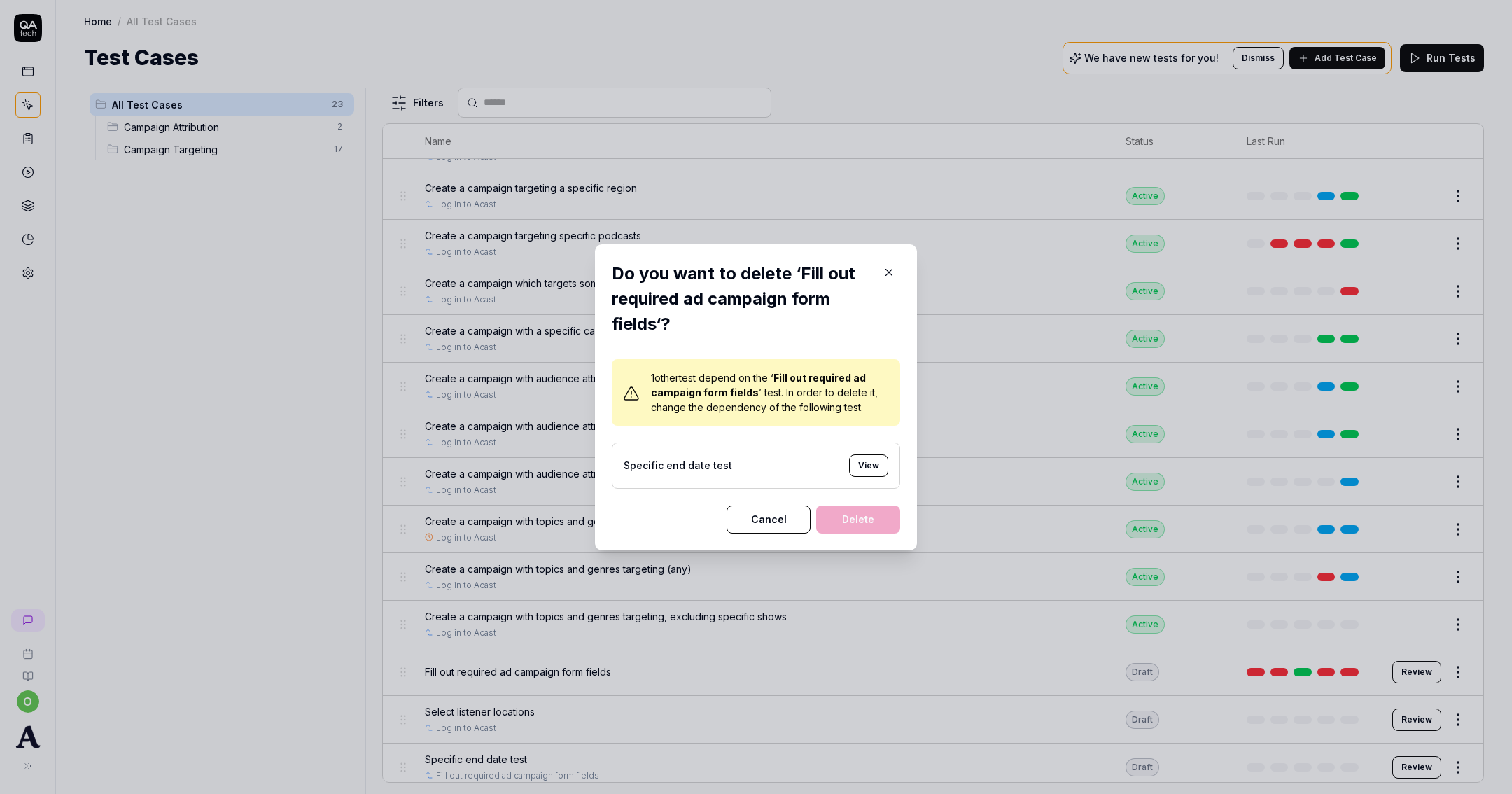
click at [772, 518] on button "Cancel" at bounding box center [769, 519] width 84 height 28
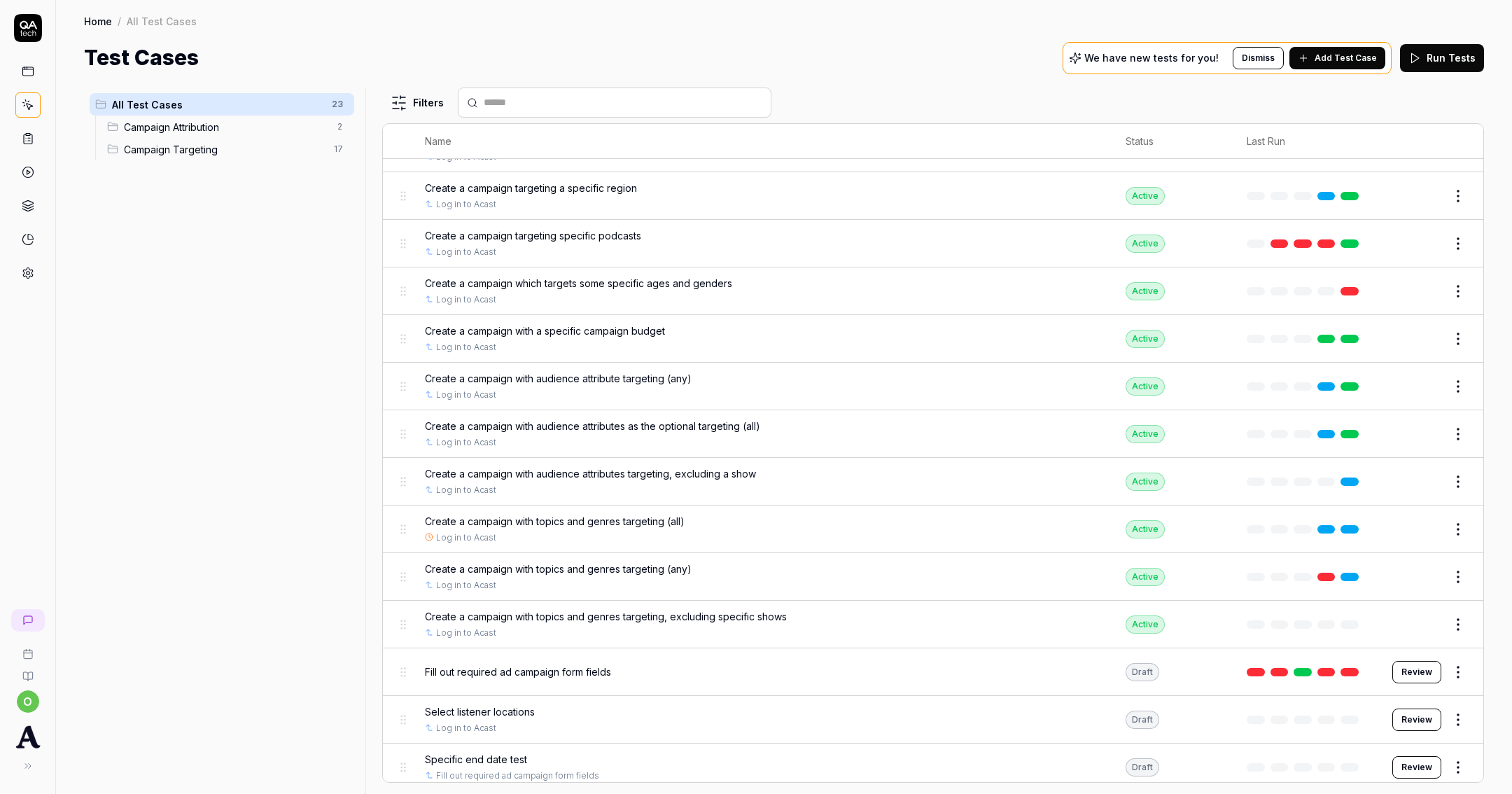
click at [1442, 761] on html "o Home / All Test Cases Home / All Test Cases Test Cases We have new tests for …" at bounding box center [756, 397] width 1512 height 794
click at [1386, 710] on div "Delete" at bounding box center [1386, 700] width 133 height 31
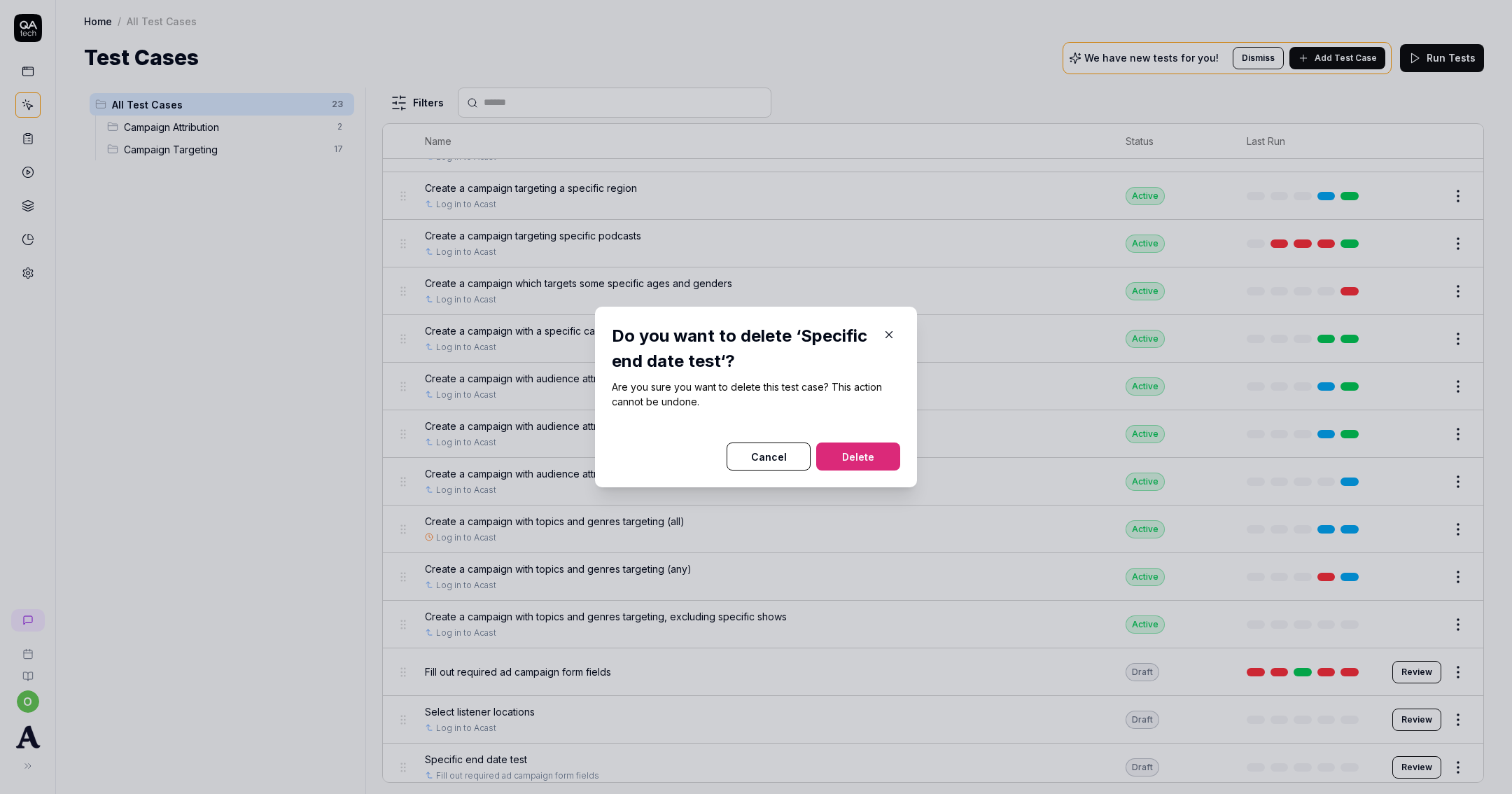
click at [858, 447] on button "Delete" at bounding box center [858, 456] width 84 height 28
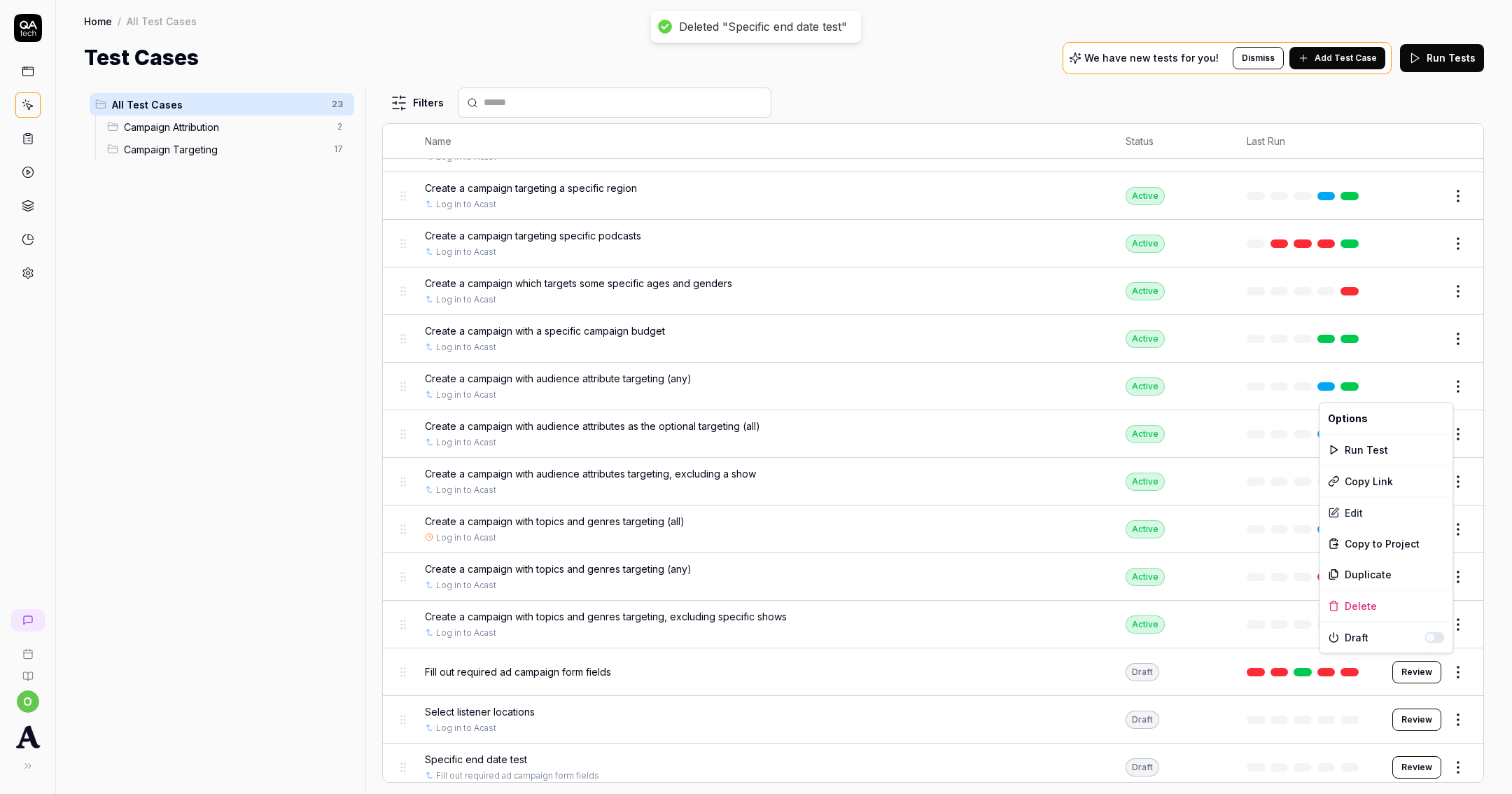
click at [1440, 661] on html "Deleted "Specific end date test" o Home / All Test Cases Home / All Test Cases …" at bounding box center [756, 397] width 1512 height 794
click at [1362, 600] on div "Delete" at bounding box center [1386, 605] width 133 height 31
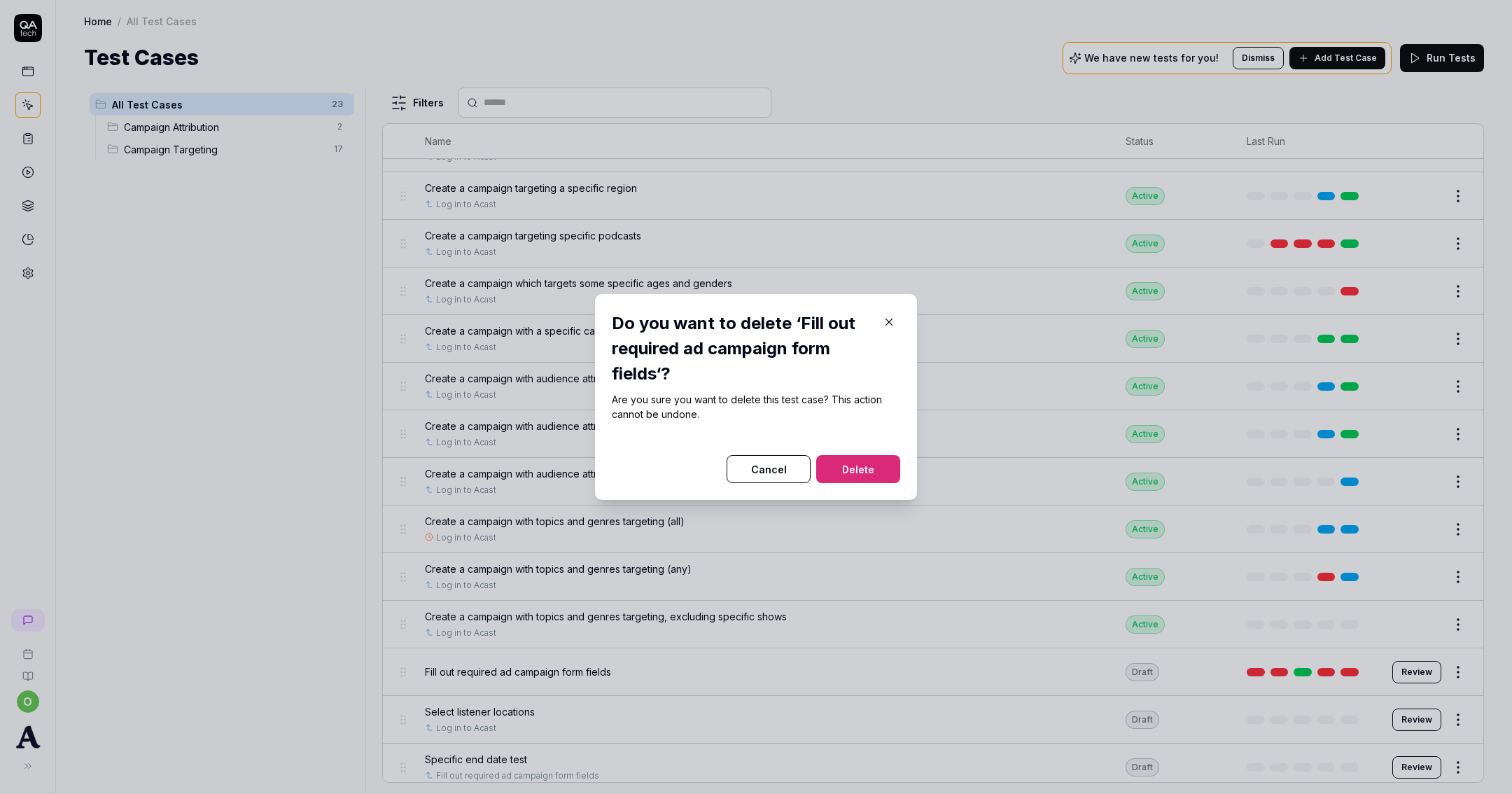
click at [885, 474] on button "Delete" at bounding box center [858, 468] width 84 height 28
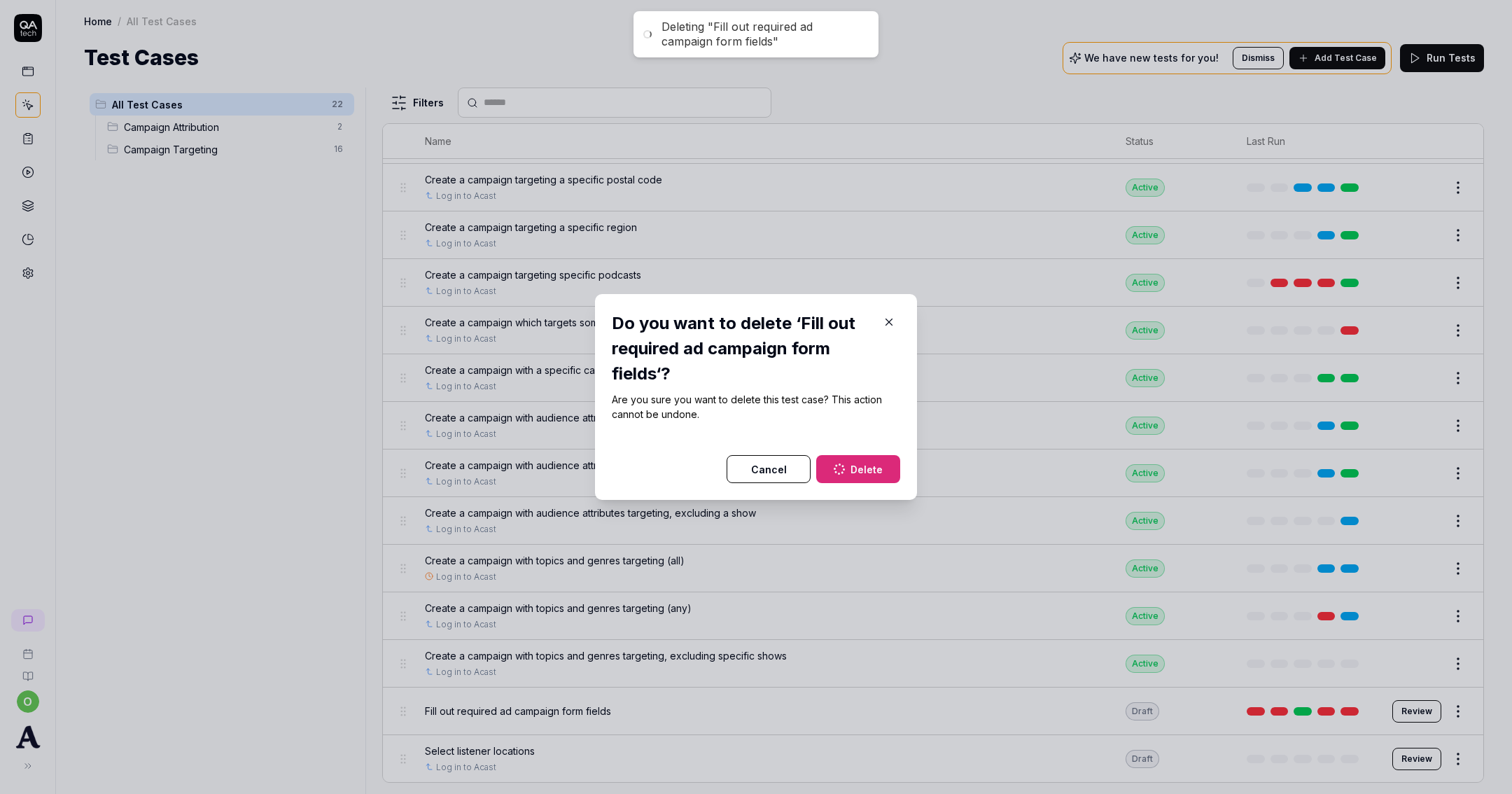
scroll to position [465, 0]
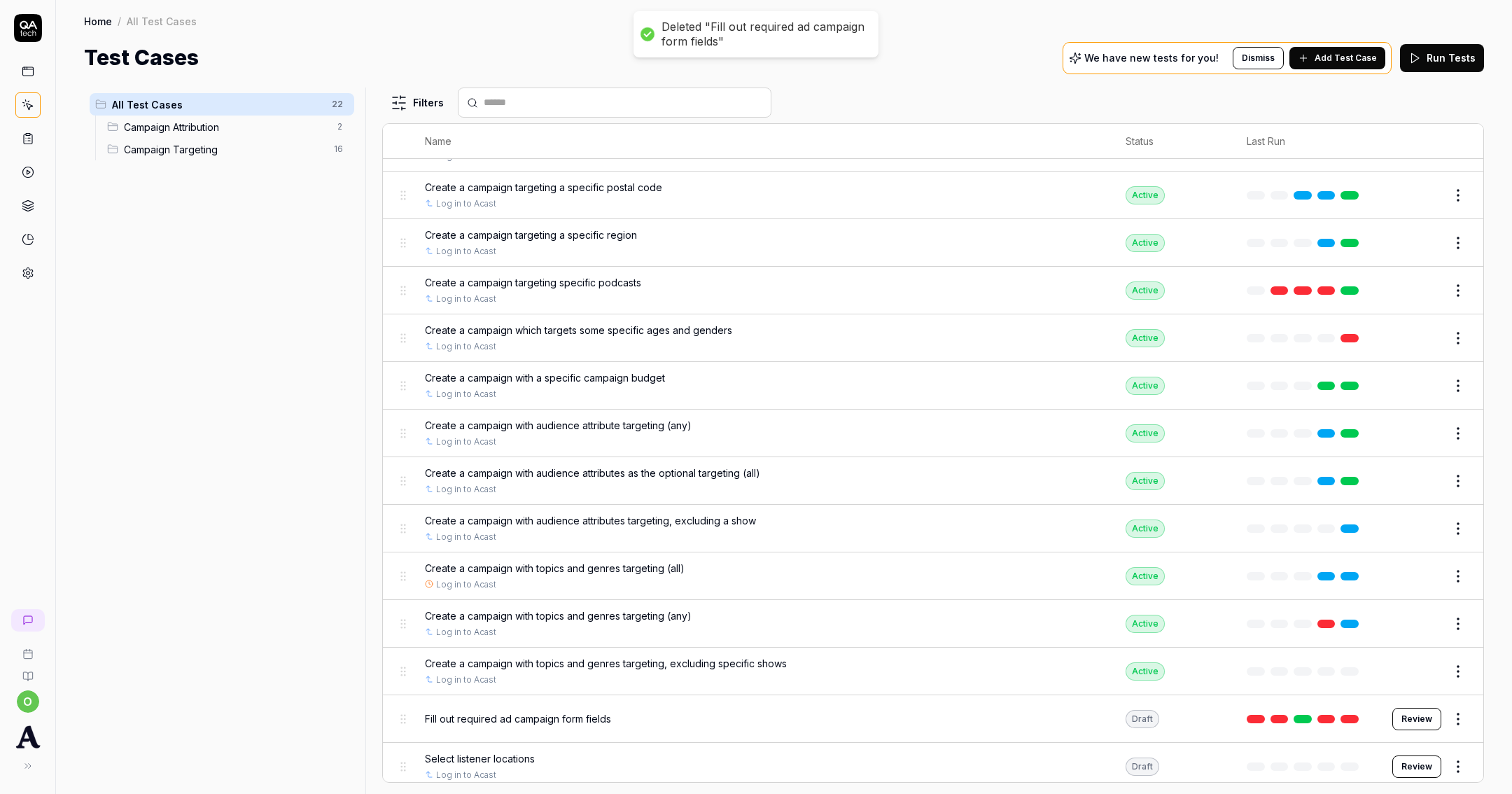
click at [765, 656] on span "Create a campaign with topics and genres targeting, excluding specific shows" at bounding box center [605, 663] width 362 height 15
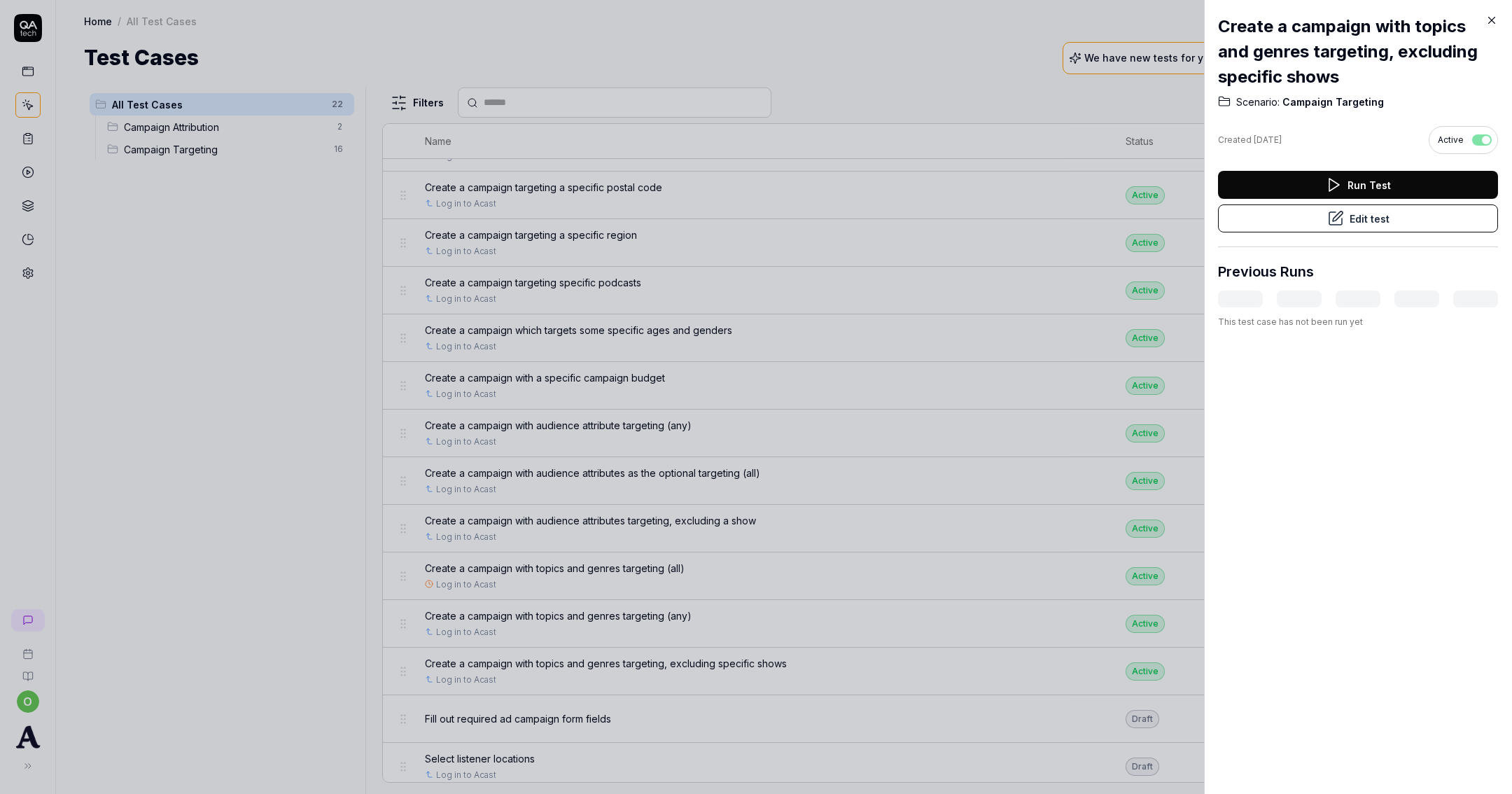
scroll to position [417, 0]
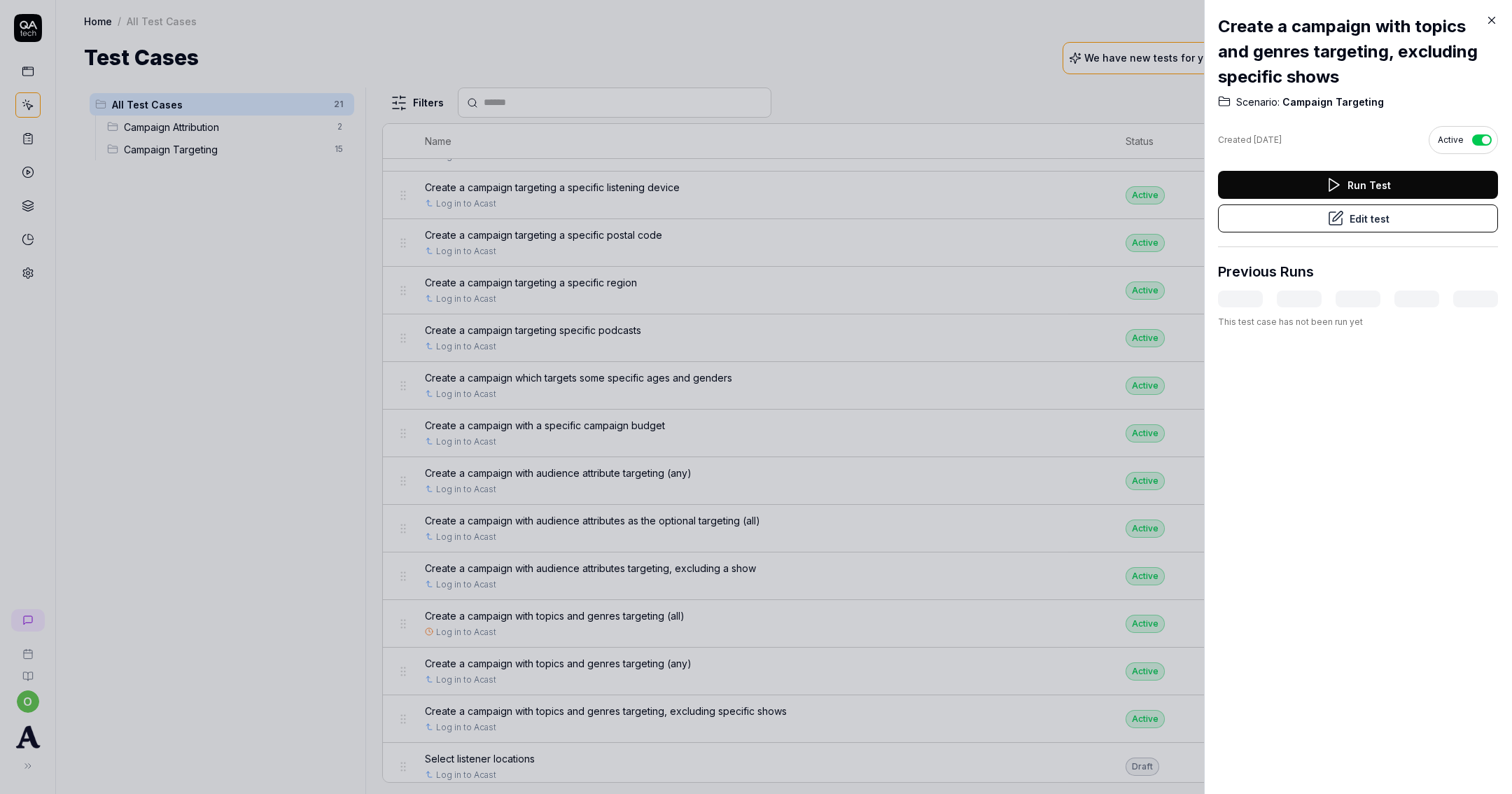
click at [1304, 179] on button "Run Test" at bounding box center [1358, 184] width 280 height 28
